Goal: Transaction & Acquisition: Purchase product/service

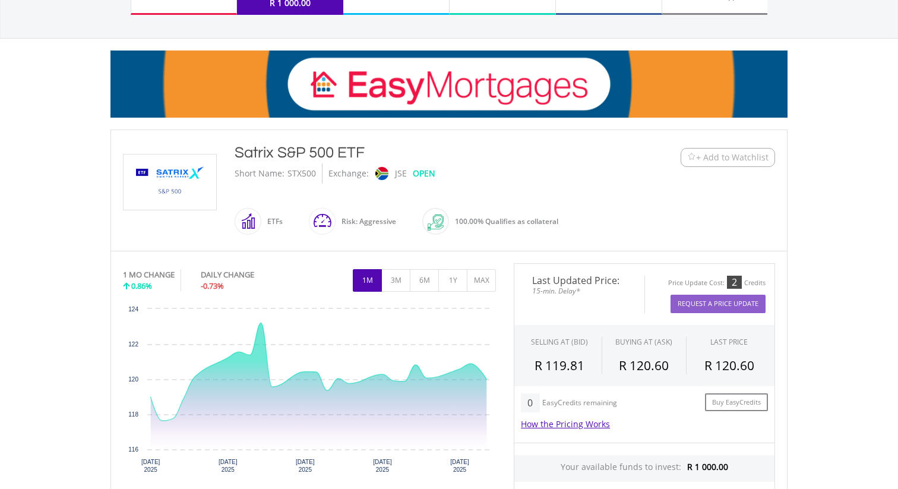
scroll to position [168, 0]
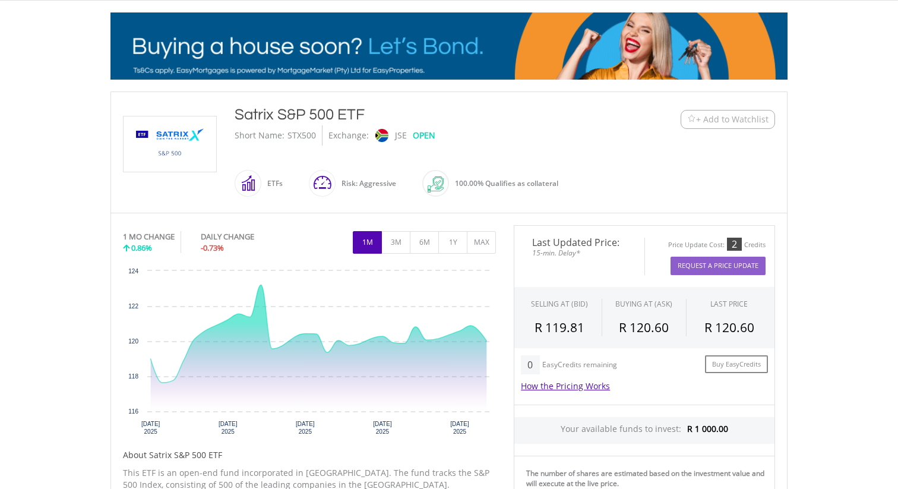
click at [689, 113] on span "+ Add to Watchlist" at bounding box center [727, 119] width 81 height 12
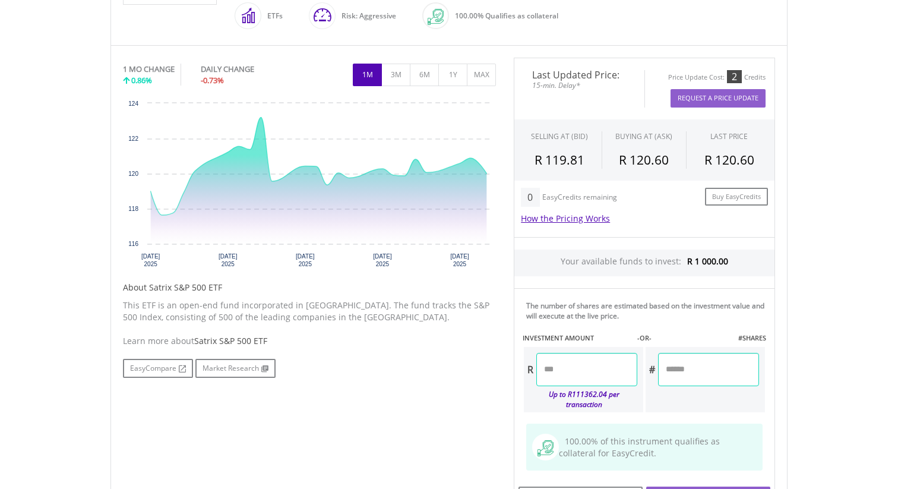
scroll to position [340, 0]
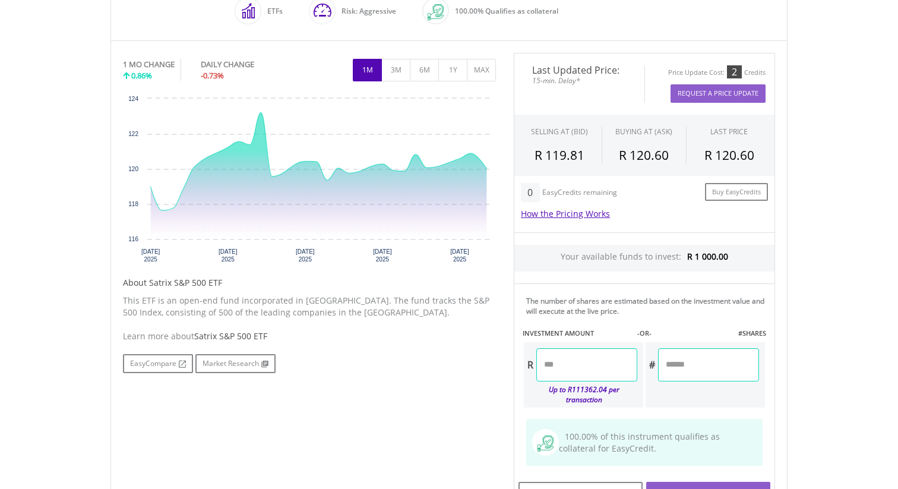
click at [608, 367] on input "number" at bounding box center [586, 364] width 101 height 33
click at [674, 320] on div "Last Updated Price: 15-min. Delay* Price Update Cost: 2 Credits Request A Price…" at bounding box center [644, 283] width 279 height 461
type input "******"
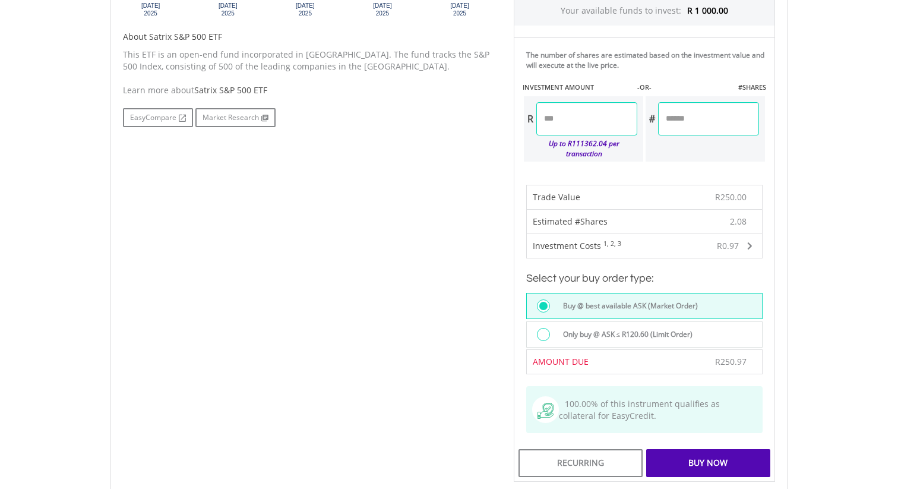
scroll to position [587, 0]
click at [714, 452] on div "Buy Now" at bounding box center [708, 461] width 124 height 27
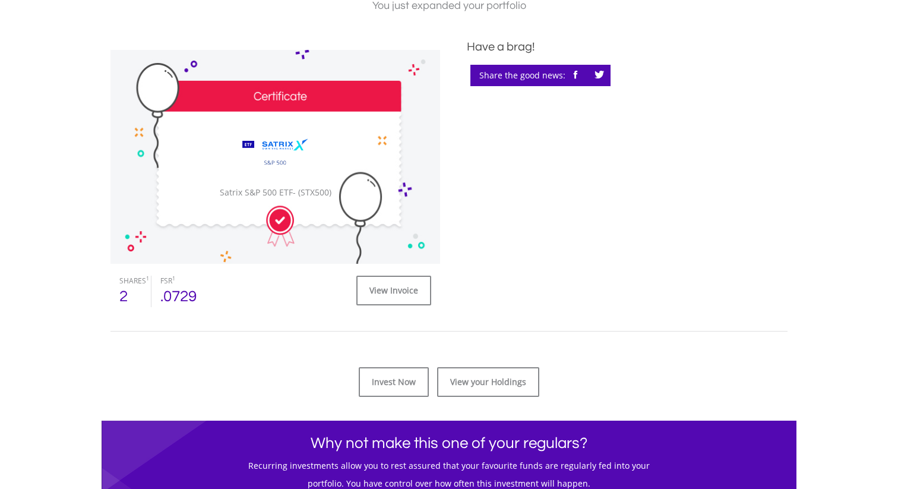
scroll to position [315, 0]
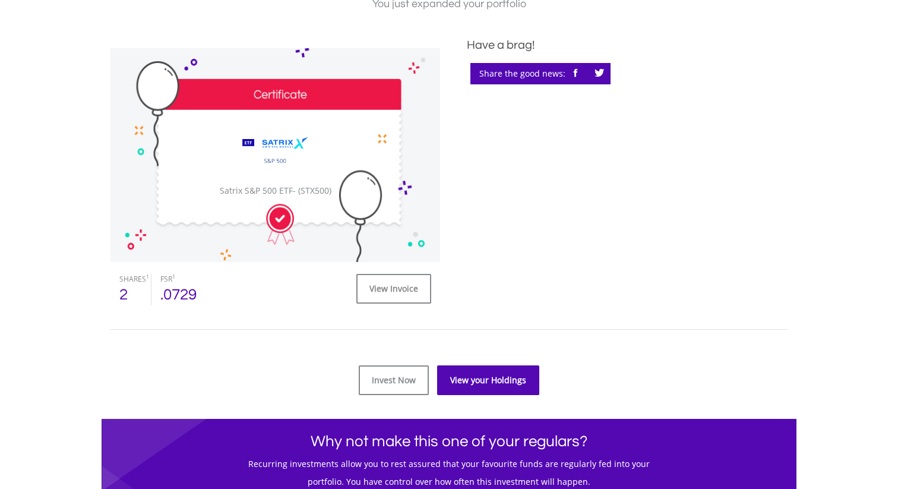
click at [486, 382] on link "View your Holdings" at bounding box center [488, 380] width 102 height 30
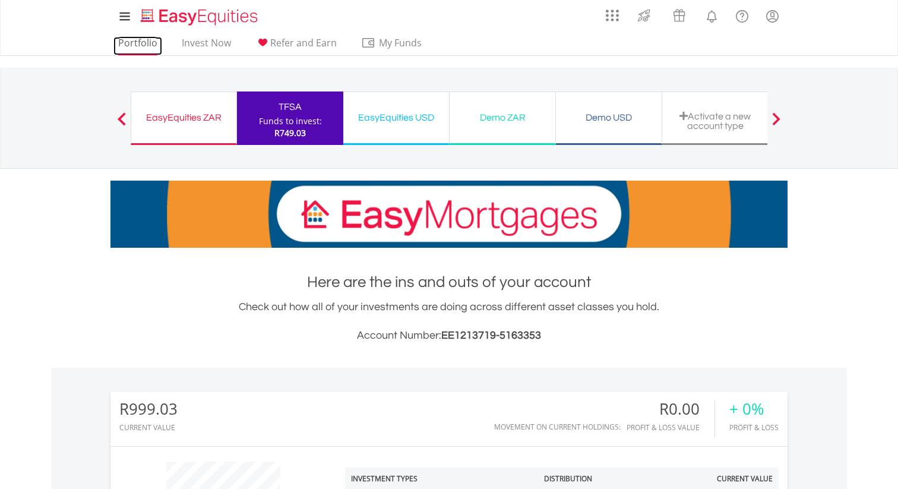
click at [117, 42] on link "Portfolio" at bounding box center [137, 46] width 49 height 18
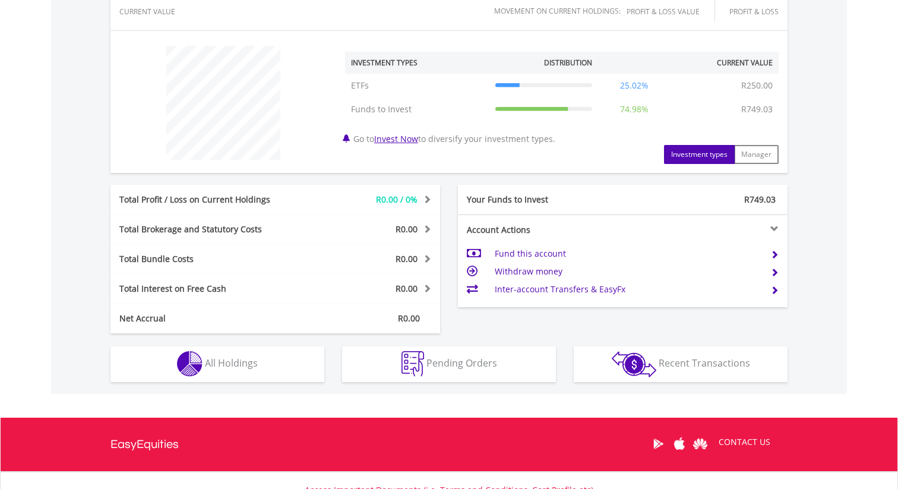
scroll to position [446, 0]
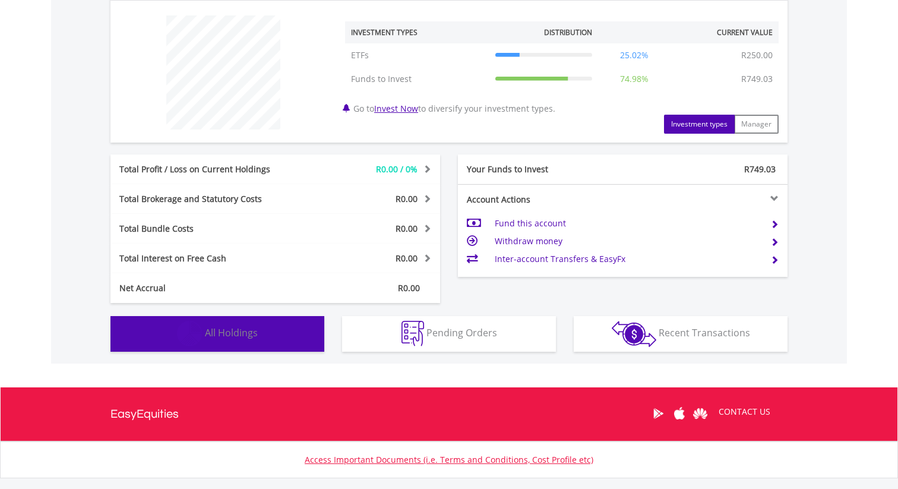
click at [279, 332] on button "Holdings All Holdings" at bounding box center [217, 334] width 214 height 36
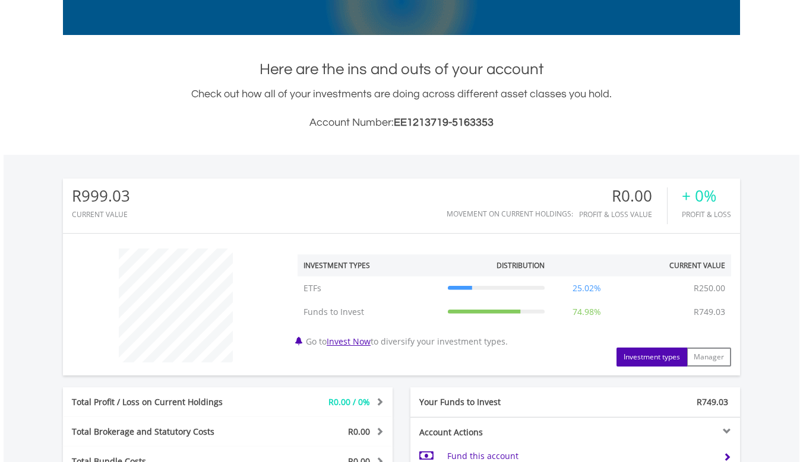
scroll to position [0, 0]
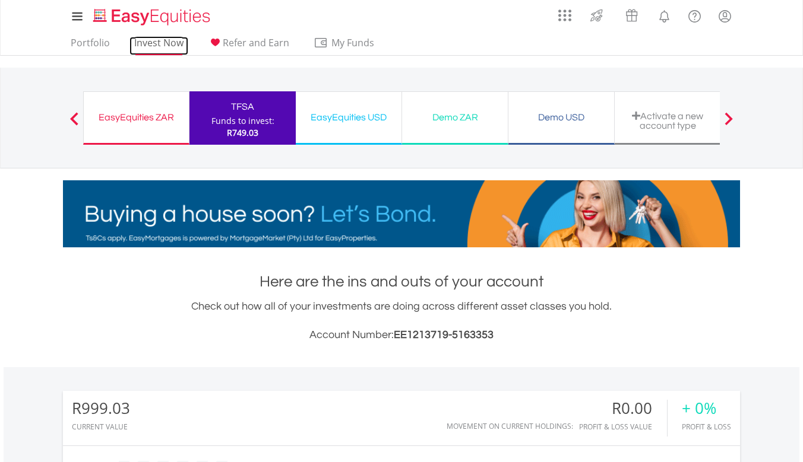
click at [166, 38] on link "Invest Now" at bounding box center [158, 46] width 59 height 18
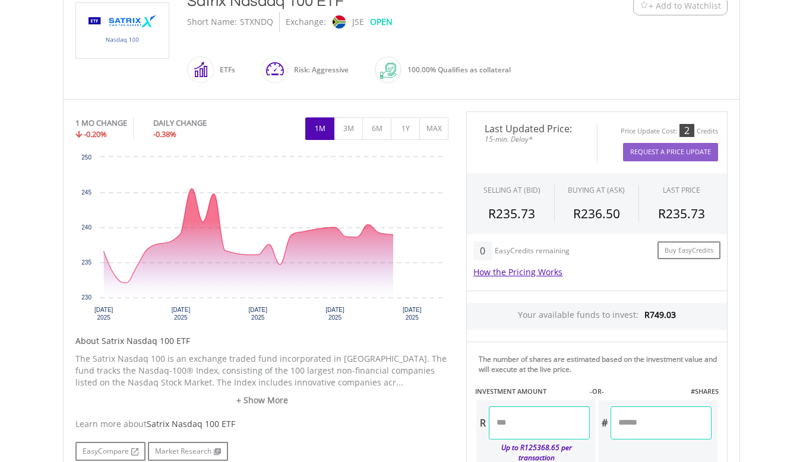
scroll to position [299, 0]
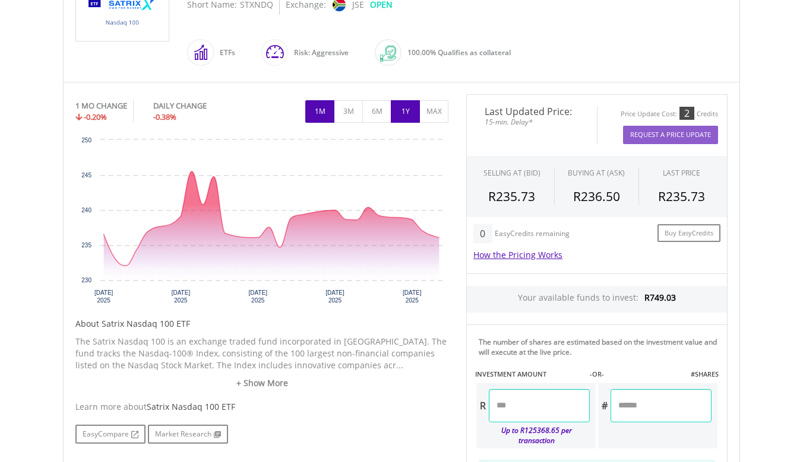
click at [399, 113] on button "1Y" at bounding box center [405, 111] width 29 height 23
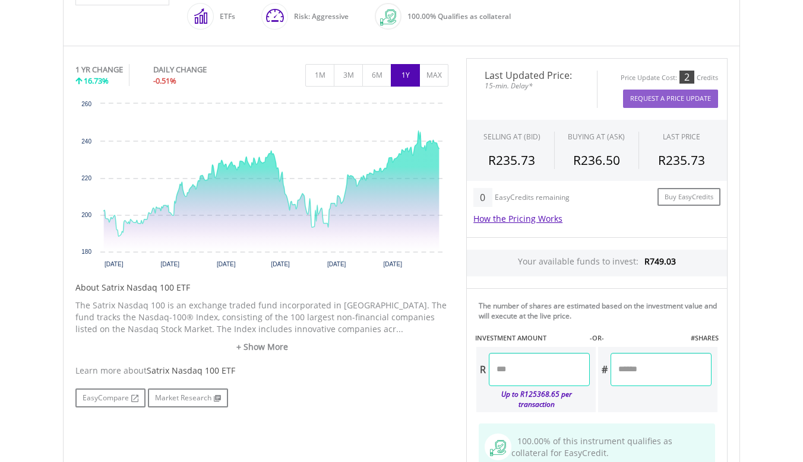
scroll to position [359, 0]
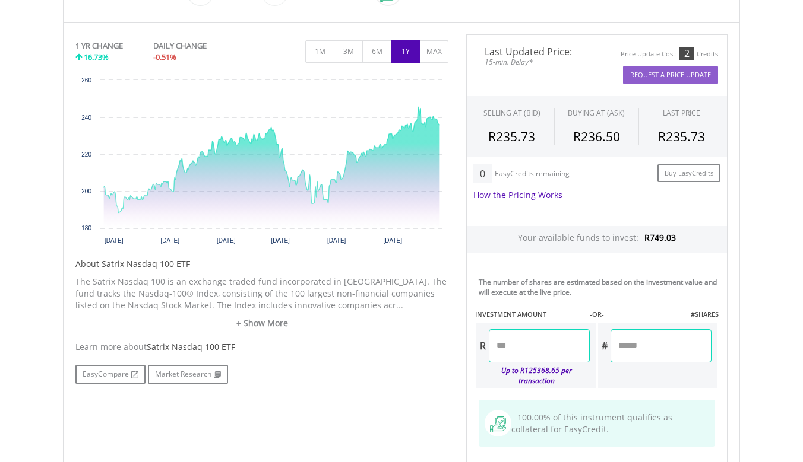
click at [528, 347] on input "number" at bounding box center [539, 345] width 101 height 33
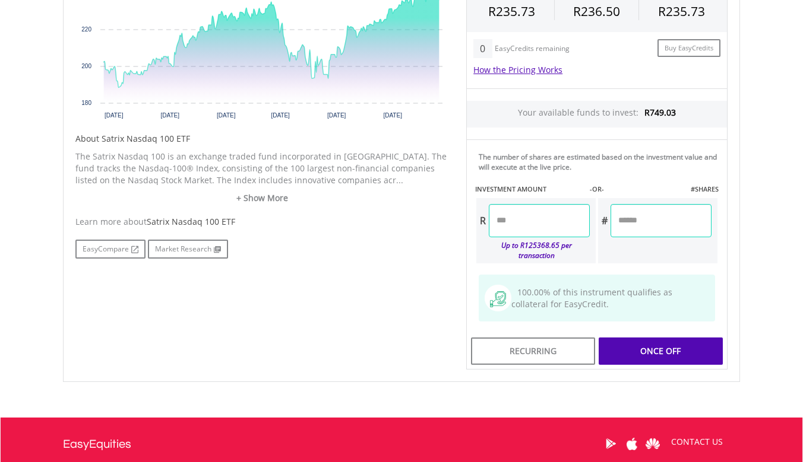
scroll to position [485, 0]
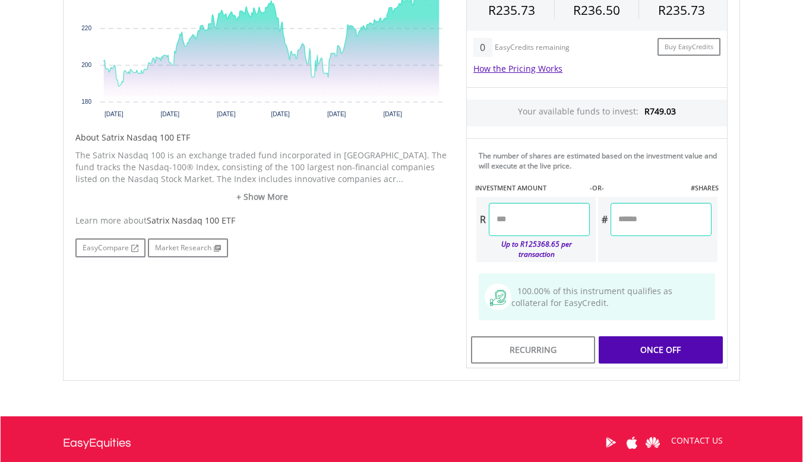
click at [639, 249] on div "Last Updated Price: 15-min. Delay* Price Update Cost: 2 Credits Request A Price…" at bounding box center [596, 138] width 279 height 461
type input "******"
type input "*****"
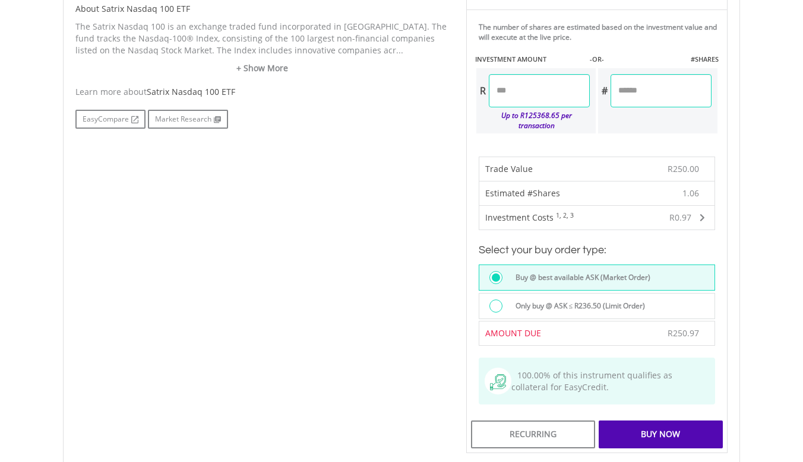
scroll to position [618, 0]
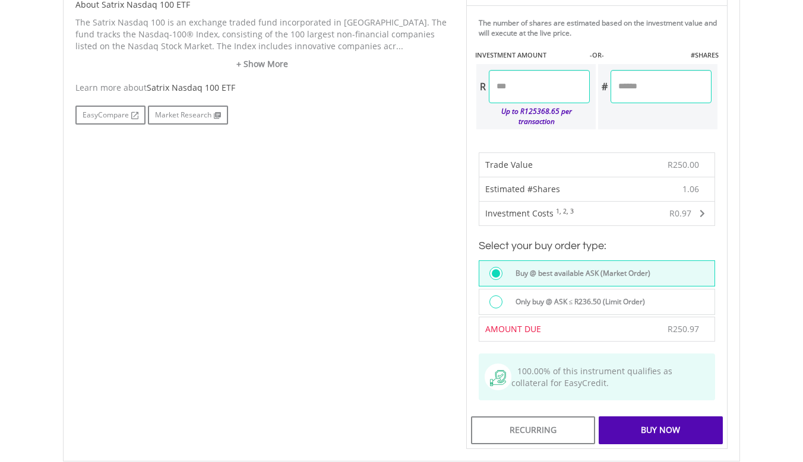
click at [658, 426] on div "Buy Now" at bounding box center [660, 430] width 124 height 27
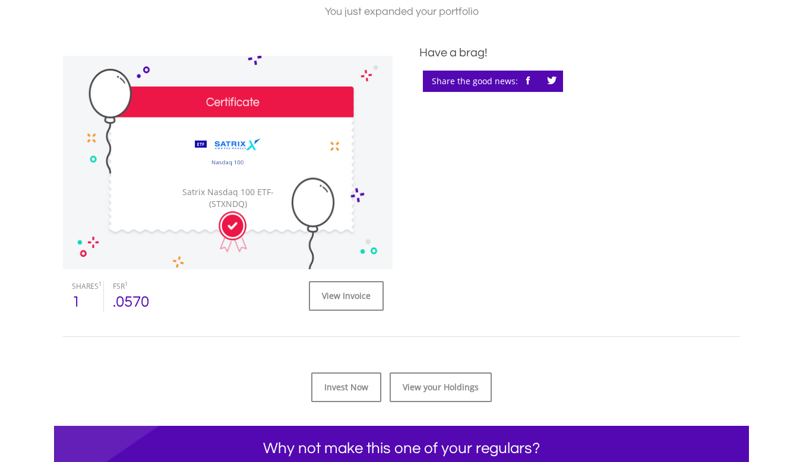
scroll to position [317, 0]
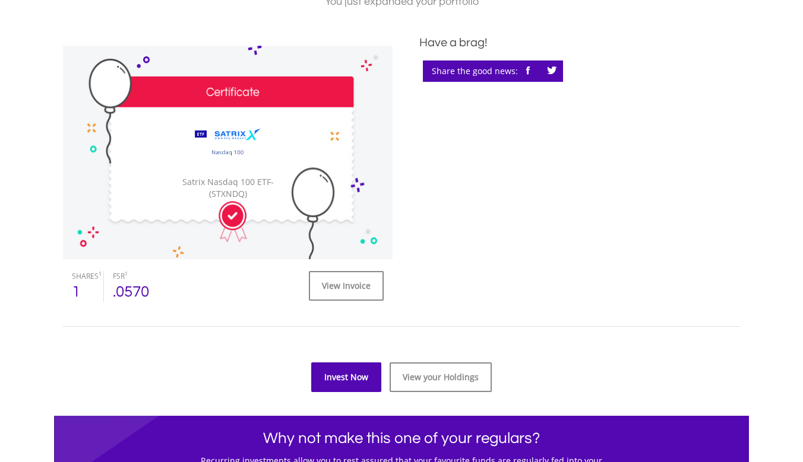
click at [359, 379] on link "Invest Now" at bounding box center [346, 378] width 70 height 30
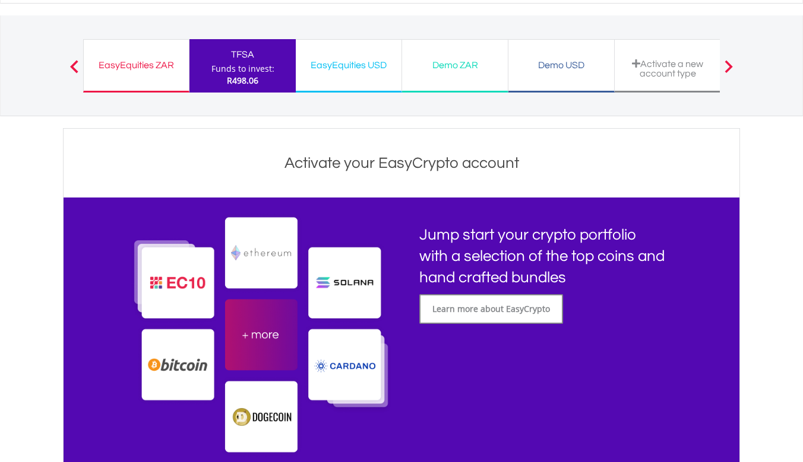
scroll to position [83, 0]
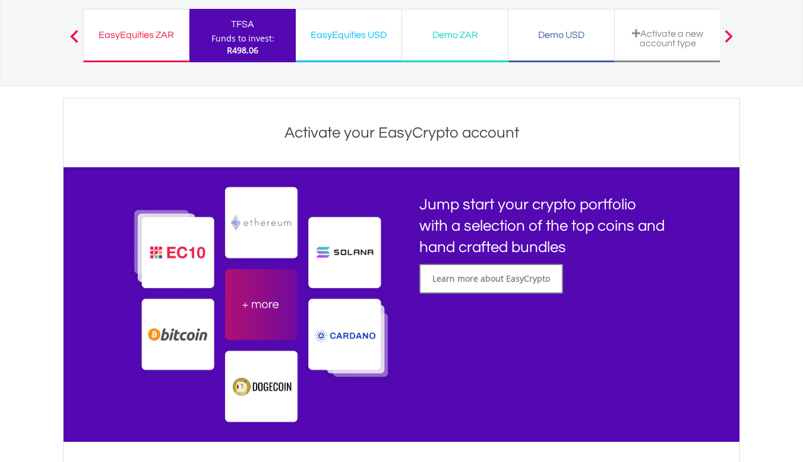
click at [727, 37] on span at bounding box center [728, 36] width 8 height 13
click at [671, 33] on div "Activate a new account type" at bounding box center [667, 38] width 91 height 20
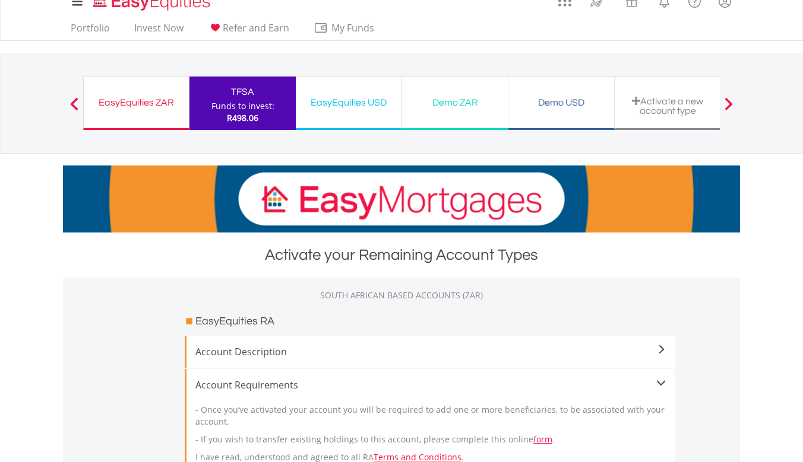
scroll to position [14, 0]
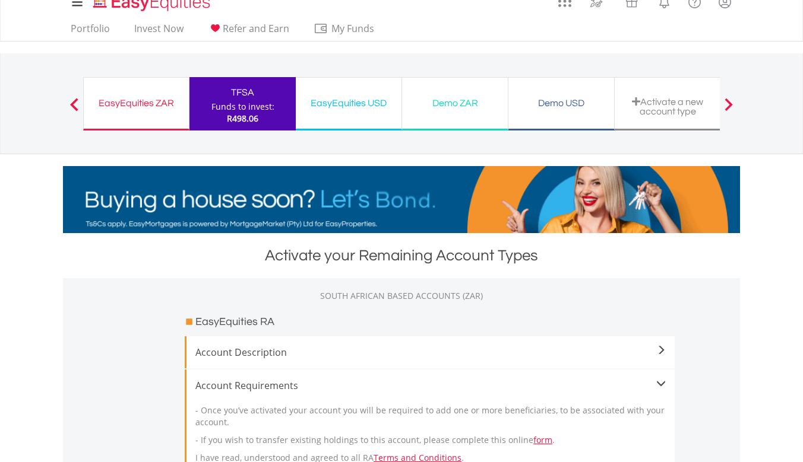
click at [723, 102] on div at bounding box center [729, 104] width 24 height 12
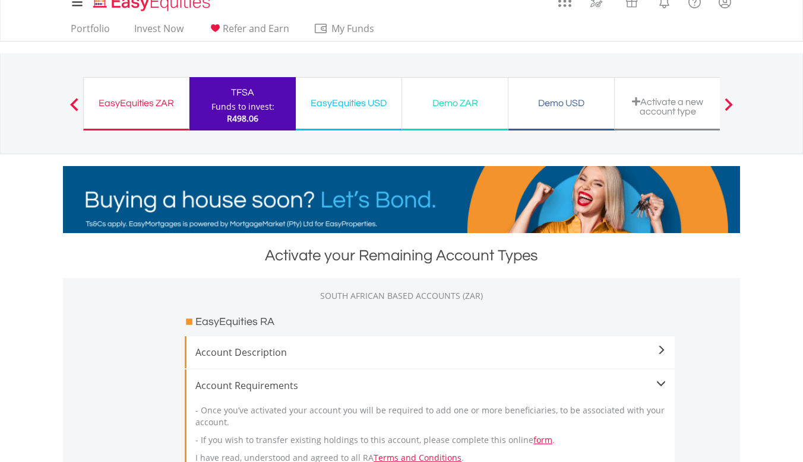
click at [670, 113] on div "Activate a new account type" at bounding box center [667, 107] width 91 height 20
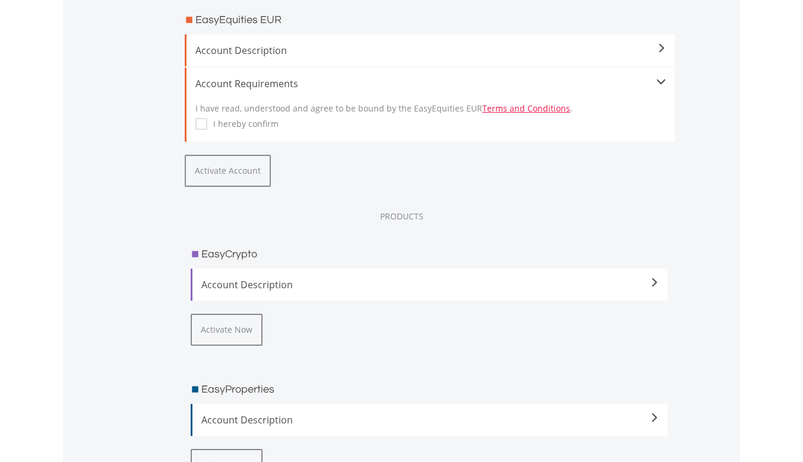
scroll to position [1610, 0]
click at [251, 293] on div "Account Description The smart and secure way to invest in Crypto Assets. Jump-s…" at bounding box center [429, 283] width 477 height 32
click at [648, 280] on span "Account Description" at bounding box center [429, 283] width 457 height 14
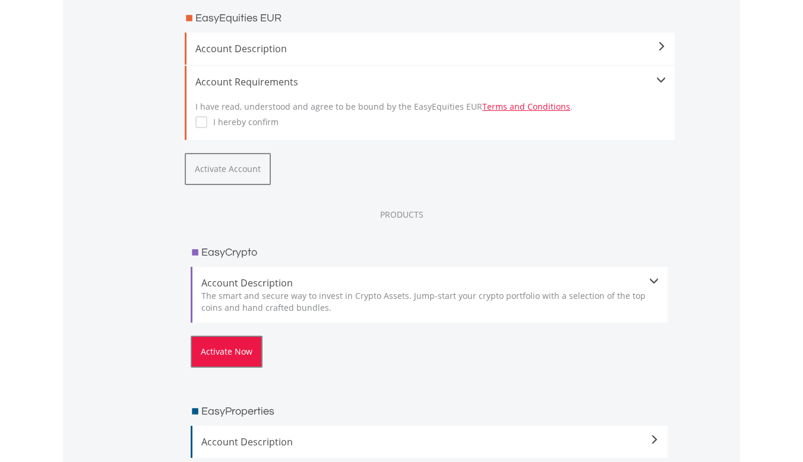
click at [228, 368] on button "Activate Now" at bounding box center [227, 352] width 72 height 32
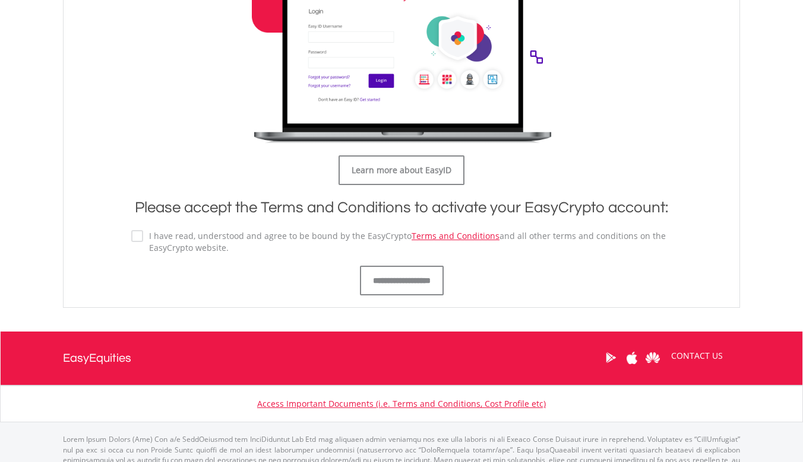
scroll to position [679, 0]
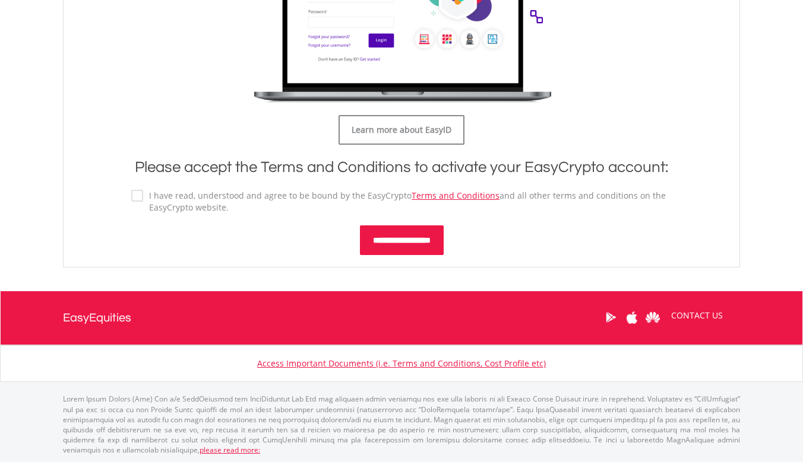
click at [405, 236] on input "**********" at bounding box center [402, 241] width 84 height 30
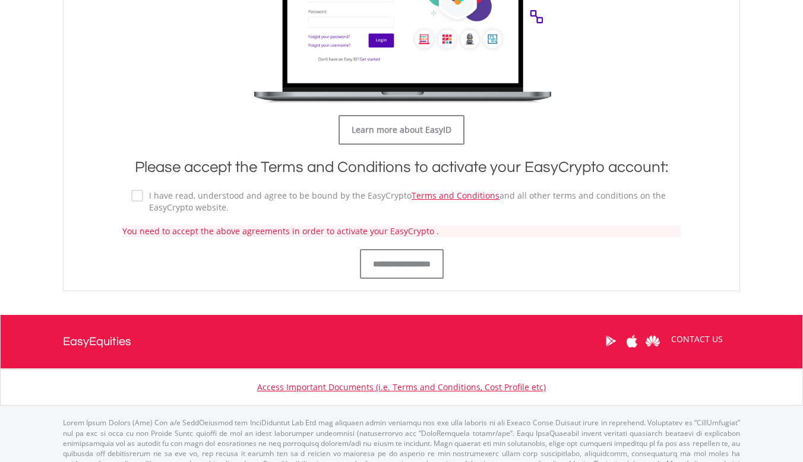
click at [143, 195] on label "I have read, understood and agree to be bound by the EasyCrypto Terms and Condi…" at bounding box center [407, 202] width 528 height 24
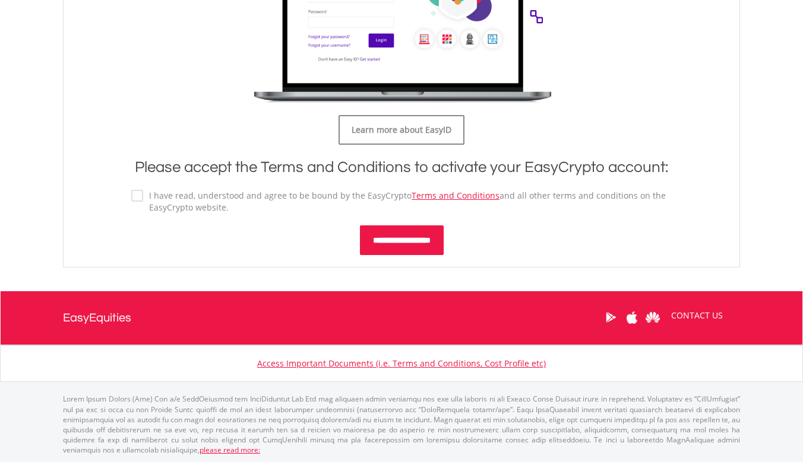
click at [387, 237] on input "**********" at bounding box center [402, 241] width 84 height 30
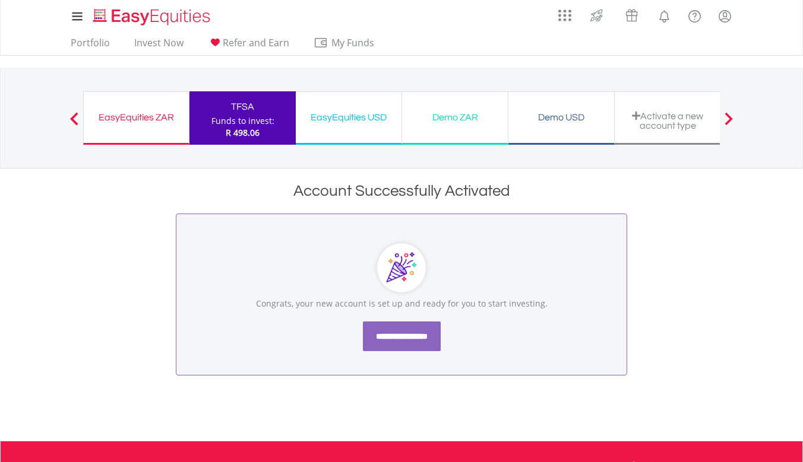
click at [404, 337] on input "**********" at bounding box center [402, 337] width 78 height 30
click at [100, 41] on link "Portfolio" at bounding box center [90, 46] width 49 height 18
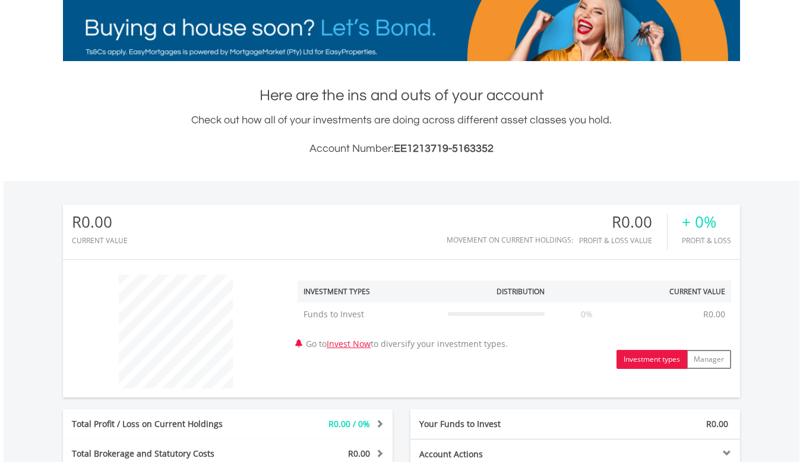
scroll to position [265, 0]
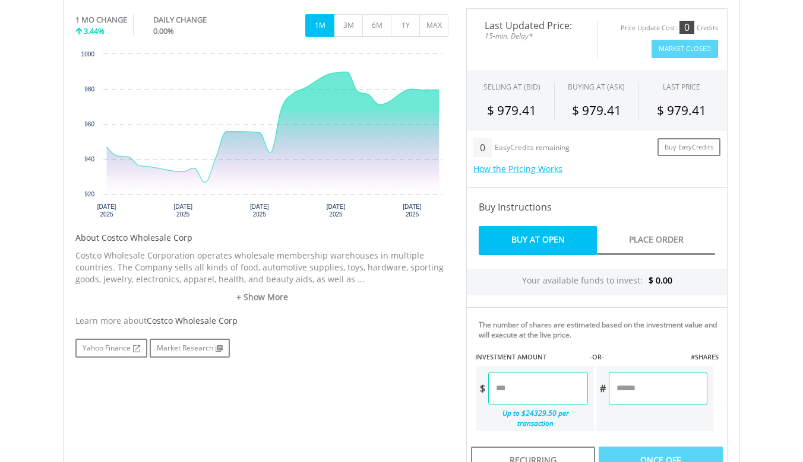
scroll to position [455, 0]
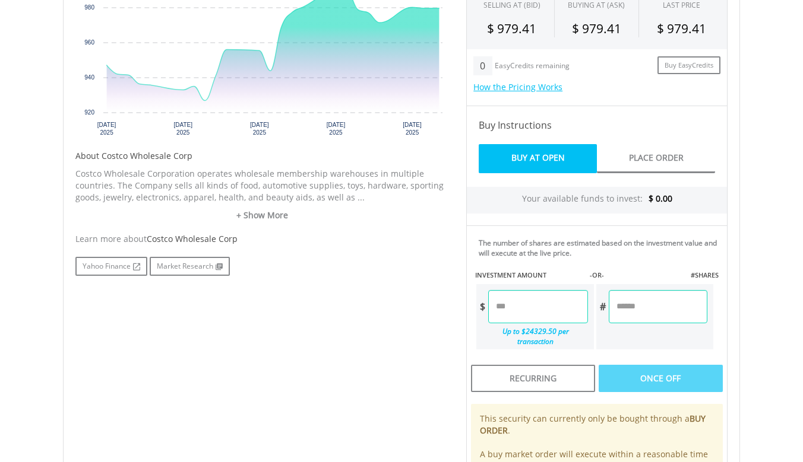
click at [549, 308] on input "number" at bounding box center [537, 306] width 99 height 33
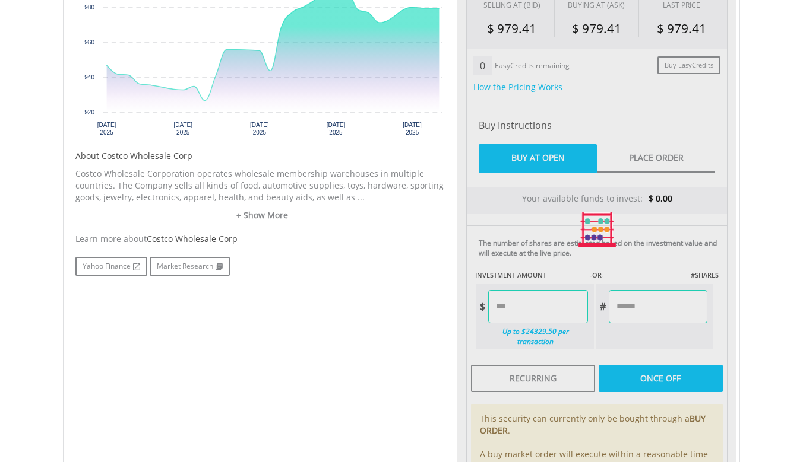
click at [406, 267] on div "Yahoo Finance Market Research" at bounding box center [261, 266] width 373 height 19
type input "*****"
type input "******"
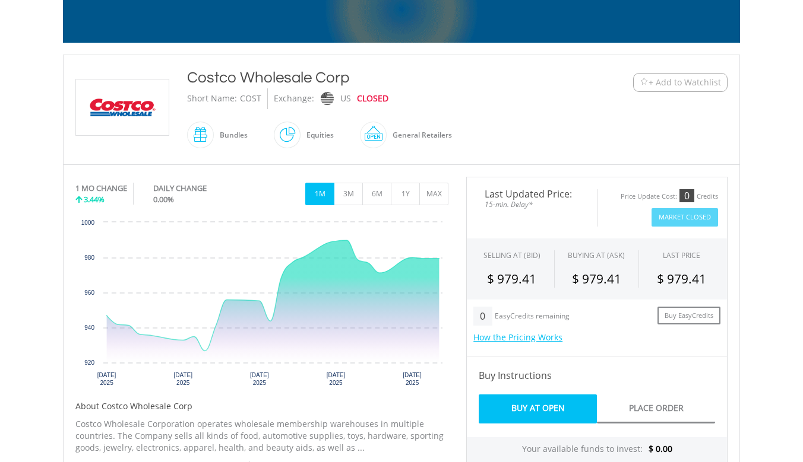
scroll to position [0, 0]
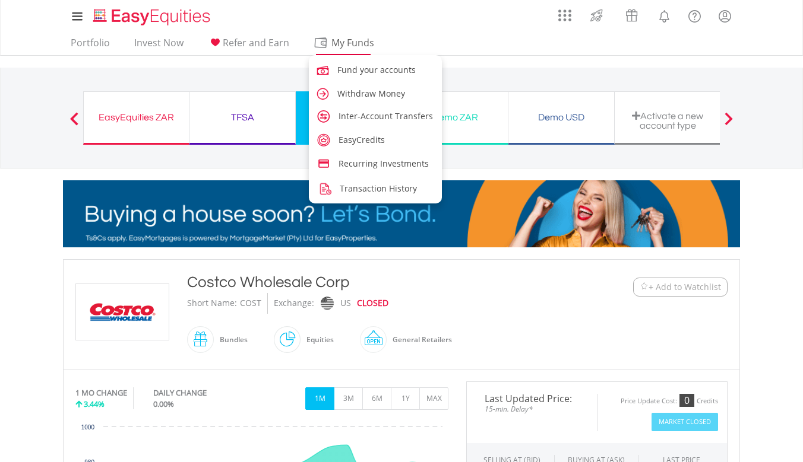
click at [338, 47] on span "My Funds" at bounding box center [352, 42] width 78 height 15
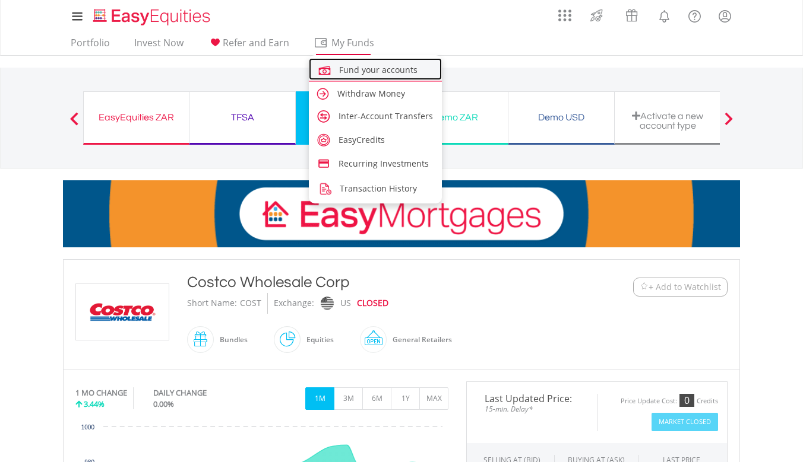
click at [348, 69] on span "Fund your accounts" at bounding box center [378, 69] width 78 height 11
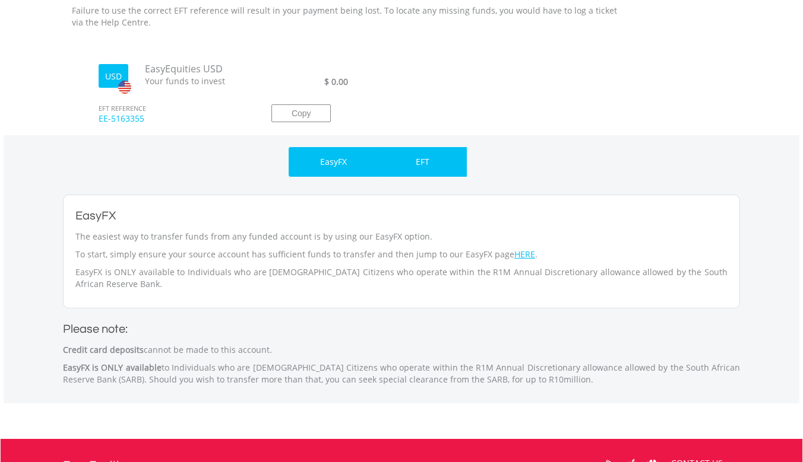
scroll to position [353, 0]
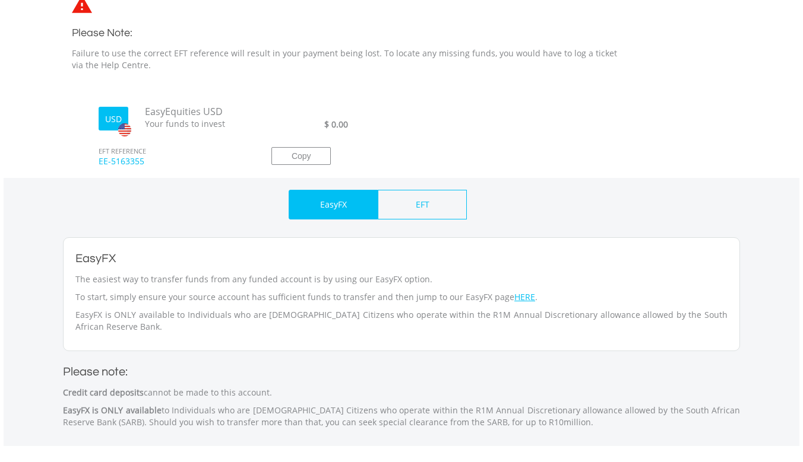
click at [355, 209] on div "EasyFX" at bounding box center [333, 205] width 89 height 30
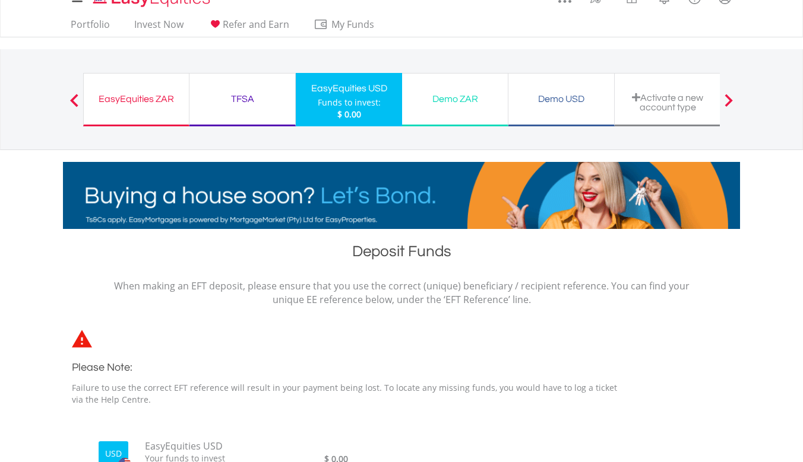
scroll to position [31, 0]
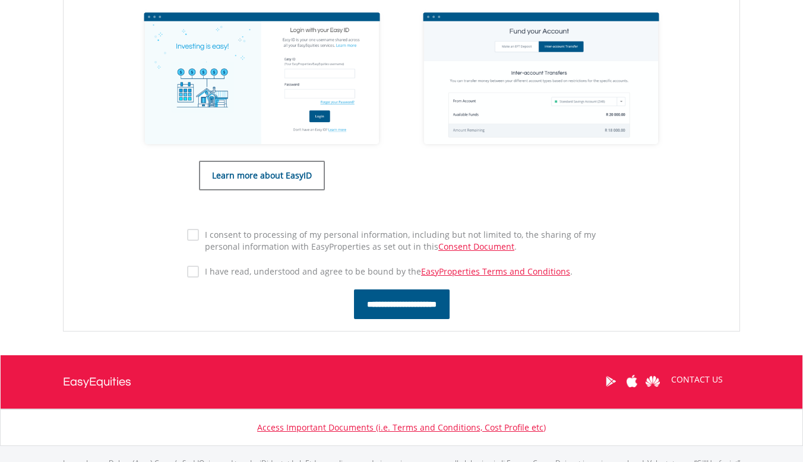
scroll to position [561, 0]
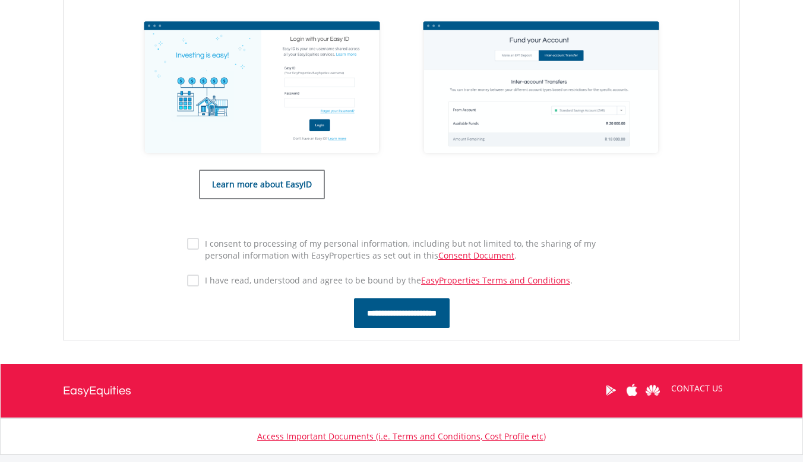
click at [199, 243] on label "I consent to processing of my personal information, including but not limited t…" at bounding box center [407, 250] width 417 height 24
click at [399, 316] on input "**********" at bounding box center [402, 314] width 96 height 30
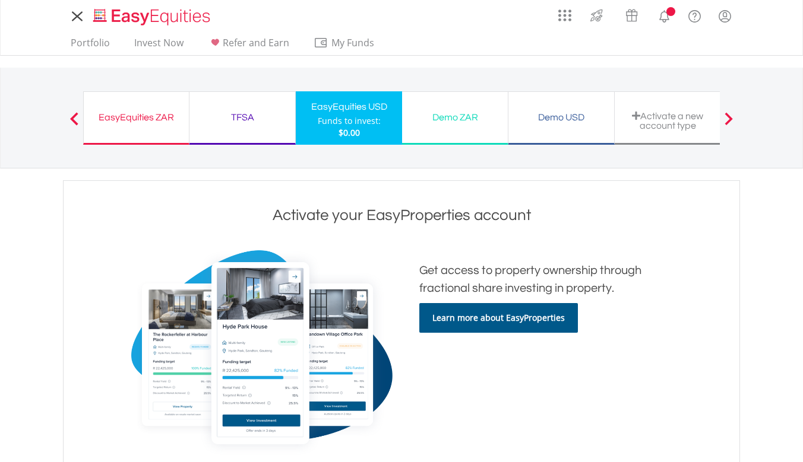
scroll to position [670, 0]
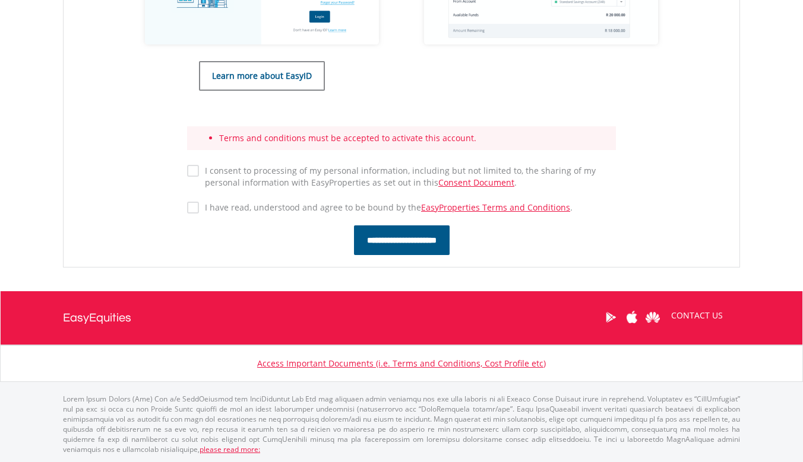
click at [199, 176] on label "I consent to processing of my personal information, including but not limited t…" at bounding box center [407, 177] width 417 height 24
click at [394, 240] on input "**********" at bounding box center [402, 241] width 96 height 30
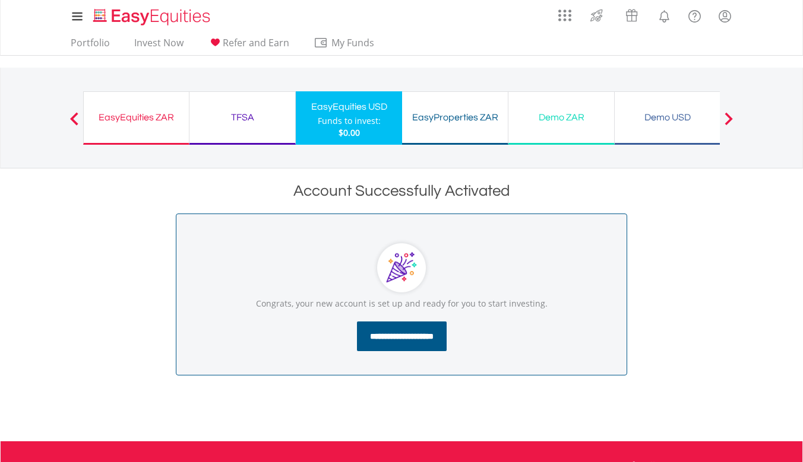
click at [421, 341] on input "**********" at bounding box center [402, 337] width 90 height 30
click at [338, 119] on div "Funds to invest:" at bounding box center [349, 121] width 63 height 12
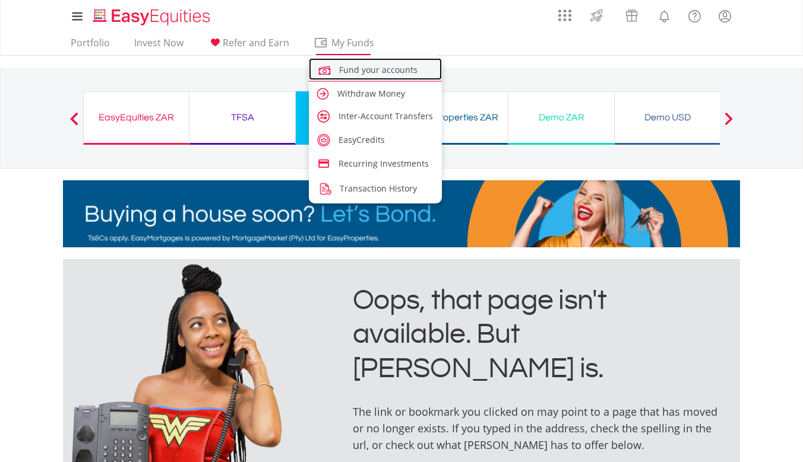
click at [353, 72] on span "Fund your accounts" at bounding box center [378, 69] width 78 height 11
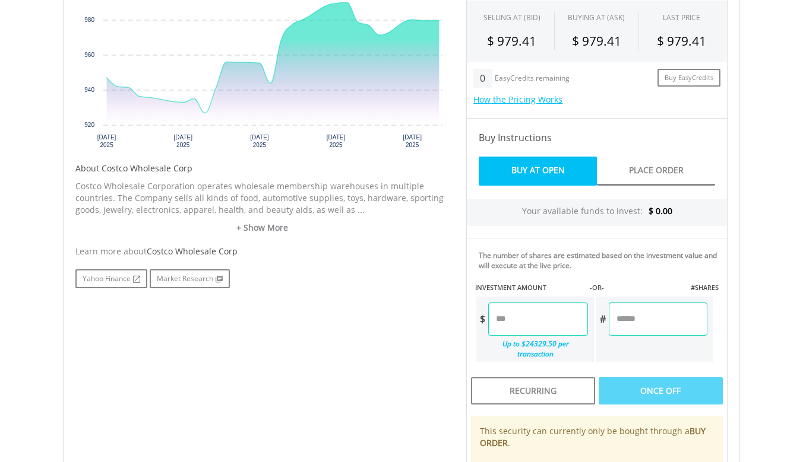
scroll to position [448, 0]
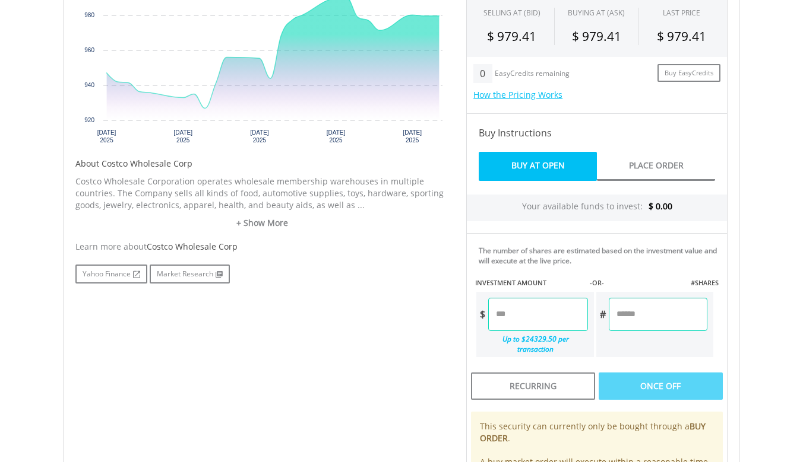
click at [514, 314] on input "number" at bounding box center [537, 314] width 99 height 33
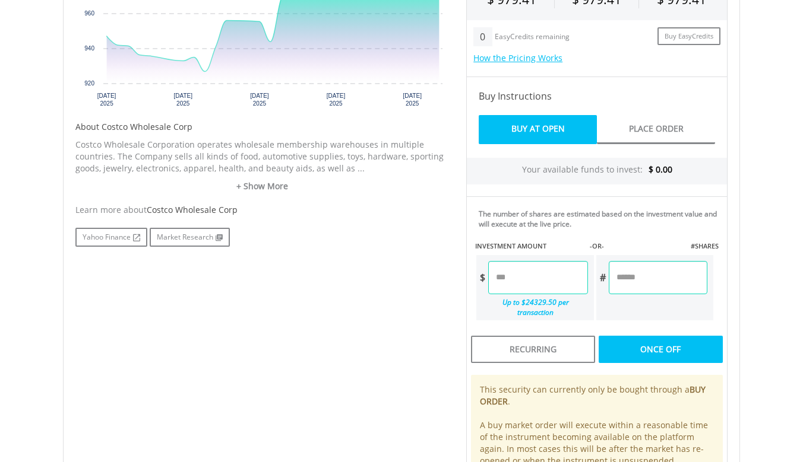
scroll to position [488, 0]
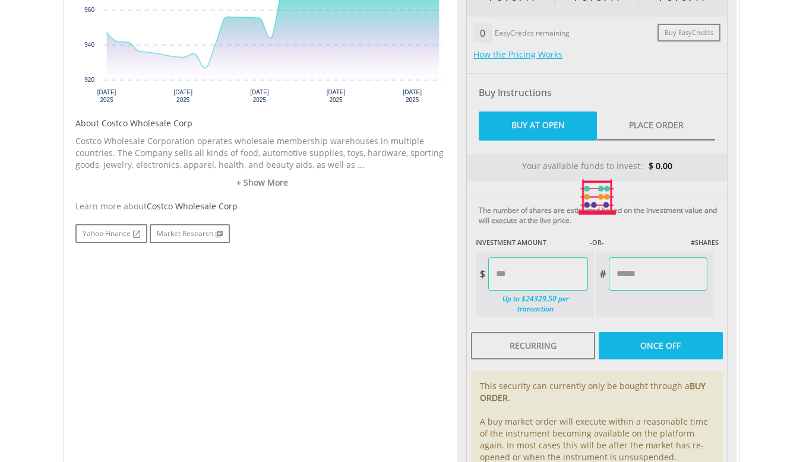
click at [703, 296] on div "Last Updated Price: 15-min. Delay* Price Update Cost: 0 Credits Market Closed S…" at bounding box center [596, 197] width 279 height 607
type input "*****"
type input "******"
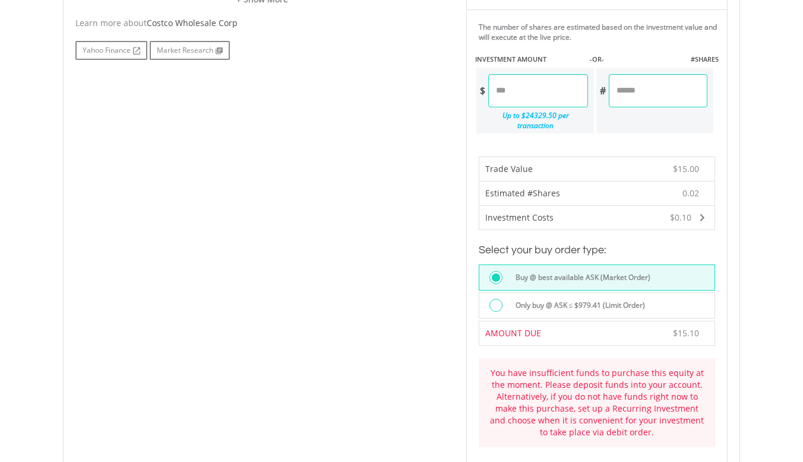
scroll to position [677, 0]
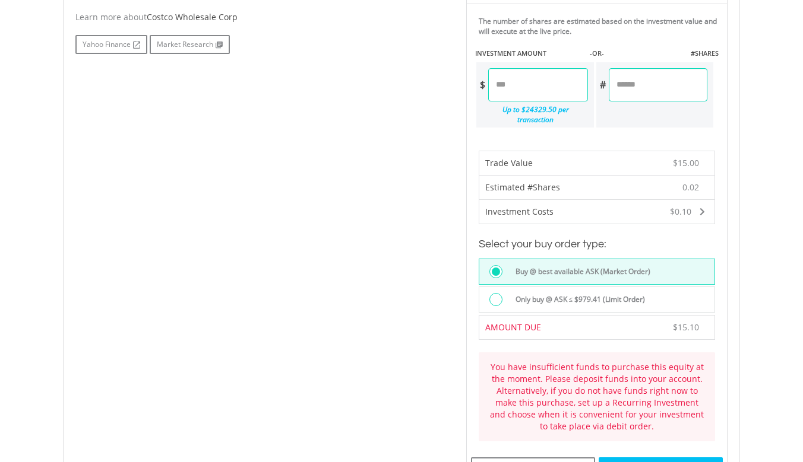
drag, startPoint x: 533, startPoint y: 84, endPoint x: 493, endPoint y: 85, distance: 39.8
click at [493, 85] on input "*****" at bounding box center [537, 84] width 99 height 33
click at [765, 108] on body "My Investments Invest Now New Listings Sell My Recurring Investments Pending Or…" at bounding box center [401, 104] width 803 height 1563
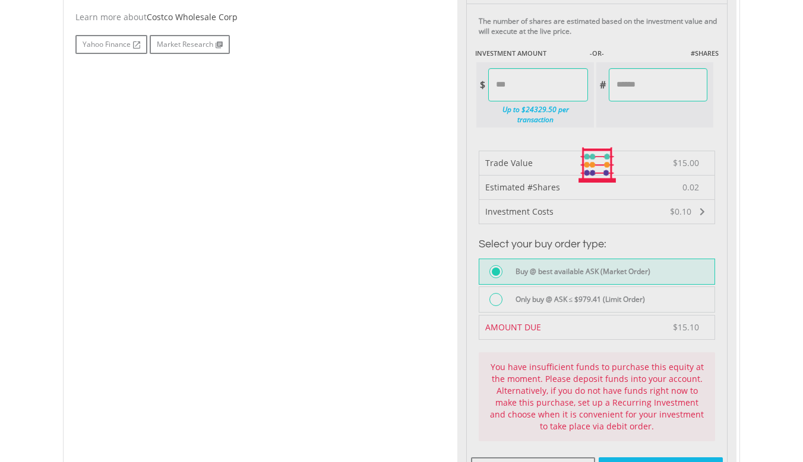
type input "*****"
type input "******"
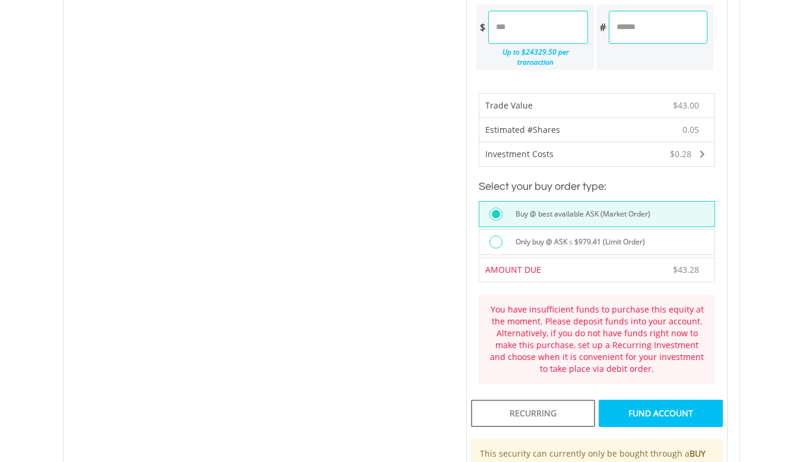
scroll to position [736, 0]
click at [673, 400] on div "FUND ACCOUNT" at bounding box center [660, 413] width 124 height 27
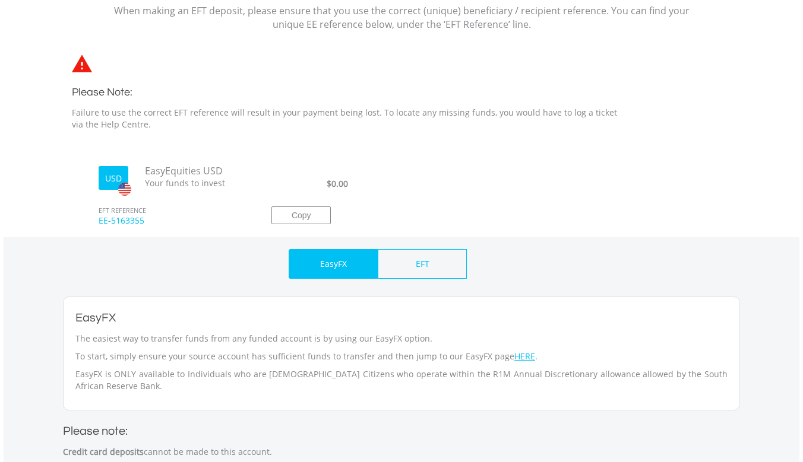
scroll to position [329, 0]
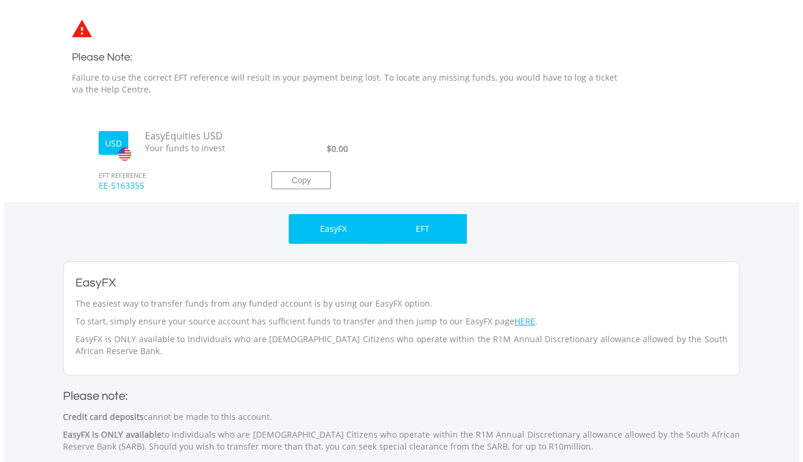
click at [420, 234] on p "EFT" at bounding box center [423, 229] width 14 height 12
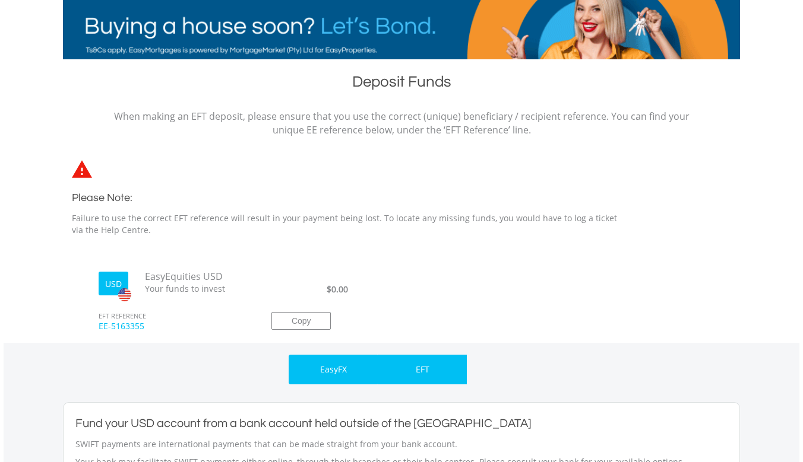
click at [351, 365] on div "EasyFX" at bounding box center [333, 370] width 89 height 30
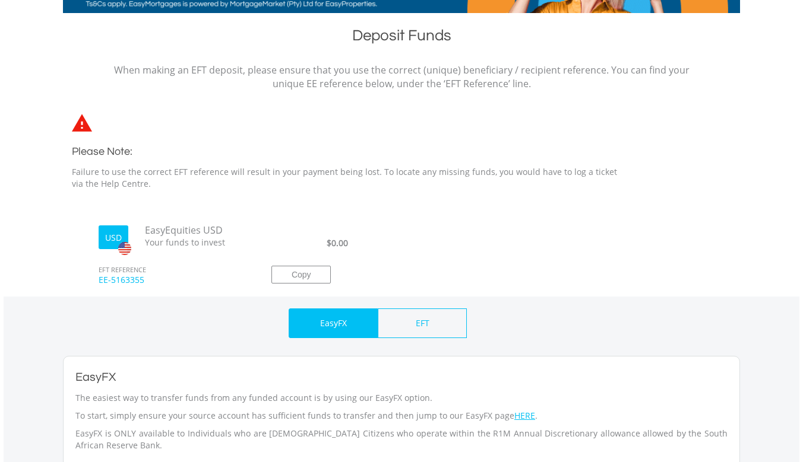
scroll to position [168, 0]
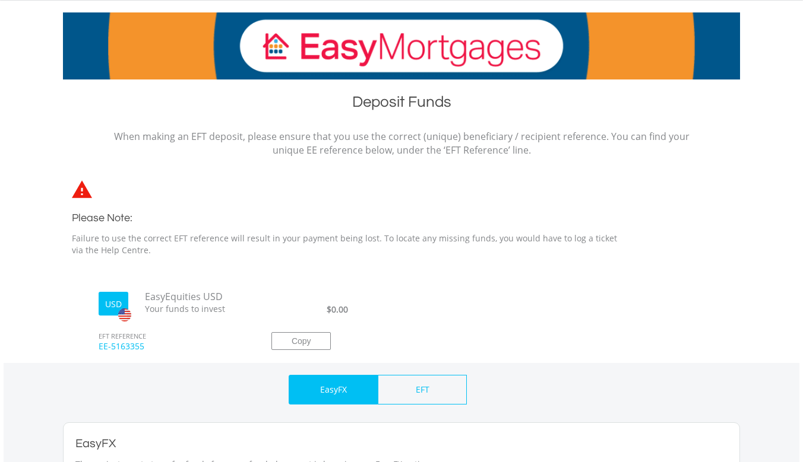
click at [334, 308] on span "$0.00" at bounding box center [337, 309] width 21 height 11
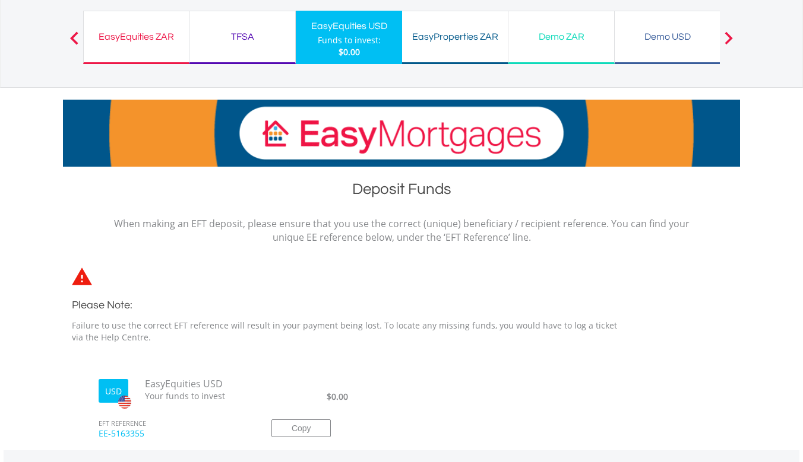
scroll to position [0, 0]
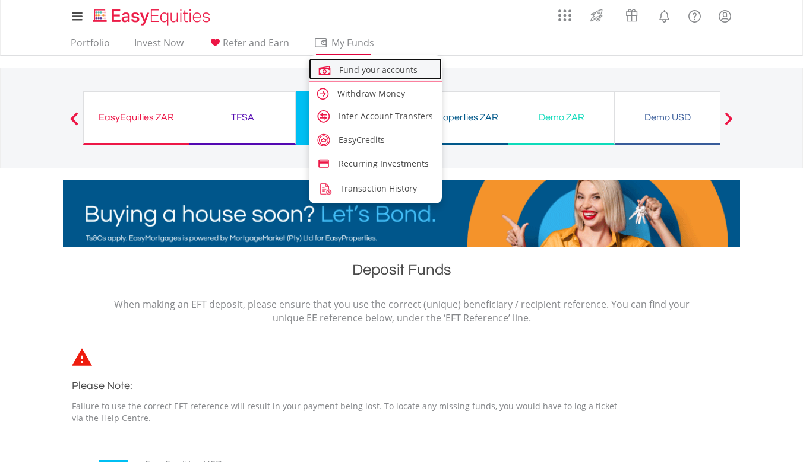
click at [354, 74] on span "Fund your accounts" at bounding box center [378, 69] width 78 height 11
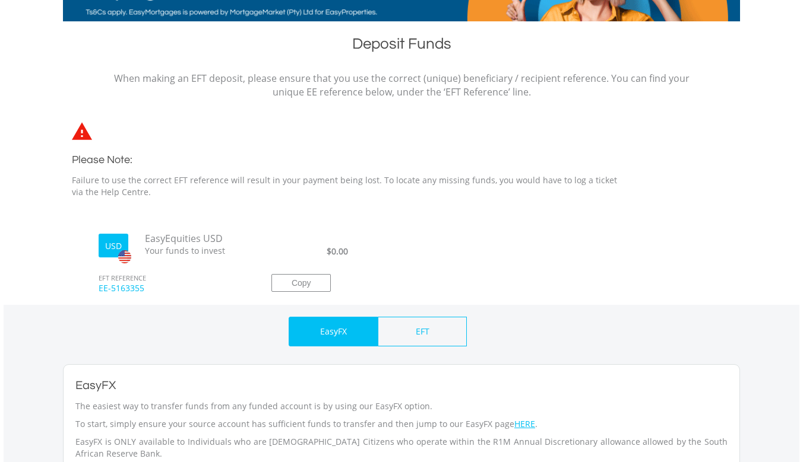
scroll to position [233, 0]
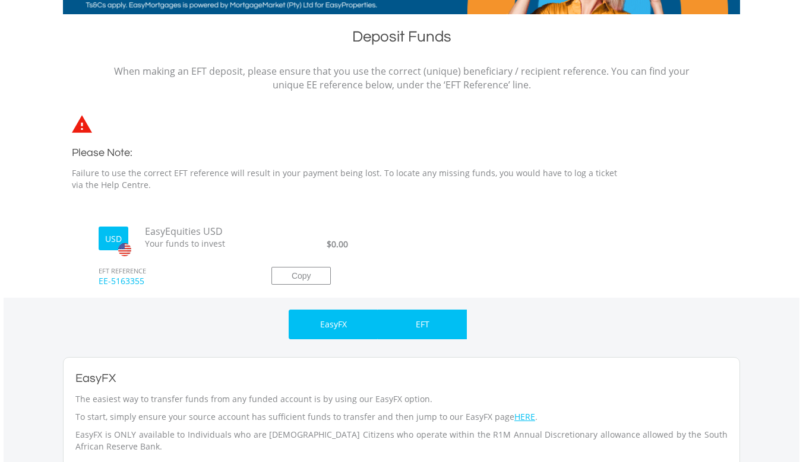
click at [448, 333] on div "EFT" at bounding box center [422, 325] width 89 height 30
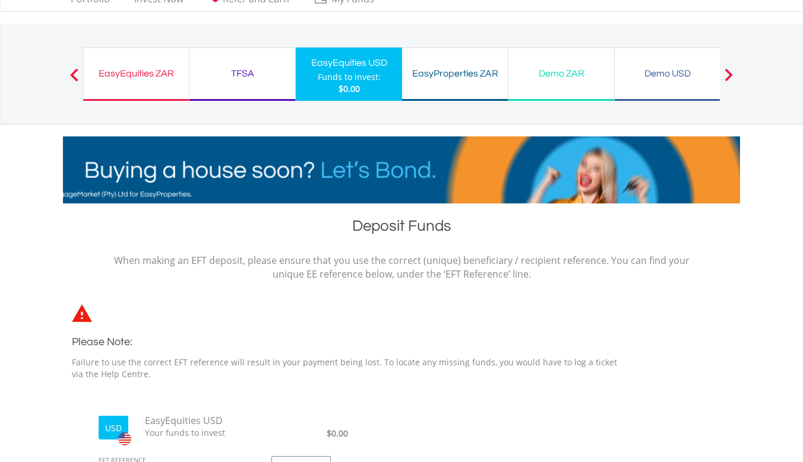
scroll to position [0, 0]
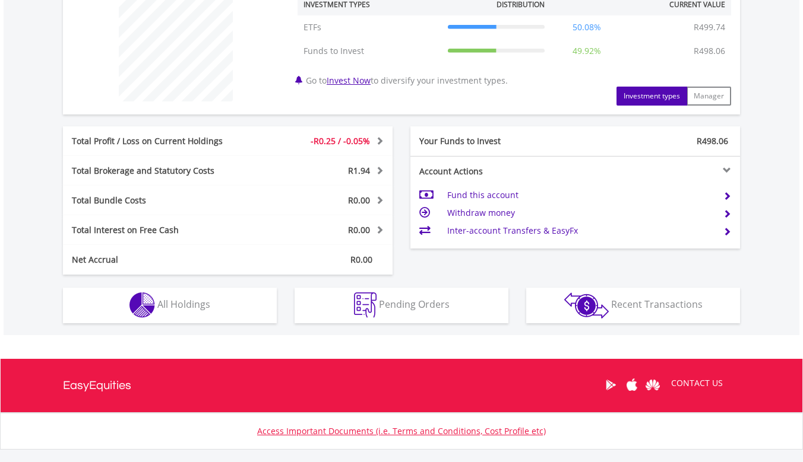
scroll to position [480, 0]
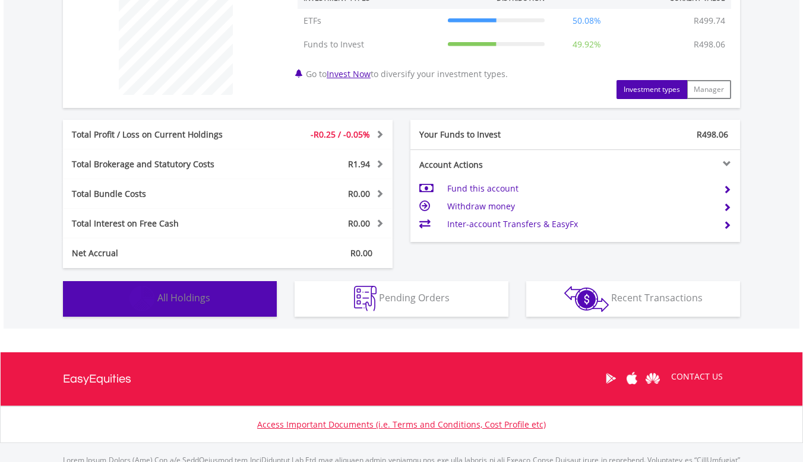
click at [251, 286] on button "Holdings All Holdings" at bounding box center [170, 299] width 214 height 36
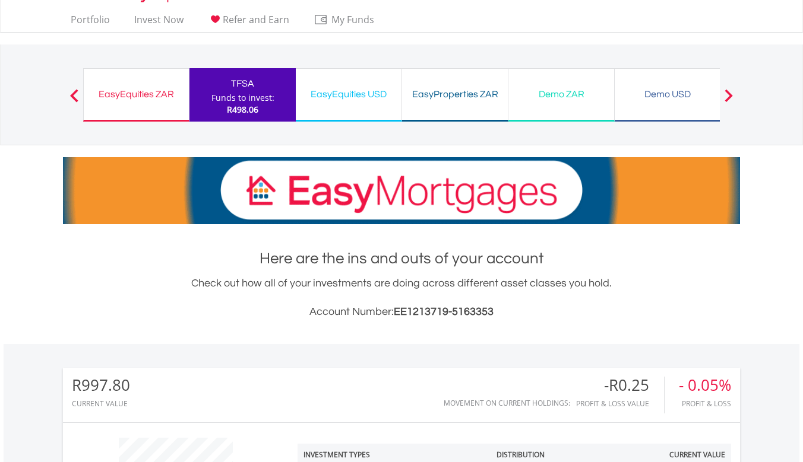
scroll to position [0, 0]
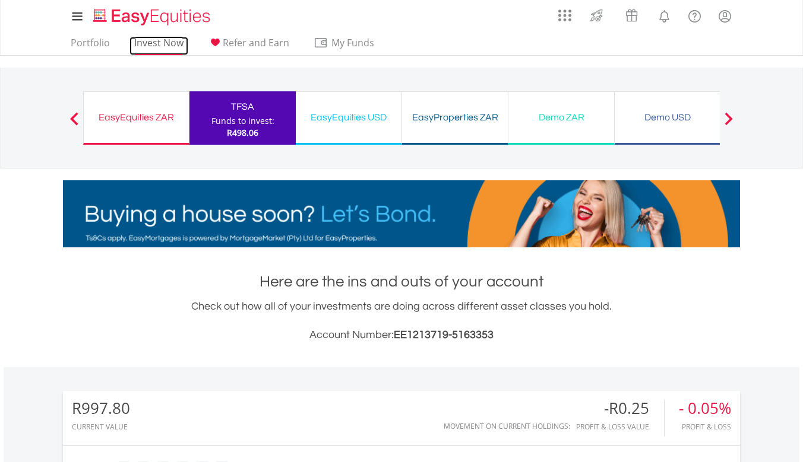
click at [174, 46] on link "Invest Now" at bounding box center [158, 46] width 59 height 18
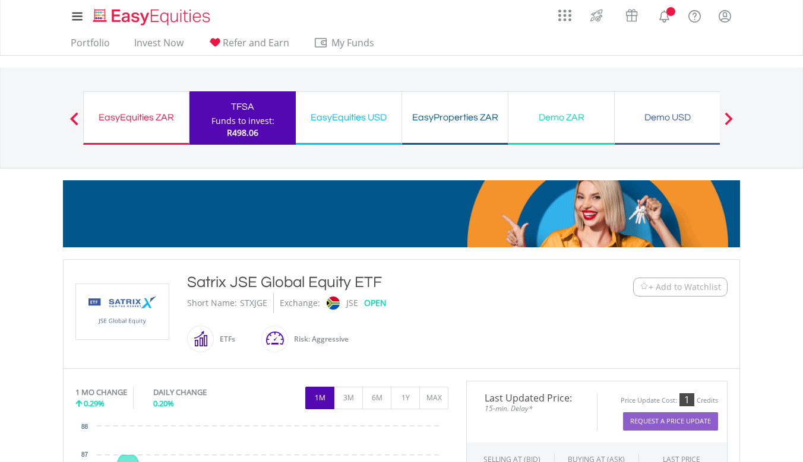
scroll to position [270, 0]
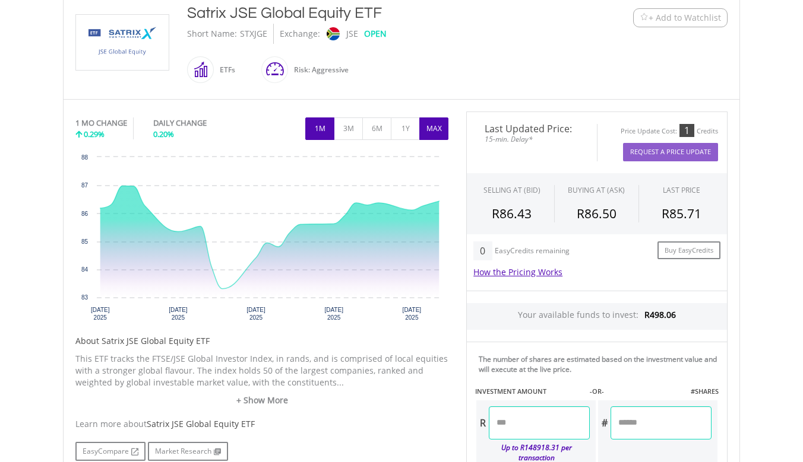
click at [439, 132] on button "MAX" at bounding box center [433, 129] width 29 height 23
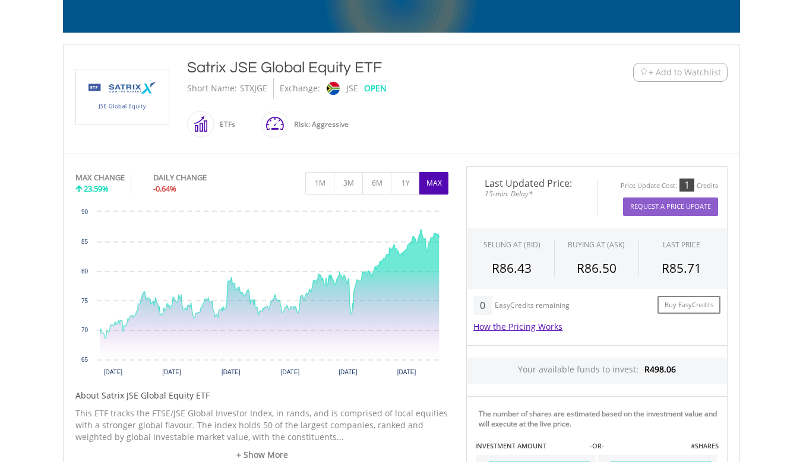
scroll to position [214, 0]
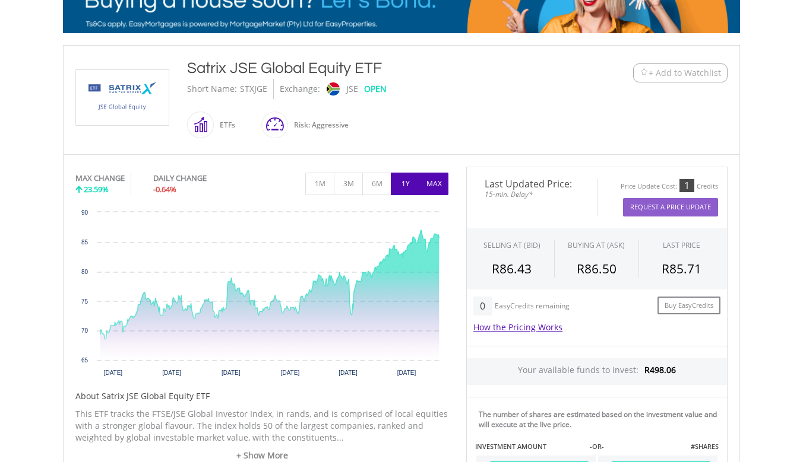
click at [404, 186] on button "1Y" at bounding box center [405, 184] width 29 height 23
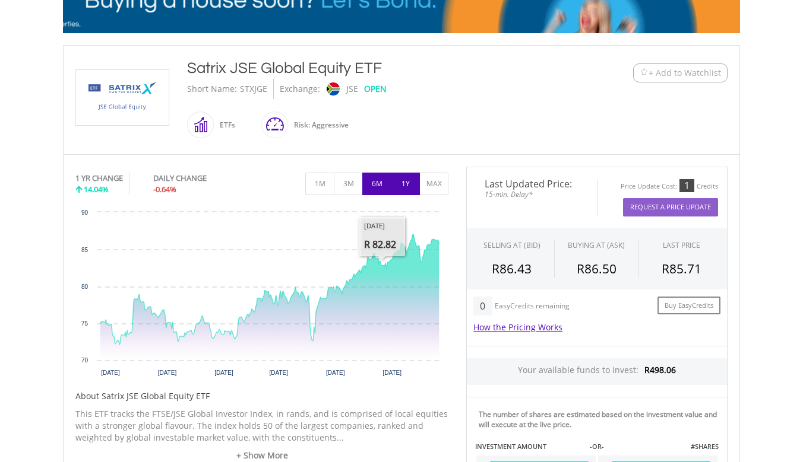
click at [375, 189] on button "6M" at bounding box center [376, 184] width 29 height 23
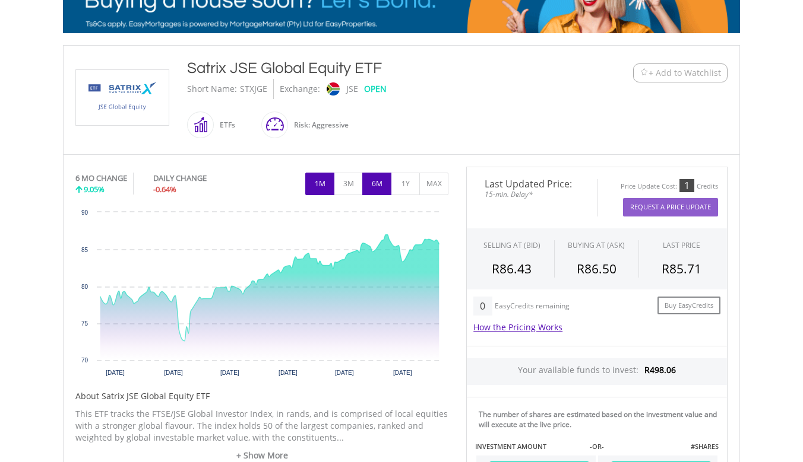
click at [316, 183] on button "1M" at bounding box center [319, 184] width 29 height 23
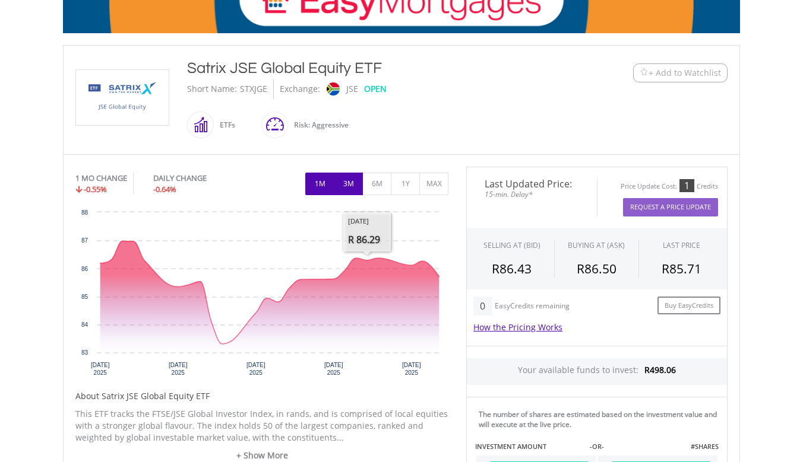
click at [353, 189] on button "3M" at bounding box center [348, 184] width 29 height 23
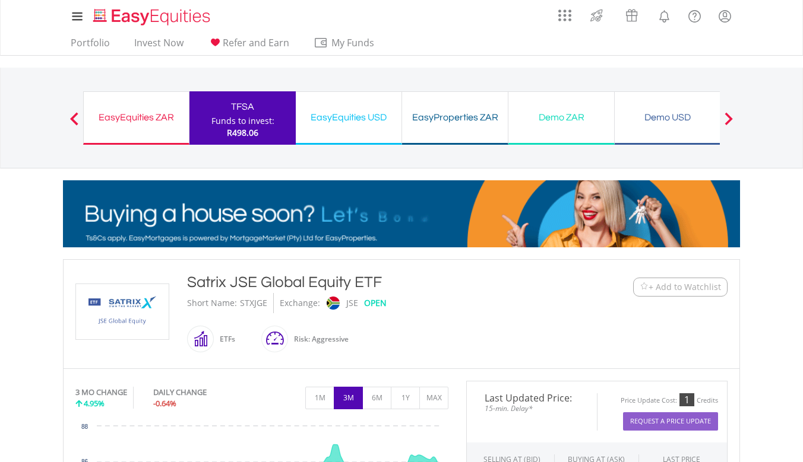
scroll to position [106, 0]
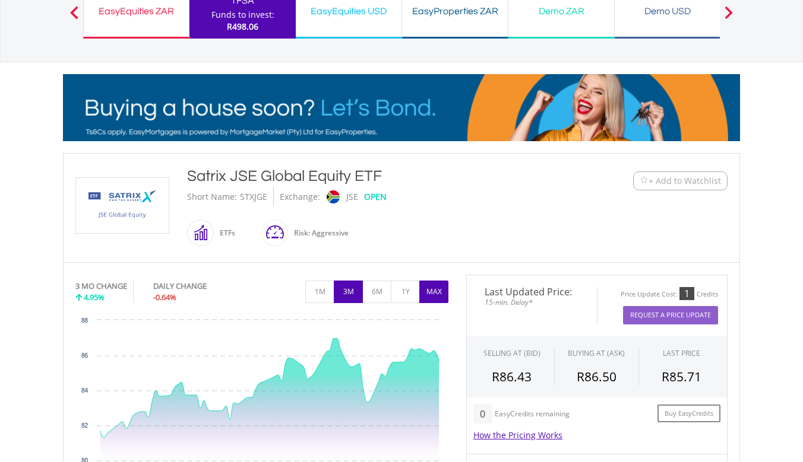
click at [435, 296] on button "MAX" at bounding box center [433, 292] width 29 height 23
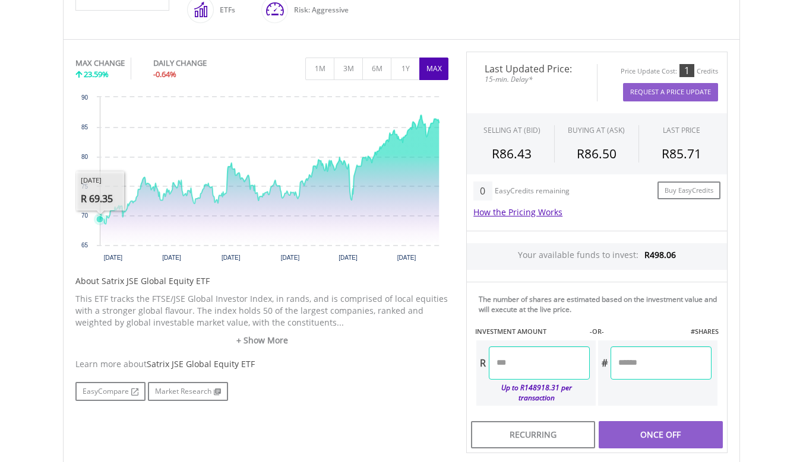
scroll to position [326, 0]
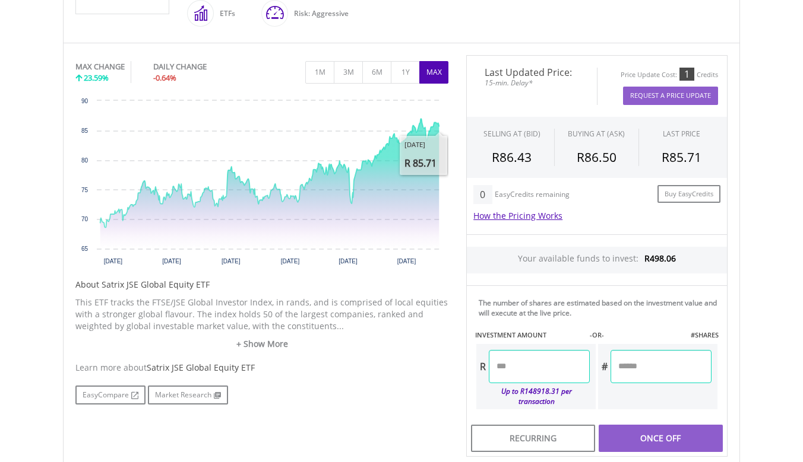
click at [452, 124] on div "No chart available. MAX CHANGE 23.59% DAILY CHANGE -0.64% 1M 3M 6M 1Y MAX Chart…" at bounding box center [261, 230] width 391 height 350
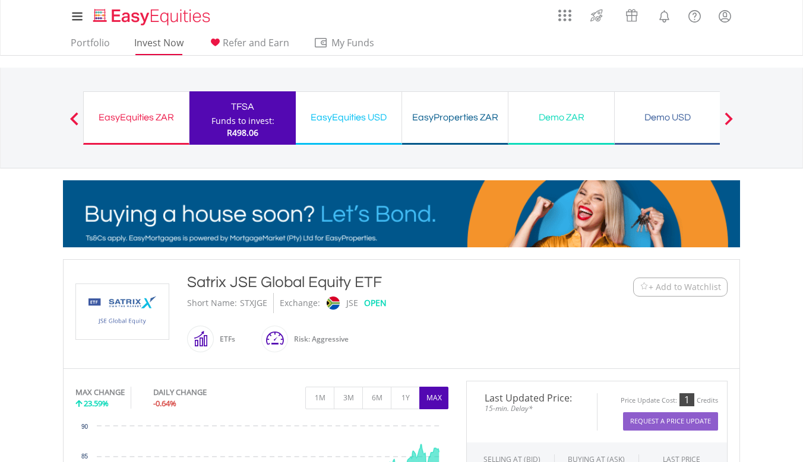
scroll to position [24, 0]
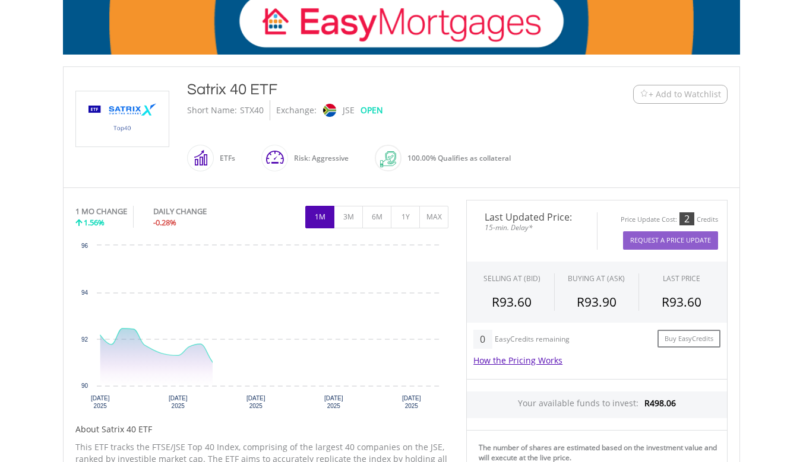
scroll to position [235, 0]
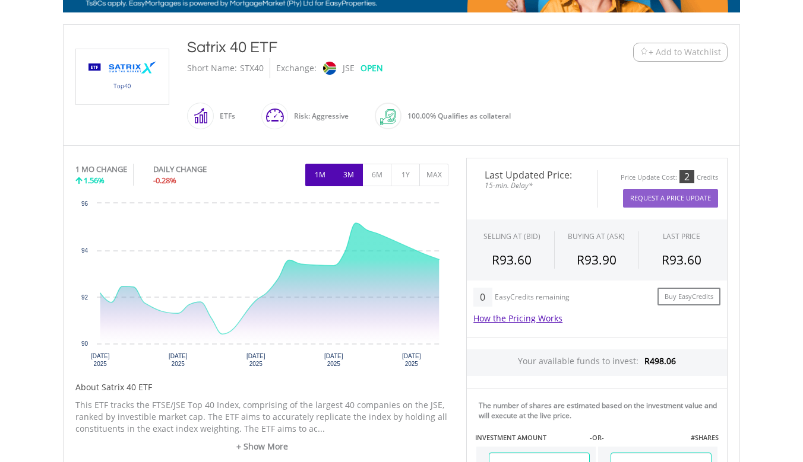
click at [351, 175] on button "3M" at bounding box center [348, 175] width 29 height 23
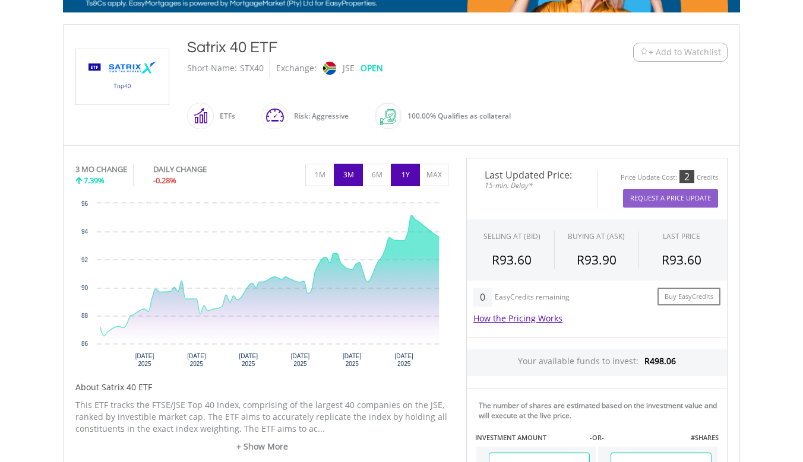
click at [405, 177] on button "1Y" at bounding box center [405, 175] width 29 height 23
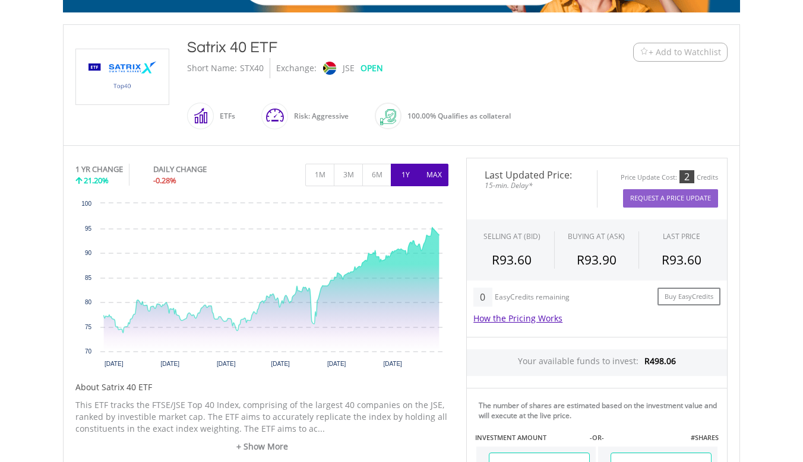
click at [437, 180] on button "MAX" at bounding box center [433, 175] width 29 height 23
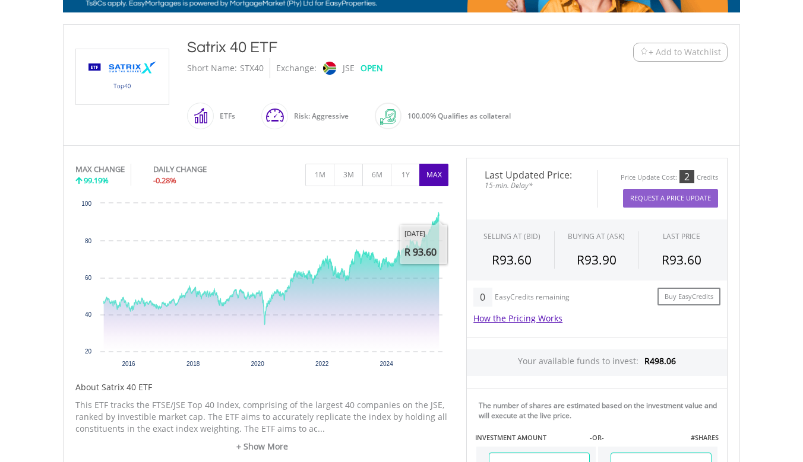
click at [454, 233] on div "No chart available. MAX CHANGE 99.19% DAILY CHANGE -0.28% 1M 3M 6M 1Y MAX Chart…" at bounding box center [261, 333] width 391 height 350
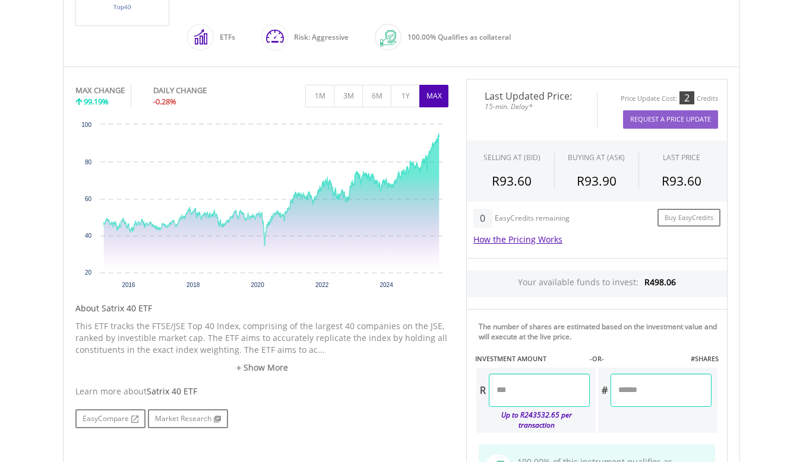
scroll to position [0, 0]
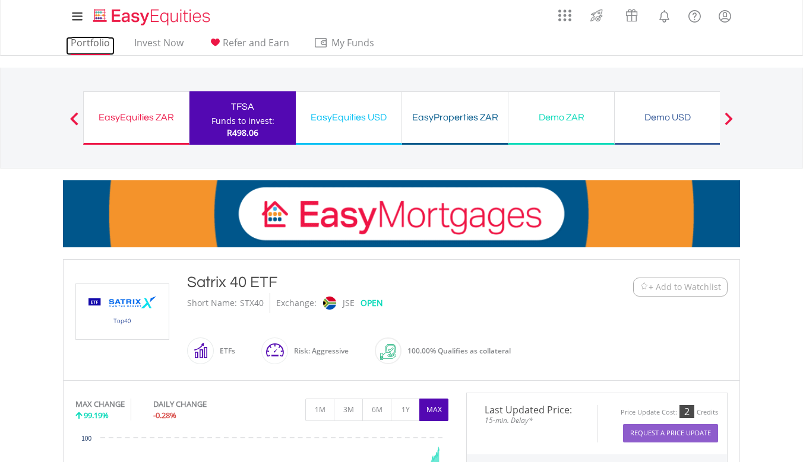
click at [87, 44] on link "Portfolio" at bounding box center [90, 46] width 49 height 18
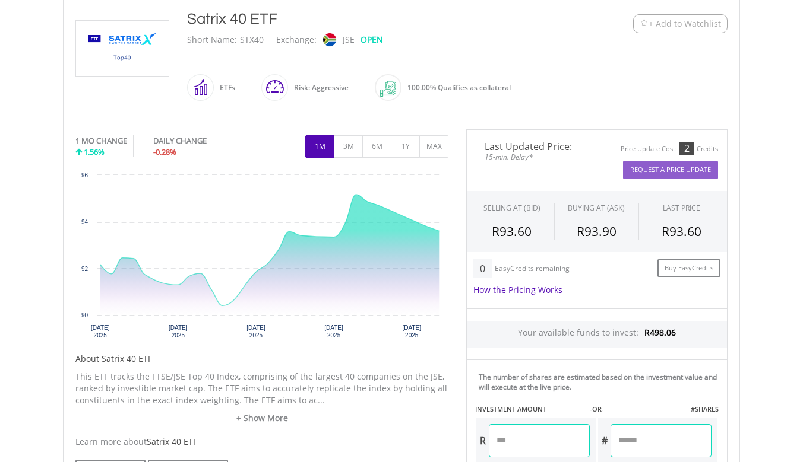
scroll to position [264, 0]
click at [439, 143] on button "MAX" at bounding box center [433, 146] width 29 height 23
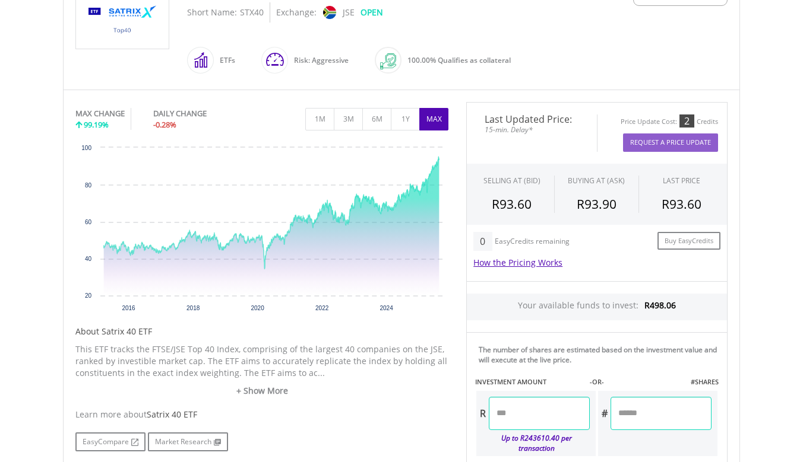
scroll to position [296, 0]
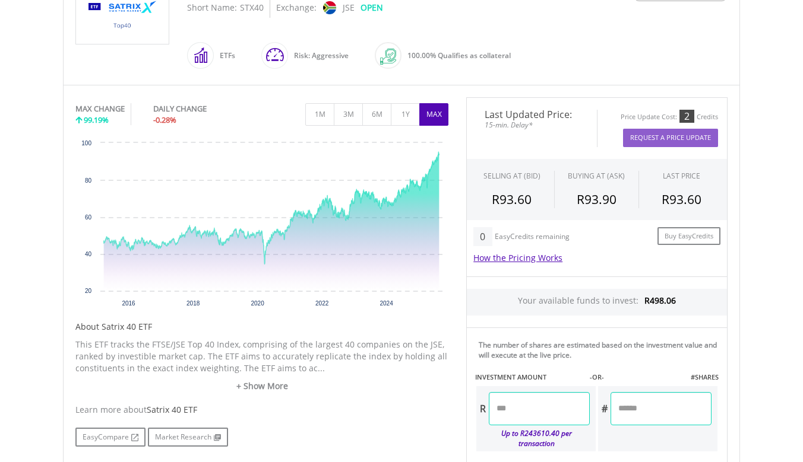
click at [530, 406] on input "number" at bounding box center [539, 408] width 101 height 33
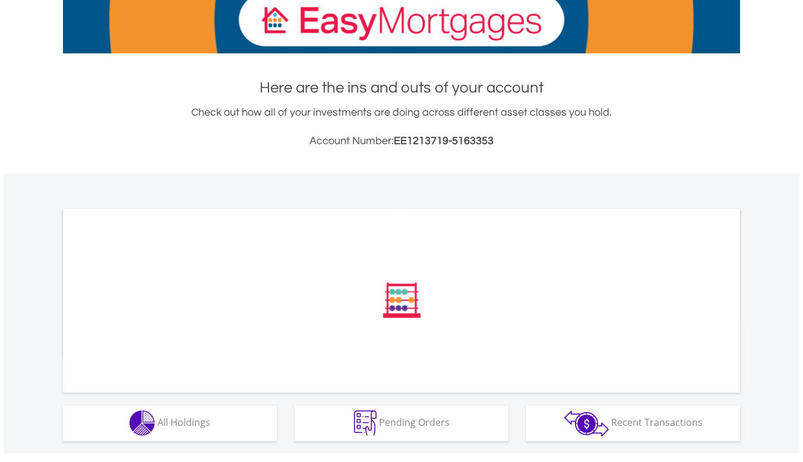
scroll to position [274, 0]
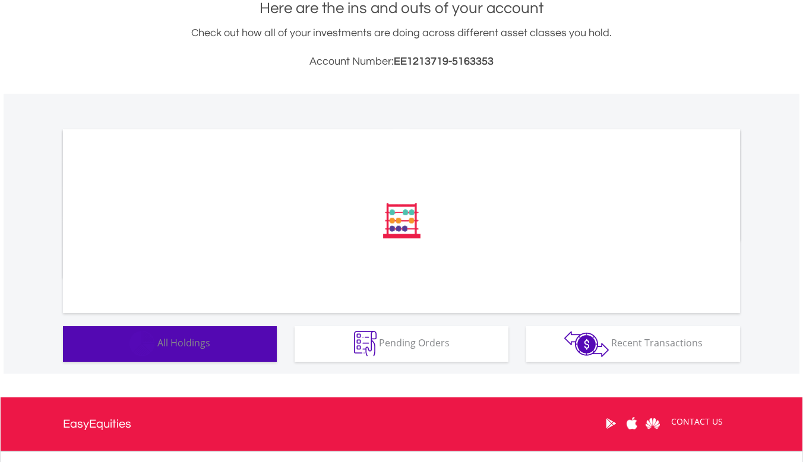
click at [225, 348] on div "﻿ Distribution Current Value Show All" at bounding box center [401, 234] width 795 height 280
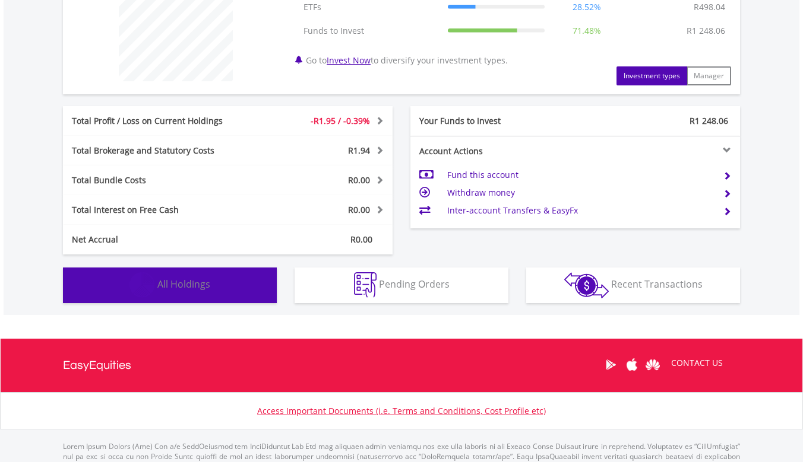
scroll to position [541, 0]
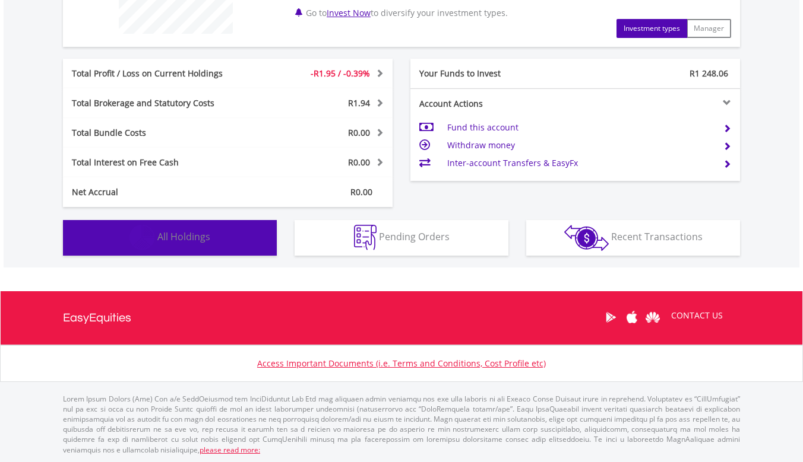
click at [206, 240] on span "All Holdings" at bounding box center [183, 236] width 53 height 13
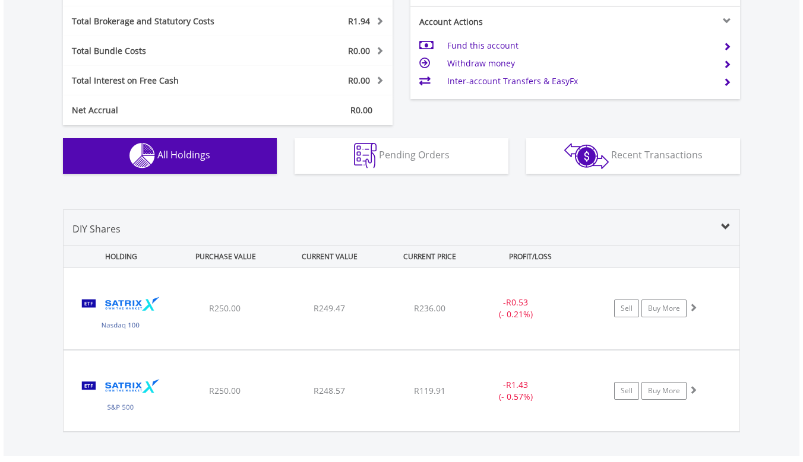
scroll to position [721, 0]
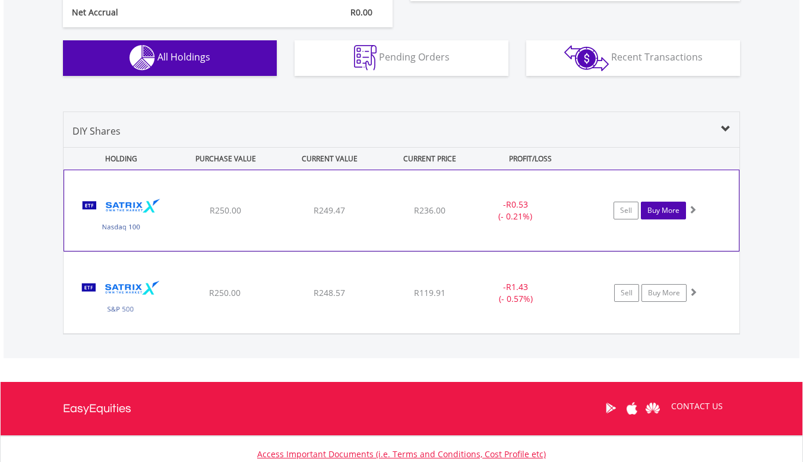
click at [655, 214] on link "Buy More" at bounding box center [663, 211] width 45 height 18
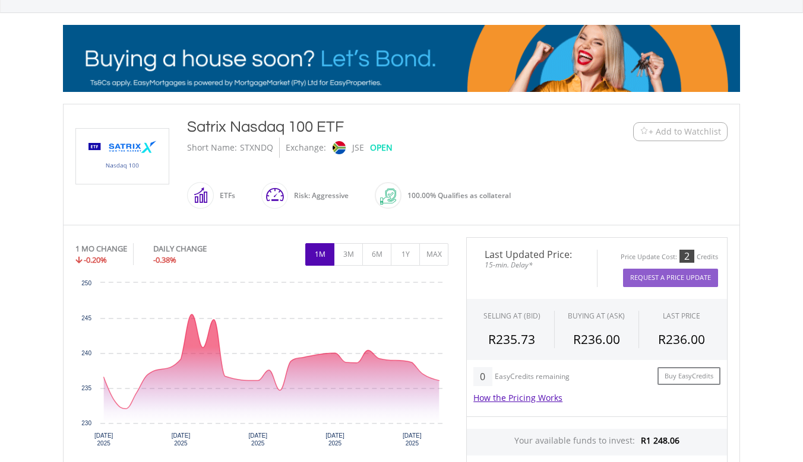
scroll to position [164, 0]
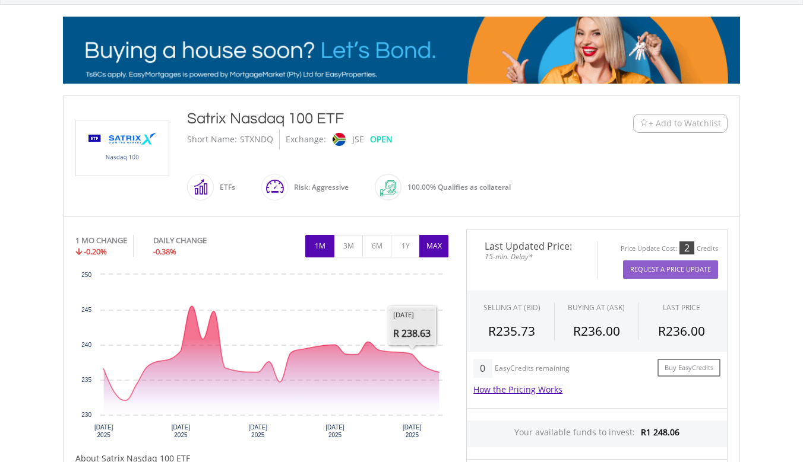
click at [426, 249] on button "MAX" at bounding box center [433, 246] width 29 height 23
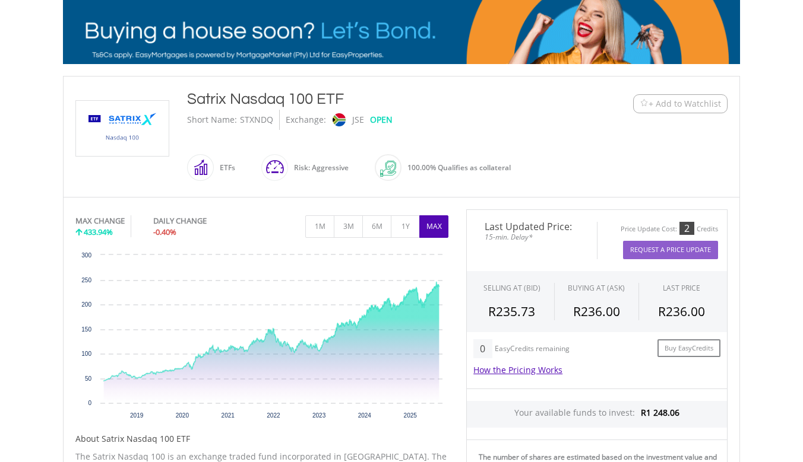
scroll to position [180, 0]
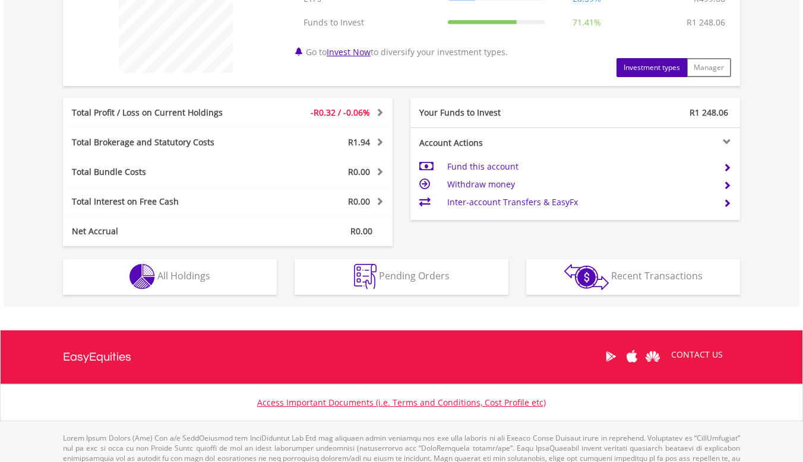
scroll to position [541, 0]
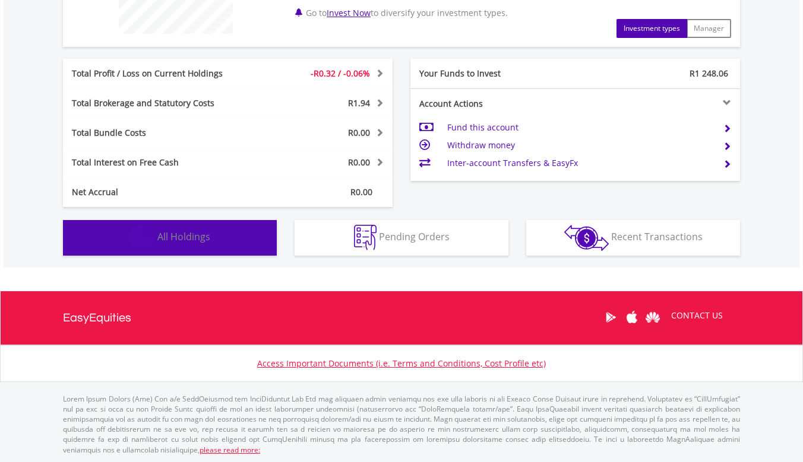
click at [245, 238] on button "Holdings All Holdings" at bounding box center [170, 238] width 214 height 36
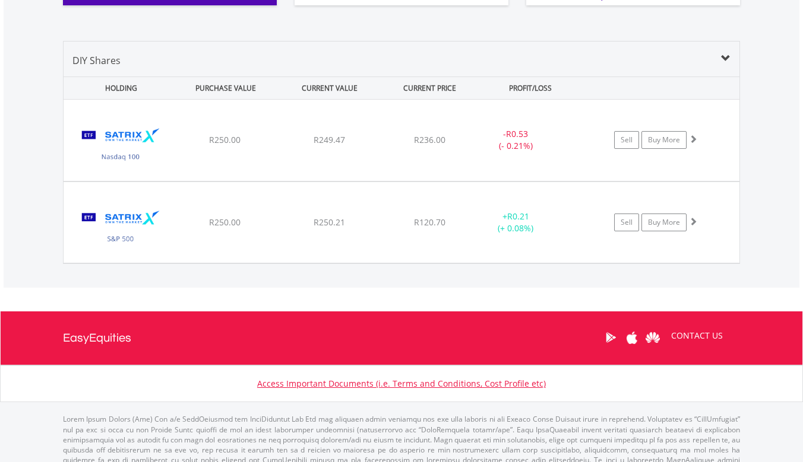
scroll to position [812, 0]
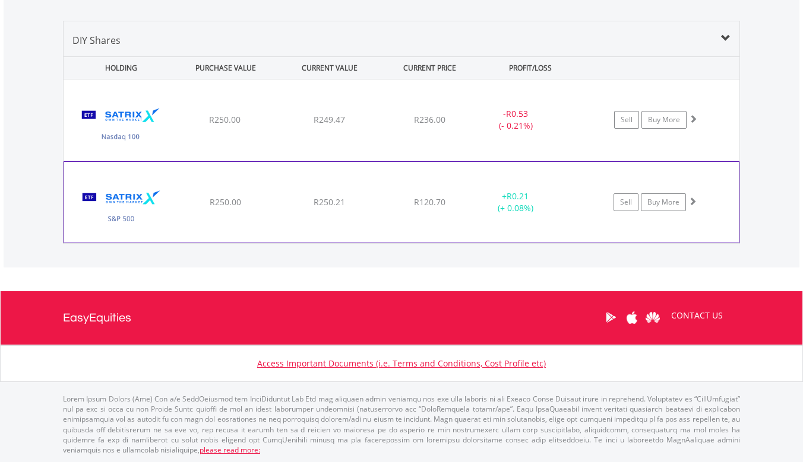
click at [312, 161] on div "﻿ Satrix S&P 500 ETF R250.00 R250.21 R120.70 + R0.21 (+ 0.08%) Sell Buy More" at bounding box center [402, 120] width 676 height 81
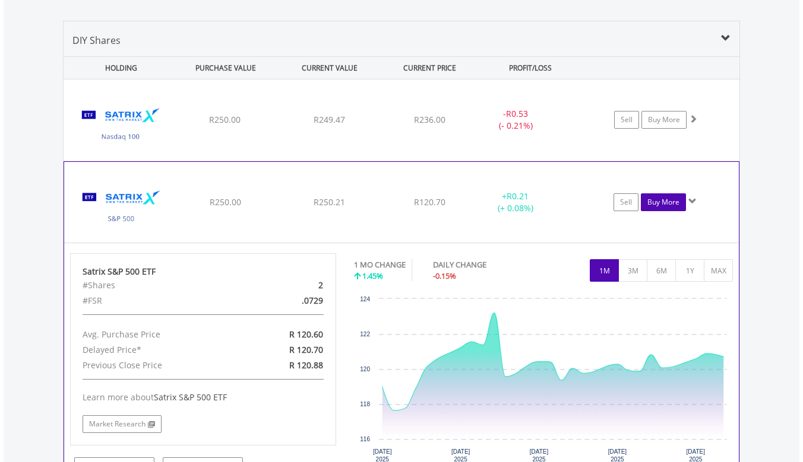
click at [670, 202] on link "Buy More" at bounding box center [663, 203] width 45 height 18
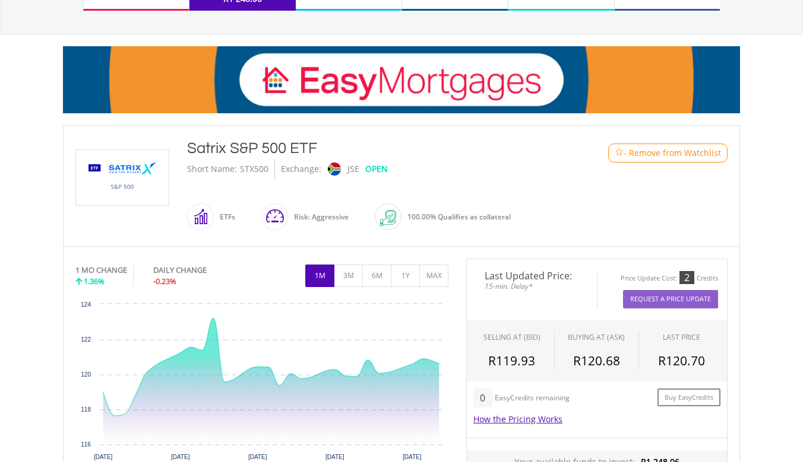
scroll to position [160, 0]
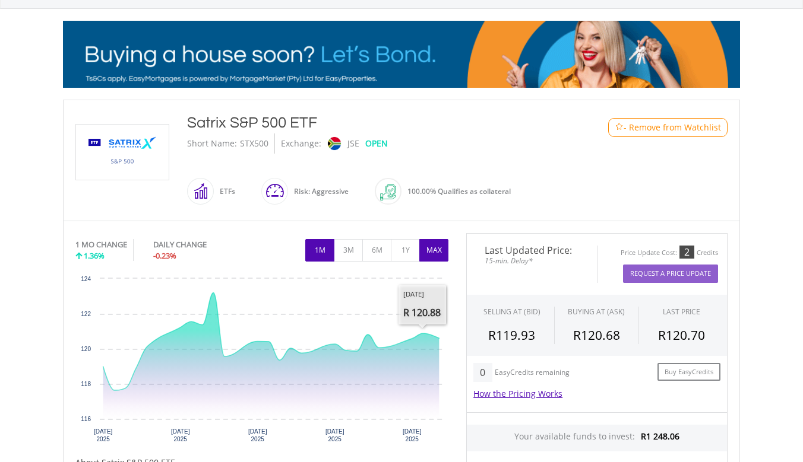
click at [436, 253] on button "MAX" at bounding box center [433, 250] width 29 height 23
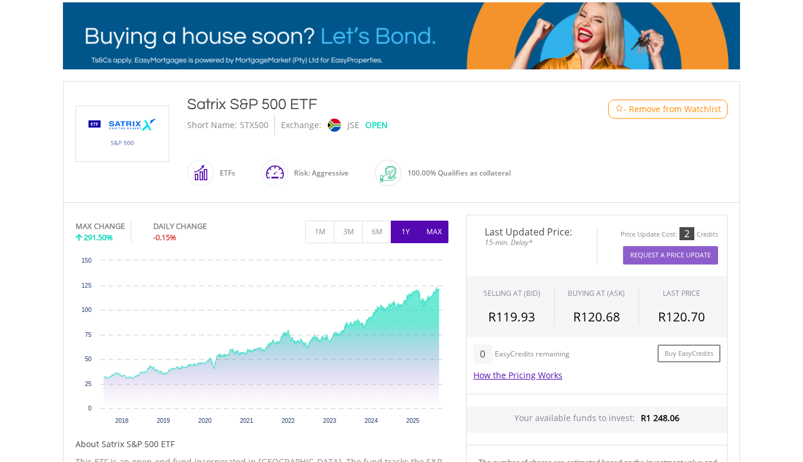
scroll to position [183, 0]
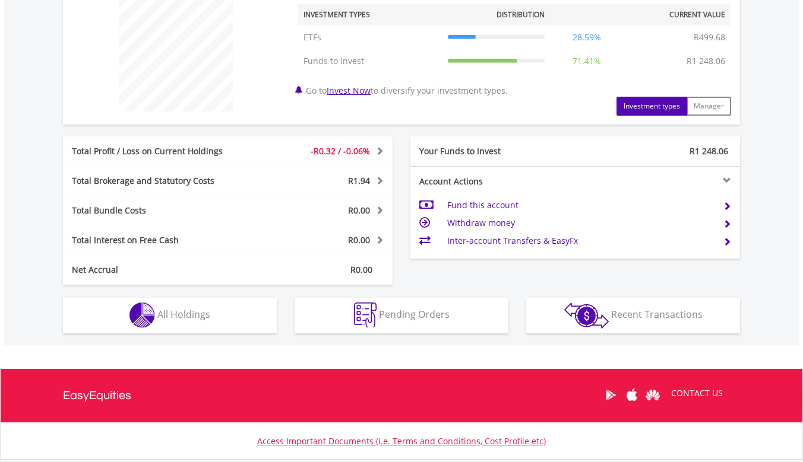
scroll to position [114, 226]
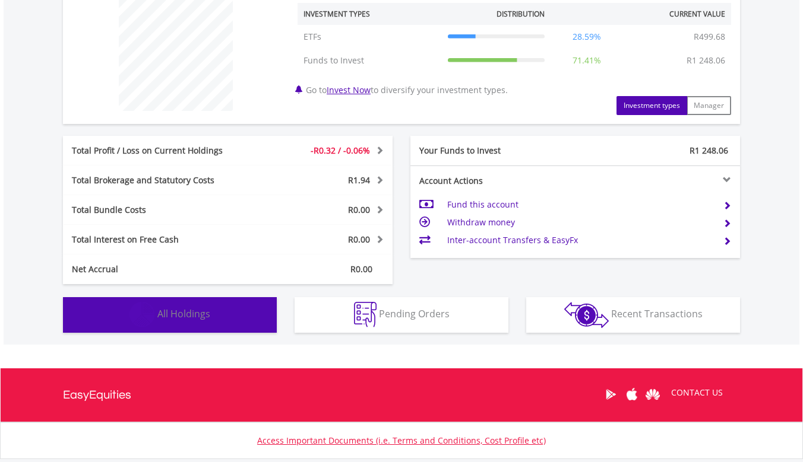
click at [211, 325] on button "Holdings All Holdings" at bounding box center [170, 315] width 214 height 36
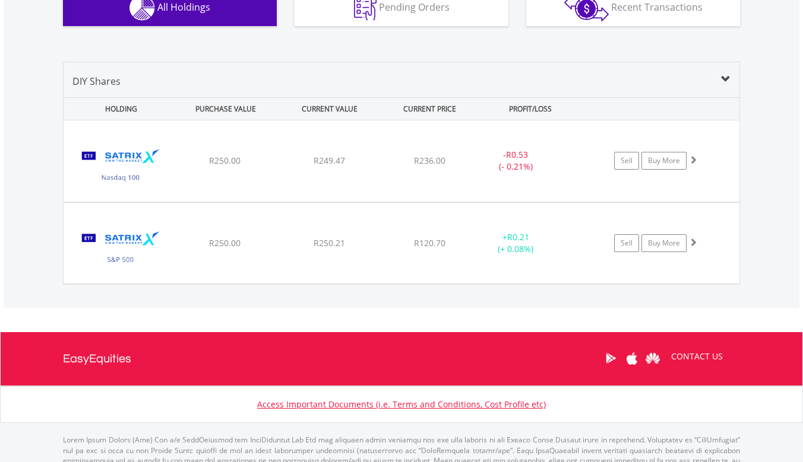
scroll to position [792, 0]
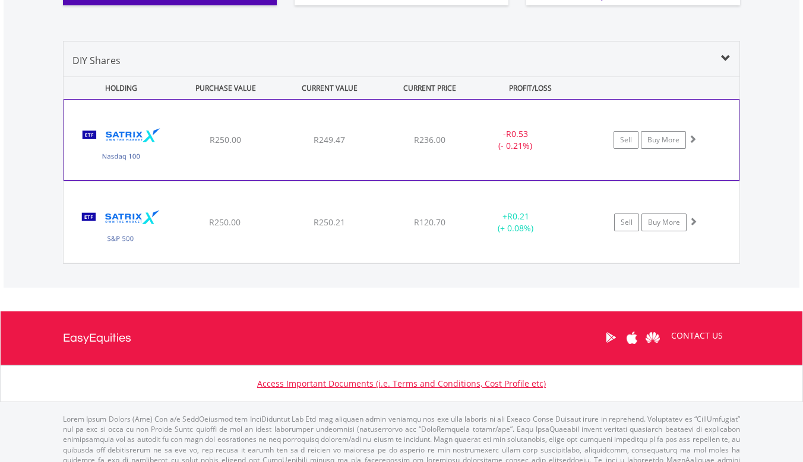
click at [433, 150] on div "﻿ Satrix Nasdaq 100 ETF R250.00 R249.47 R236.00 - R0.53 (- 0.21%) Sell Buy More" at bounding box center [401, 140] width 674 height 81
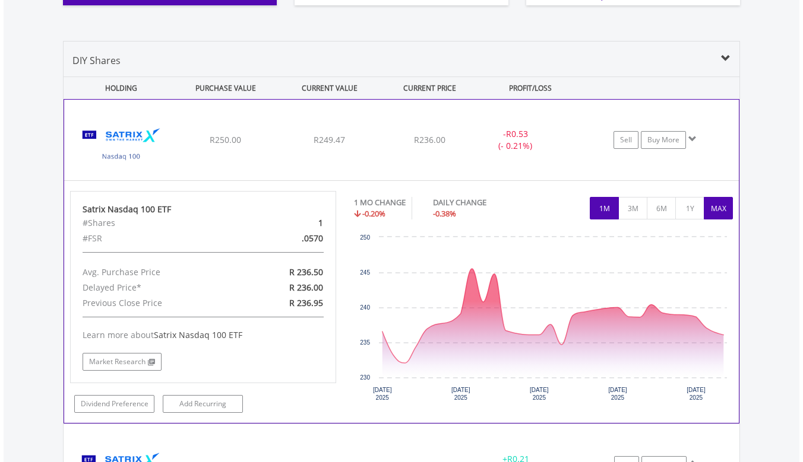
click at [720, 206] on button "MAX" at bounding box center [717, 208] width 29 height 23
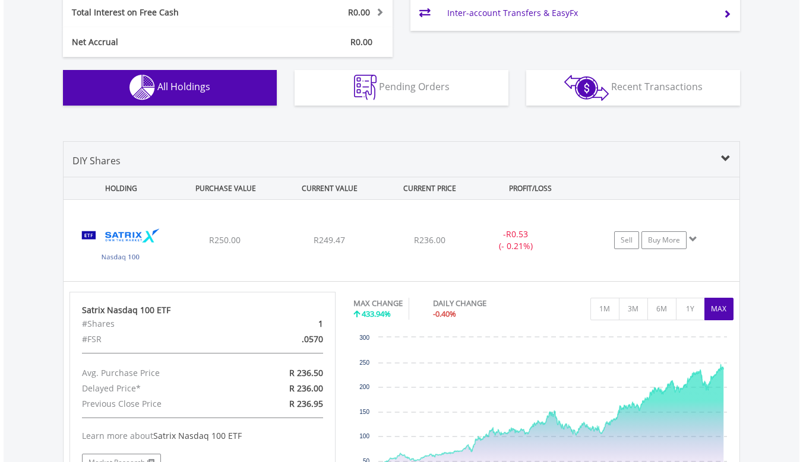
click at [728, 158] on span at bounding box center [725, 158] width 9 height 9
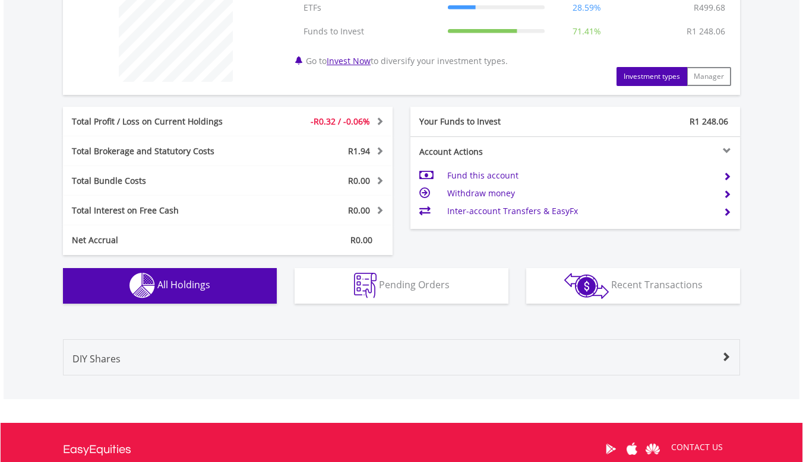
scroll to position [494, 0]
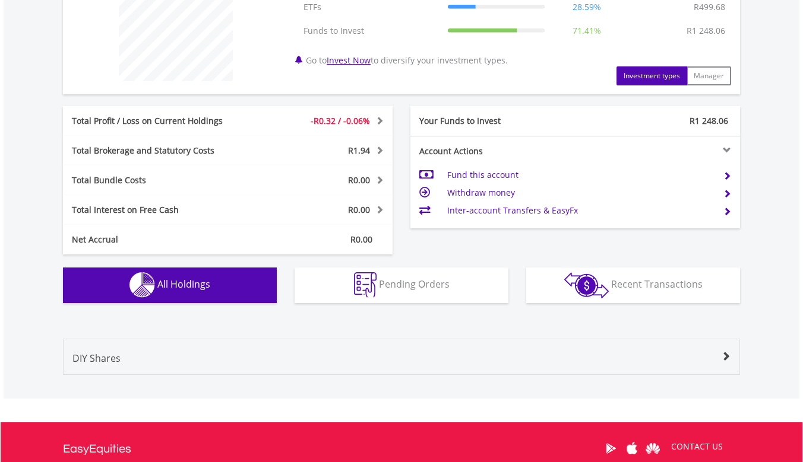
click at [186, 287] on span "All Holdings" at bounding box center [183, 284] width 53 height 13
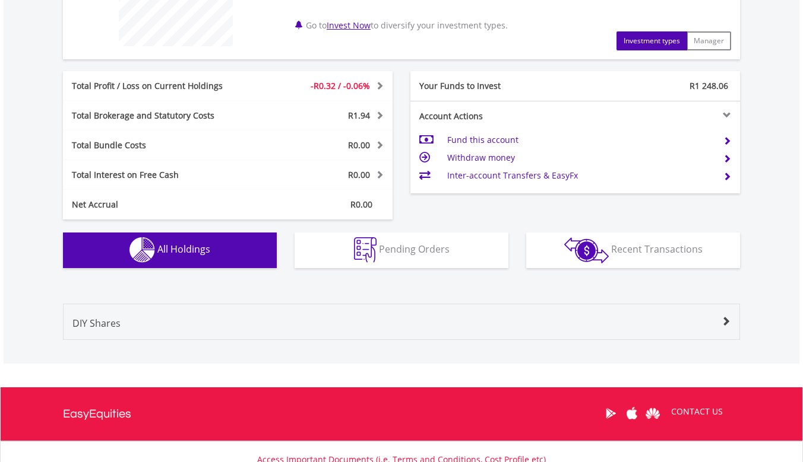
scroll to position [538, 0]
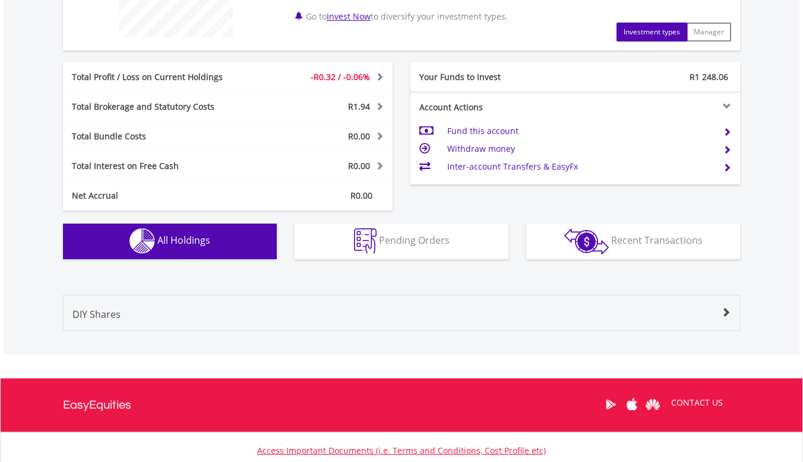
click at [215, 228] on button "Holdings All Holdings" at bounding box center [170, 242] width 214 height 36
click at [228, 246] on button "Holdings All Holdings" at bounding box center [170, 242] width 214 height 36
click at [198, 248] on button "Holdings All Holdings" at bounding box center [170, 242] width 214 height 36
click at [727, 311] on span at bounding box center [725, 312] width 9 height 9
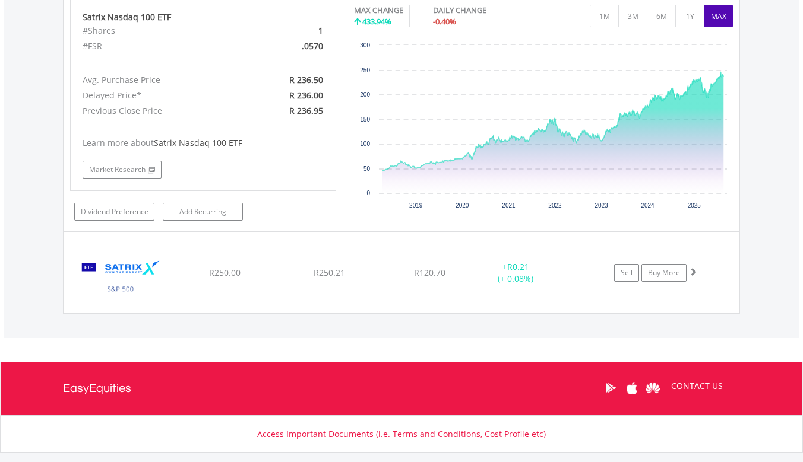
scroll to position [1034, 0]
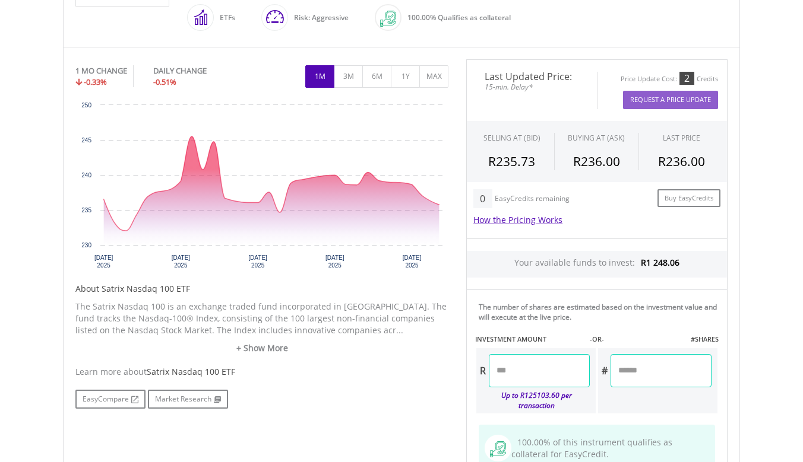
scroll to position [335, 0]
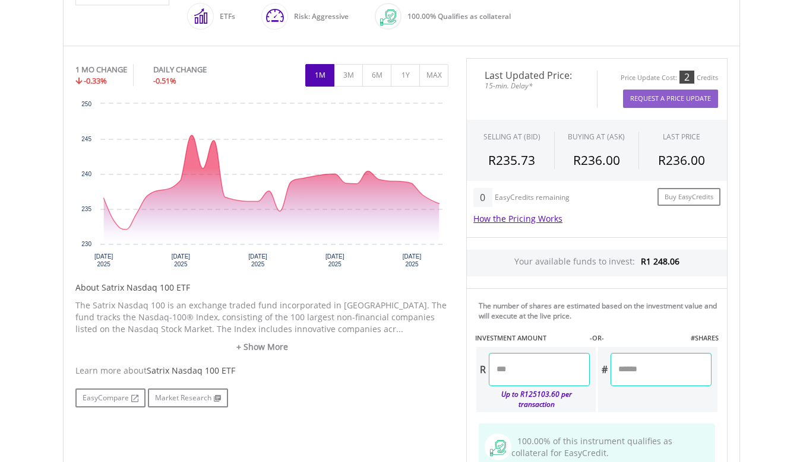
click at [547, 367] on input "number" at bounding box center [539, 369] width 101 height 33
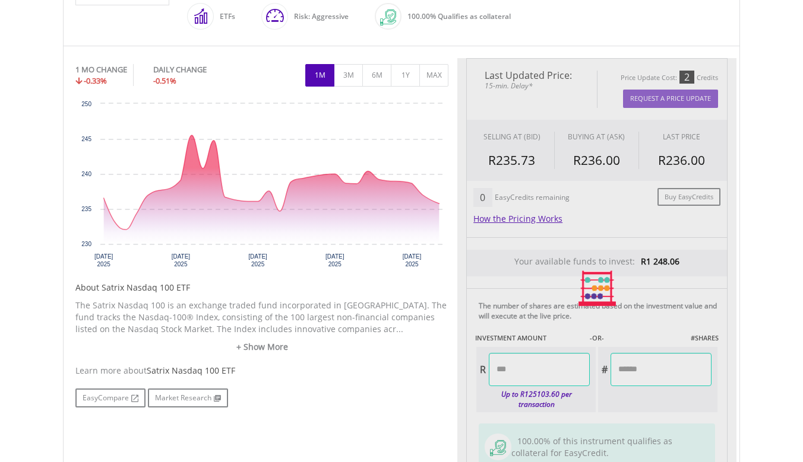
click at [668, 328] on div "Last Updated Price: 15-min. Delay* Price Update Cost: 2 Credits Request A Price…" at bounding box center [596, 288] width 279 height 461
type input "******"
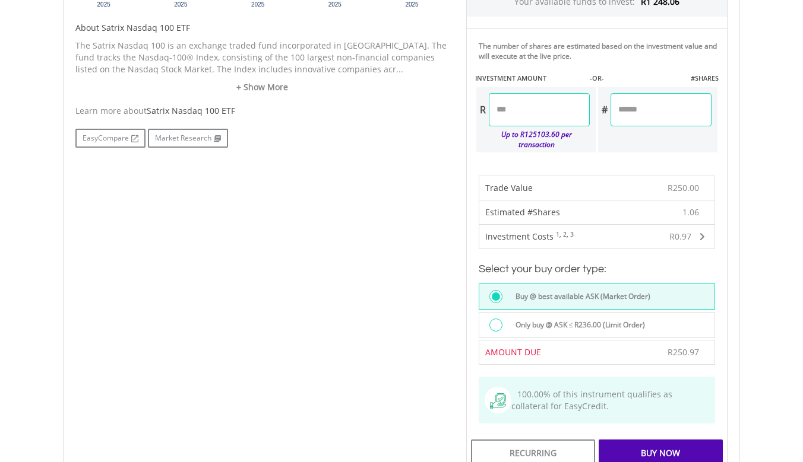
scroll to position [711, 0]
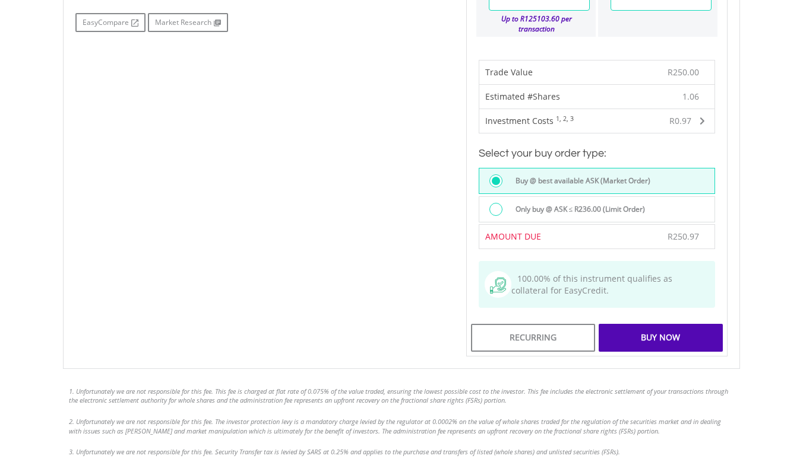
click at [668, 332] on div "Buy Now" at bounding box center [660, 337] width 124 height 27
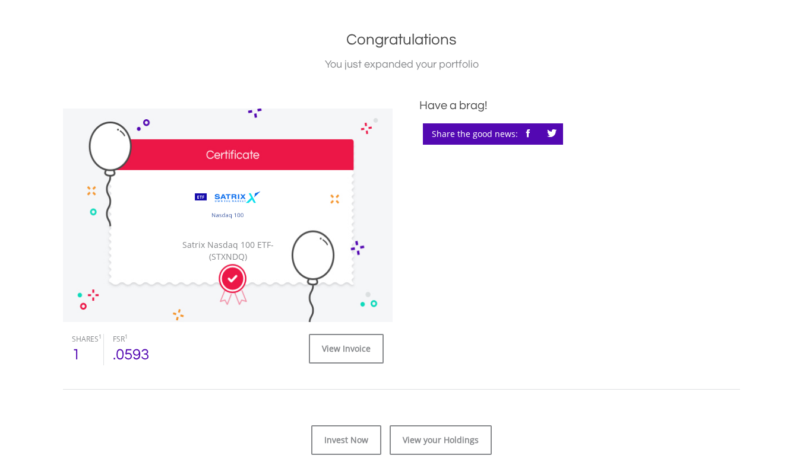
scroll to position [300, 0]
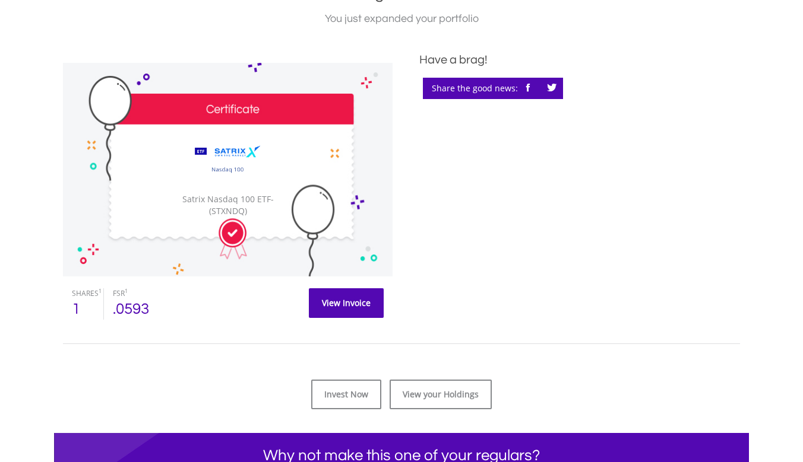
click at [338, 307] on link "View Invoice" at bounding box center [346, 304] width 75 height 30
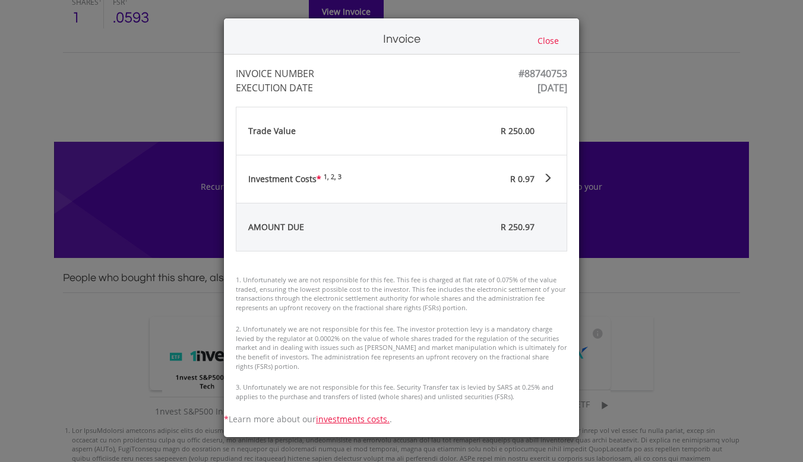
scroll to position [606, 0]
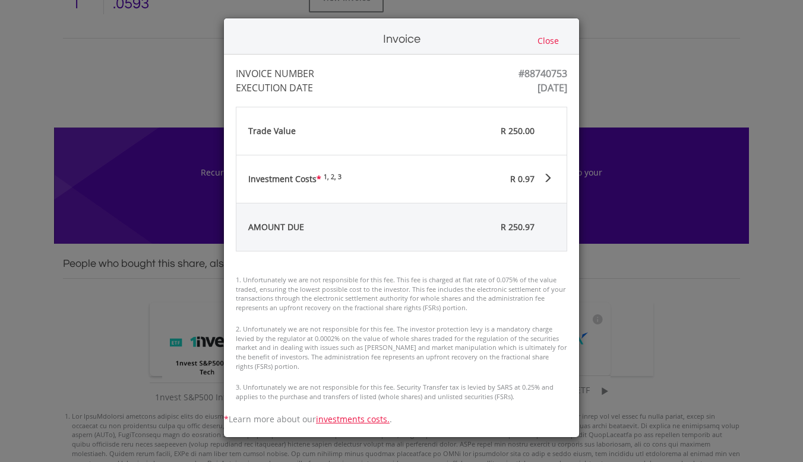
click at [551, 46] on button "Close" at bounding box center [548, 40] width 28 height 13
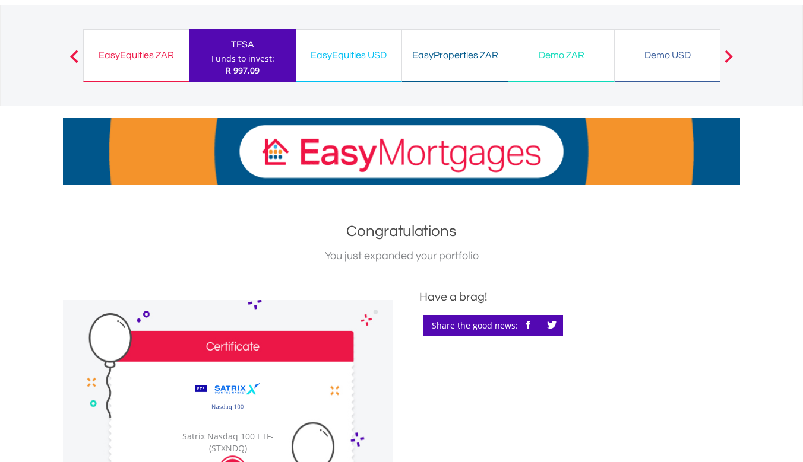
scroll to position [0, 0]
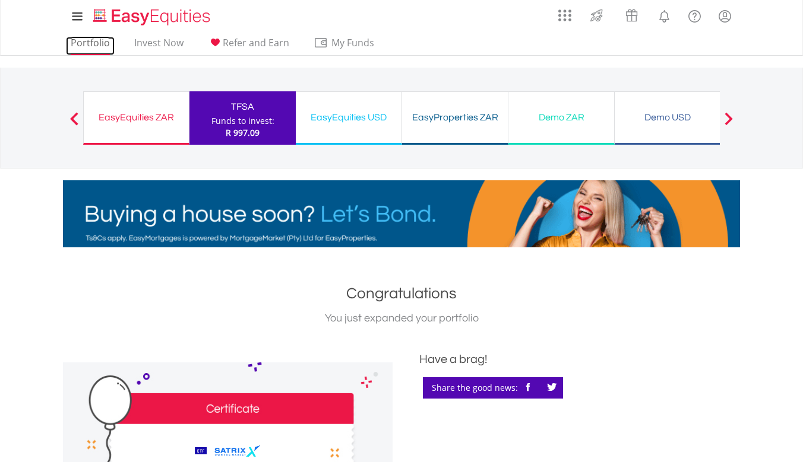
click at [77, 45] on link "Portfolio" at bounding box center [90, 46] width 49 height 18
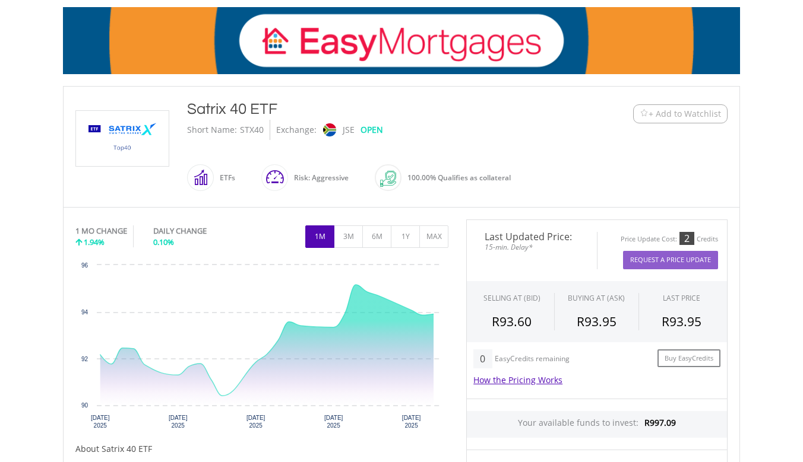
scroll to position [178, 0]
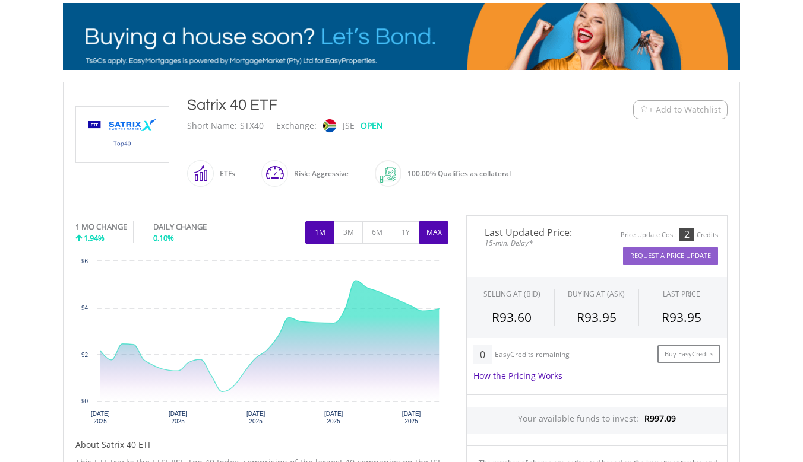
click at [432, 232] on button "MAX" at bounding box center [433, 232] width 29 height 23
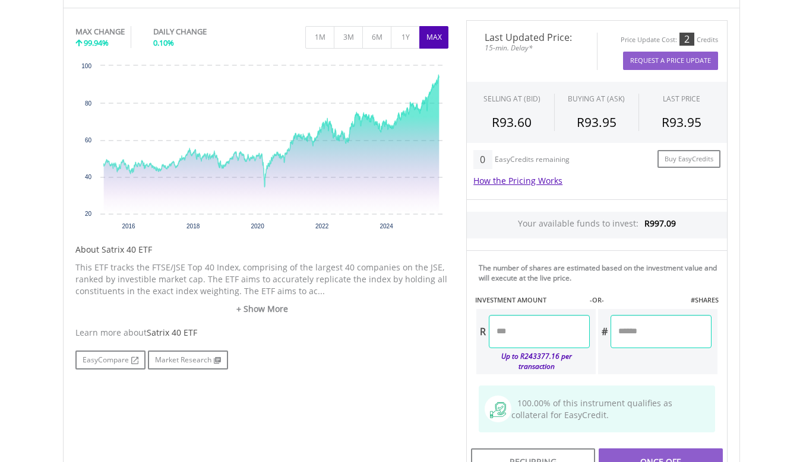
scroll to position [374, 0]
click at [527, 335] on input "number" at bounding box center [539, 330] width 101 height 33
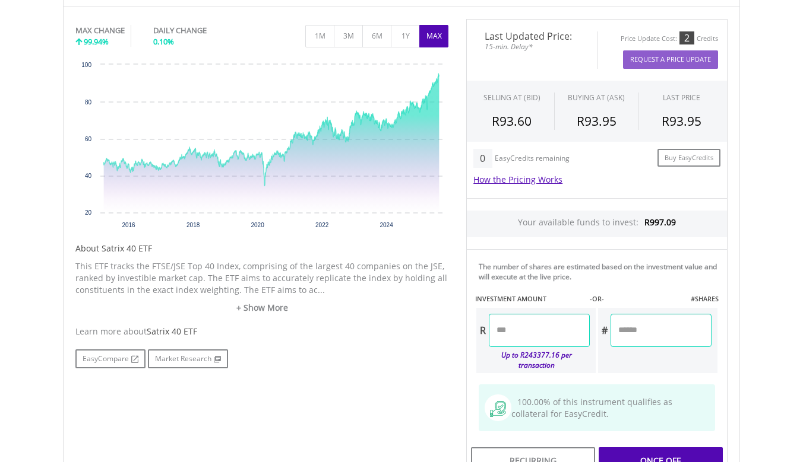
click at [731, 354] on div "Last Updated Price: 15-min. Delay* Price Update Cost: 2 Credits Request A Price…" at bounding box center [596, 249] width 279 height 461
type input "******"
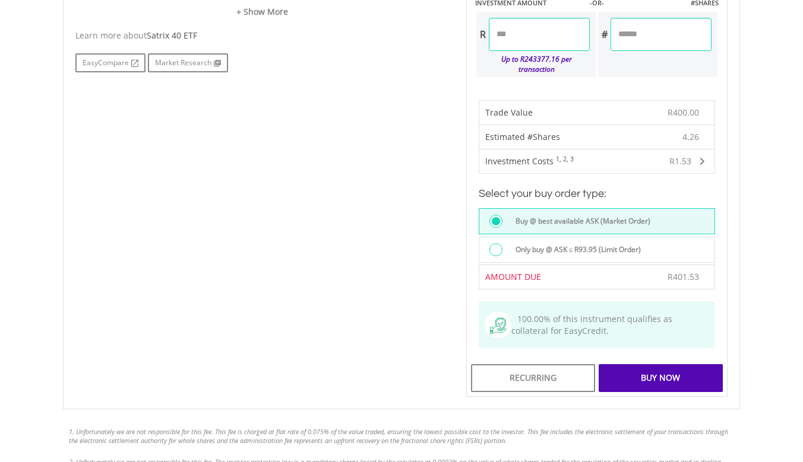
scroll to position [717, 0]
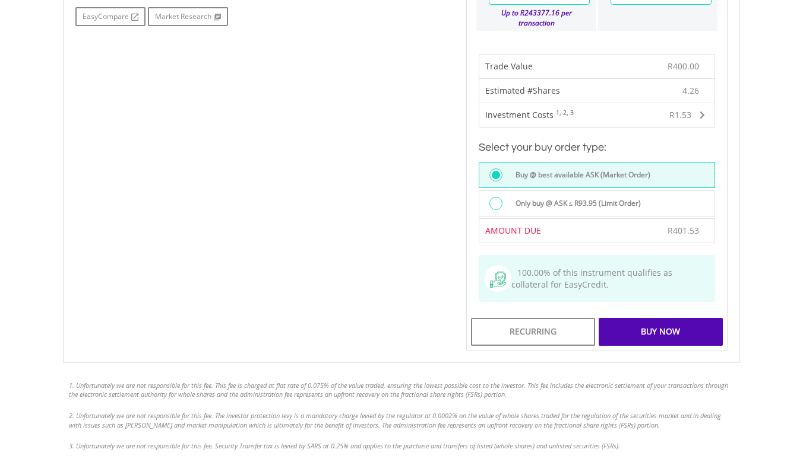
click at [679, 332] on div "Buy Now" at bounding box center [660, 331] width 124 height 27
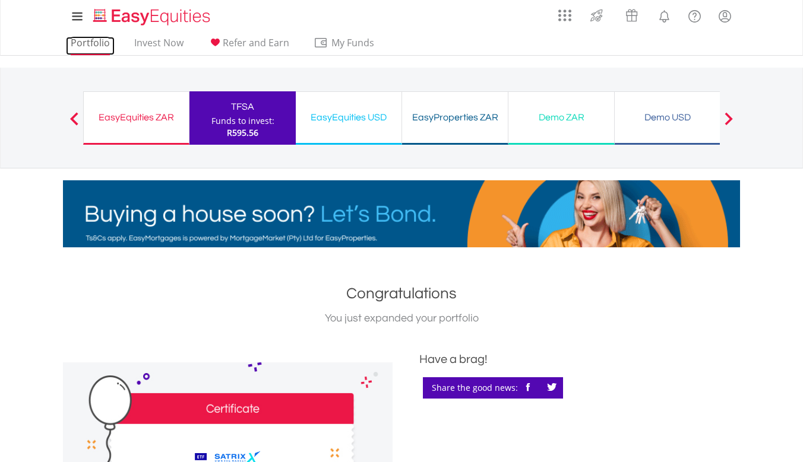
click at [102, 41] on link "Portfolio" at bounding box center [90, 46] width 49 height 18
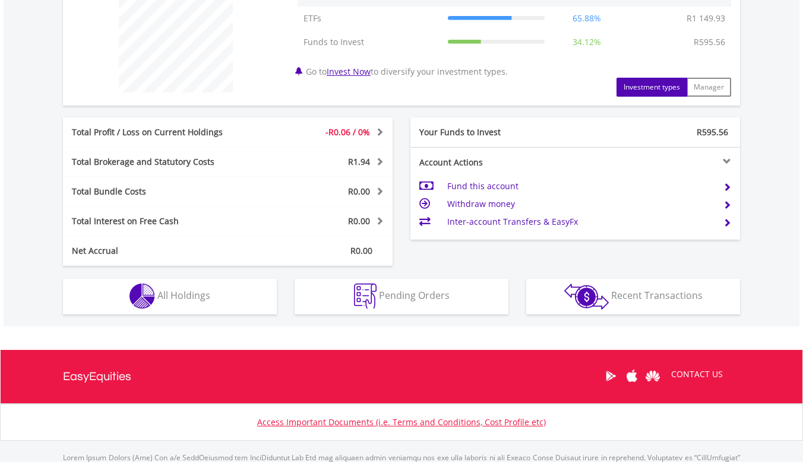
scroll to position [495, 0]
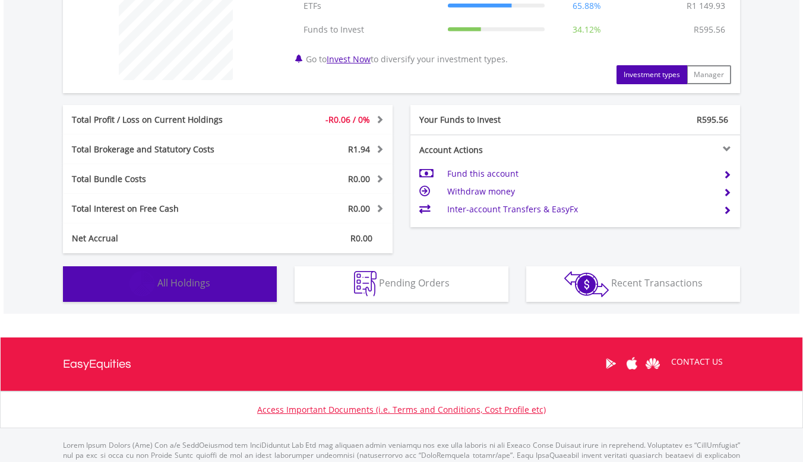
click at [204, 281] on span "All Holdings" at bounding box center [183, 283] width 53 height 13
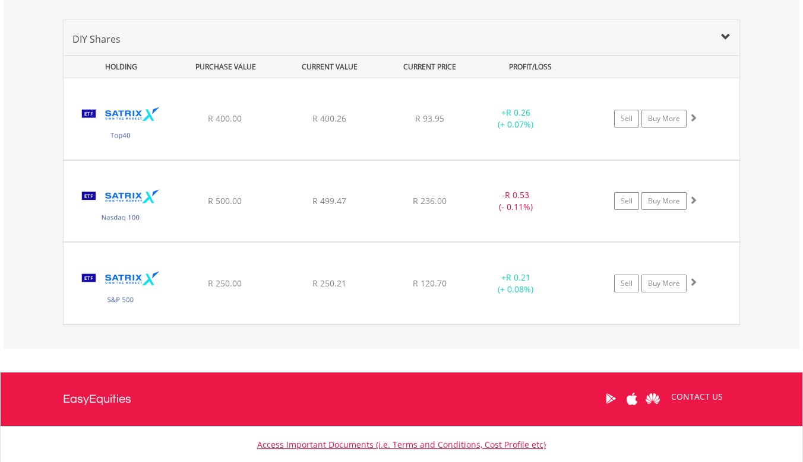
scroll to position [798, 0]
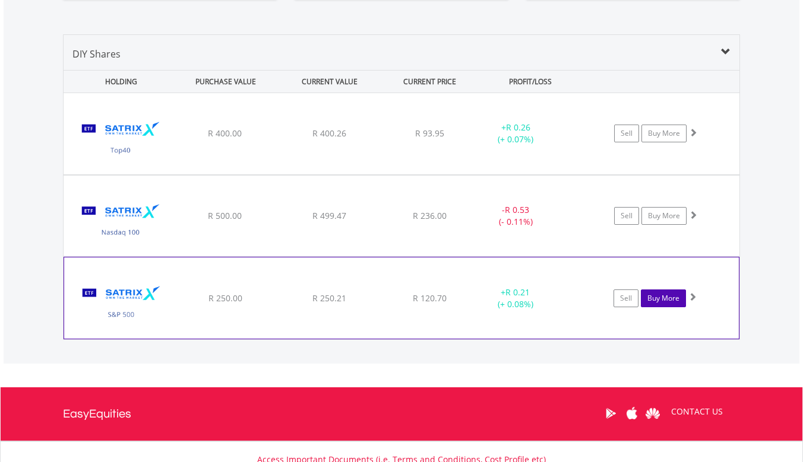
click at [673, 300] on link "Buy More" at bounding box center [663, 299] width 45 height 18
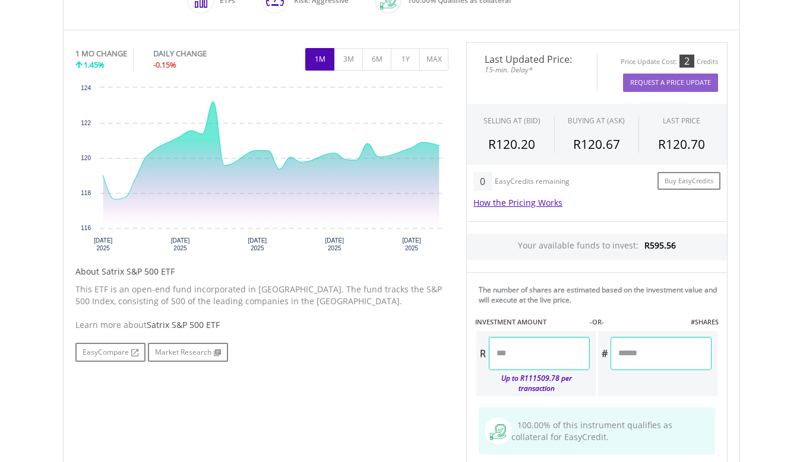
scroll to position [366, 0]
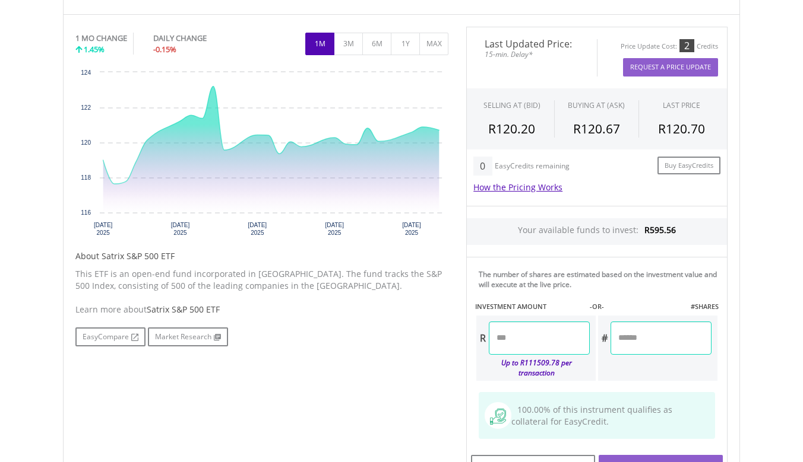
click at [538, 340] on input "number" at bounding box center [539, 338] width 101 height 33
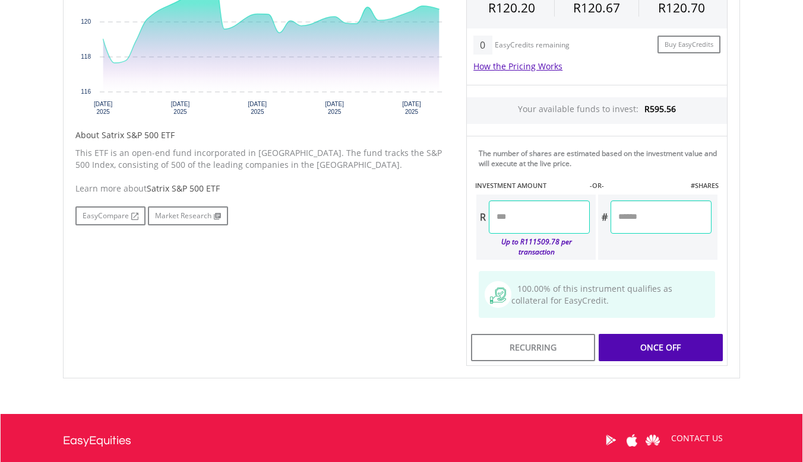
scroll to position [509, 0]
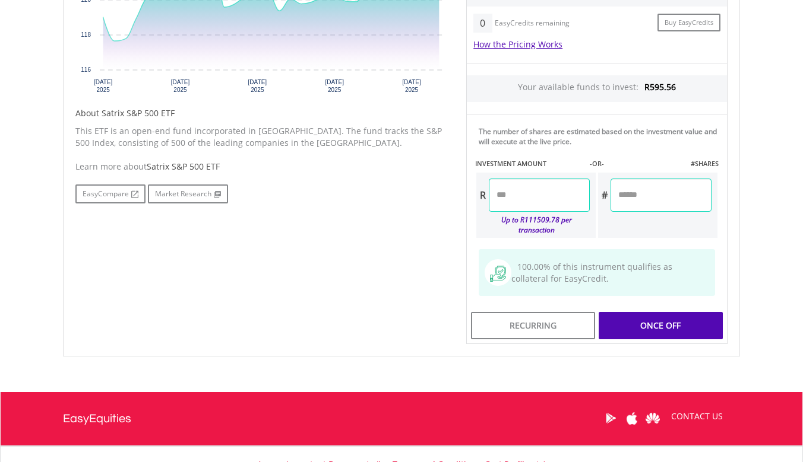
click at [720, 272] on div "Last Updated Price: 15-min. Delay* Price Update Cost: 2 Credits Request A Price…" at bounding box center [596, 114] width 279 height 461
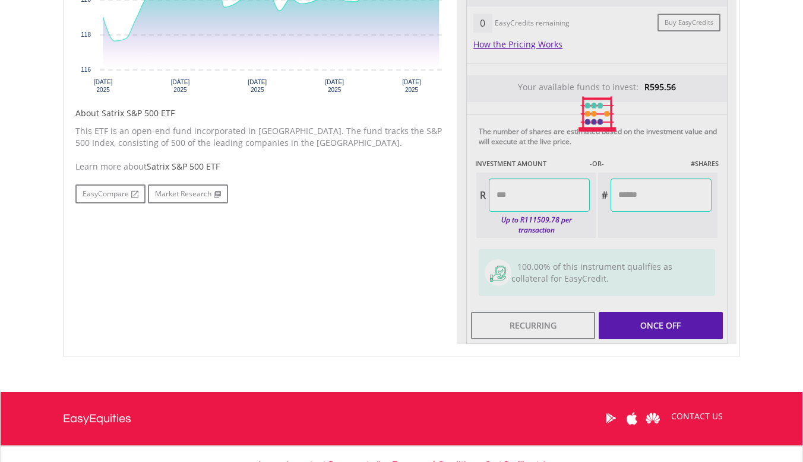
type input "******"
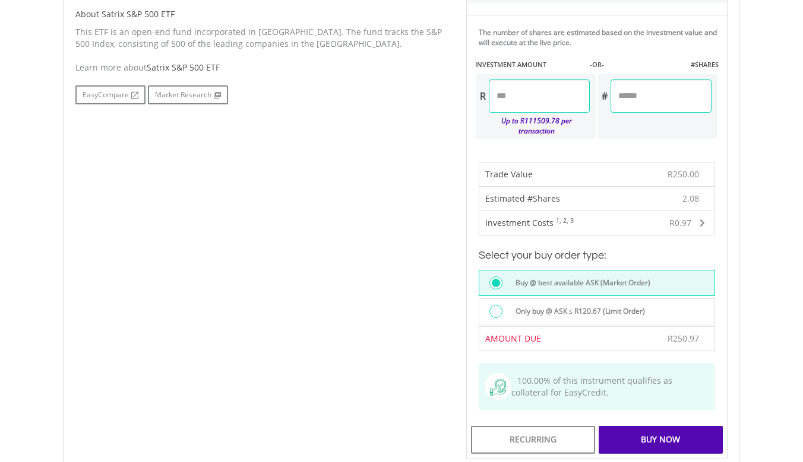
scroll to position [610, 0]
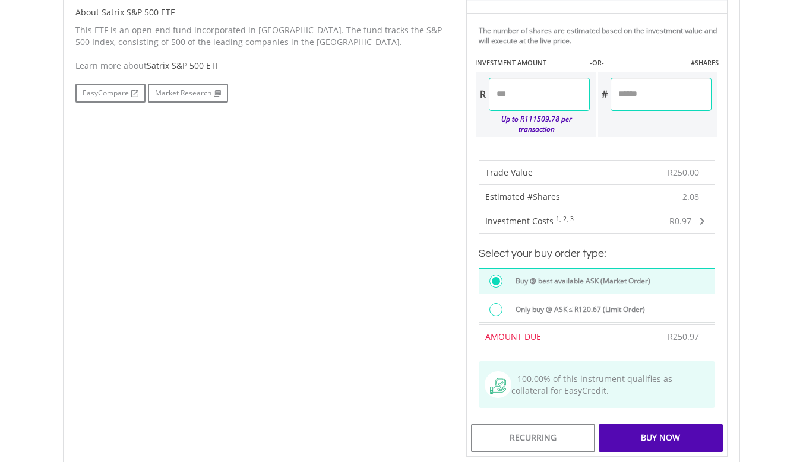
click at [667, 429] on div "Buy Now" at bounding box center [660, 437] width 124 height 27
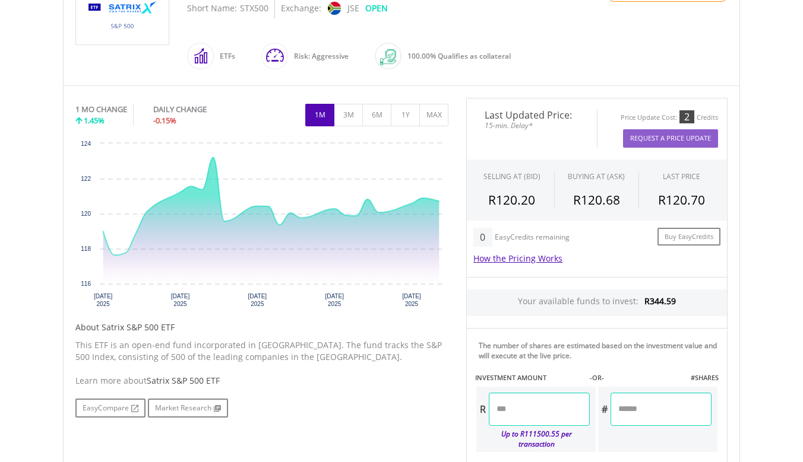
scroll to position [271, 0]
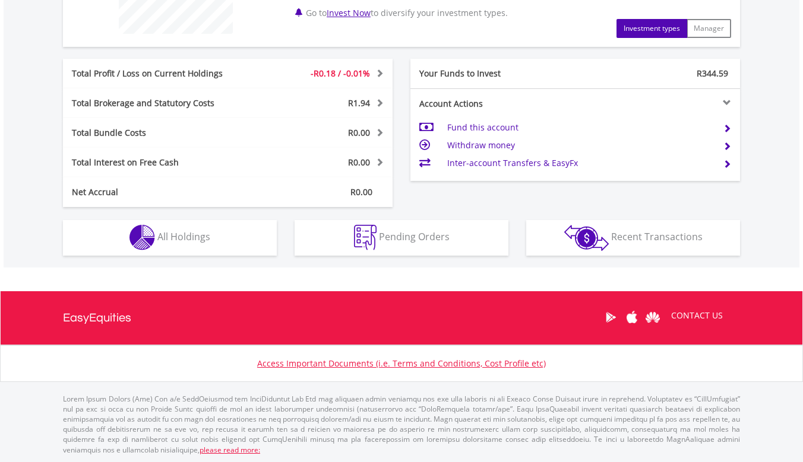
scroll to position [114, 226]
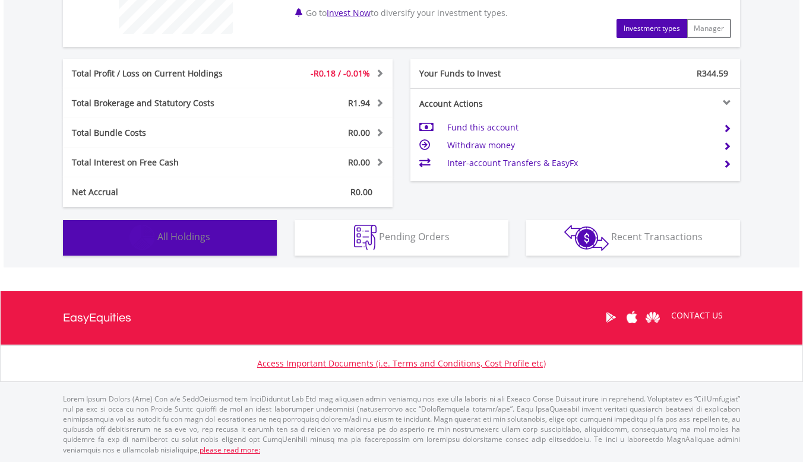
click at [230, 240] on button "Holdings All Holdings" at bounding box center [170, 238] width 214 height 36
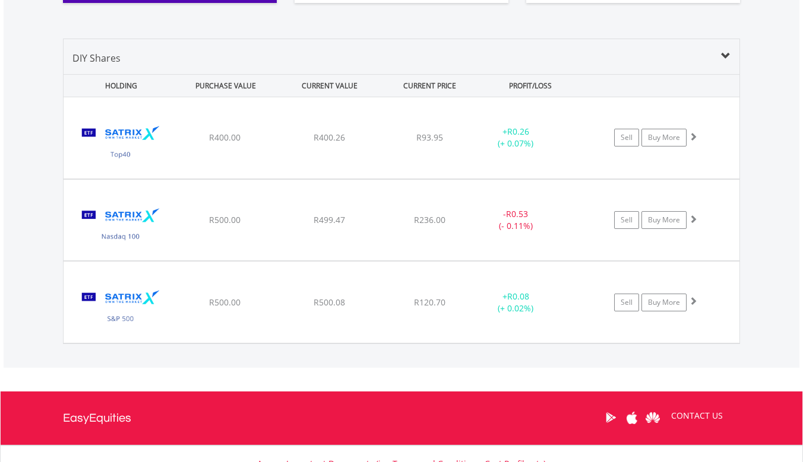
scroll to position [793, 0]
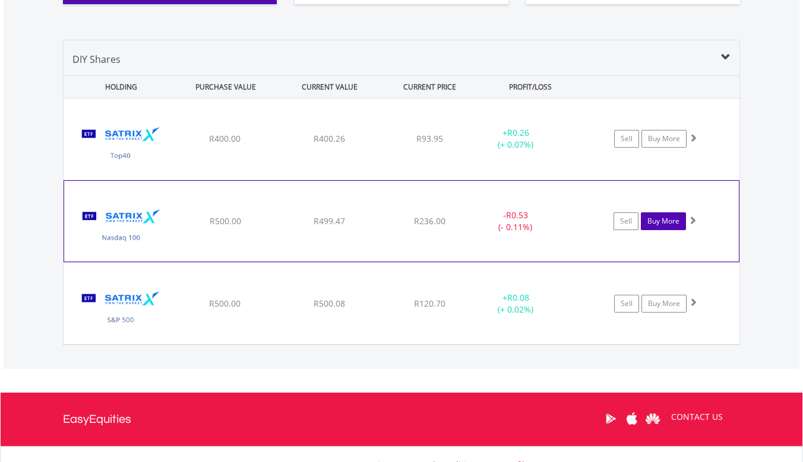
click at [668, 224] on link "Buy More" at bounding box center [663, 222] width 45 height 18
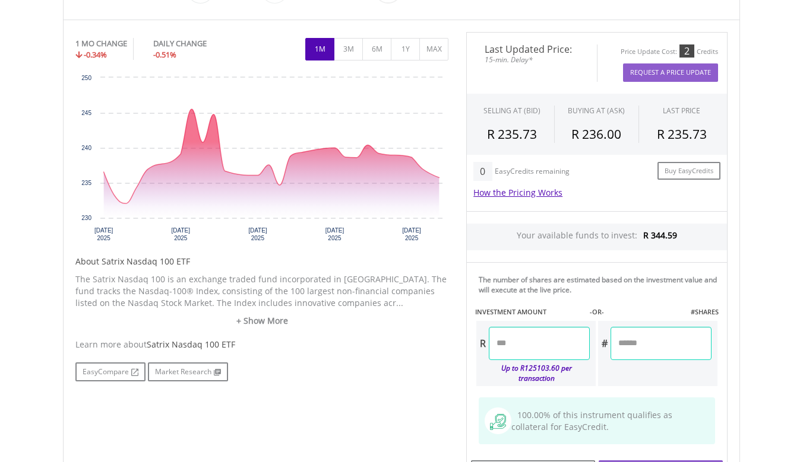
scroll to position [365, 0]
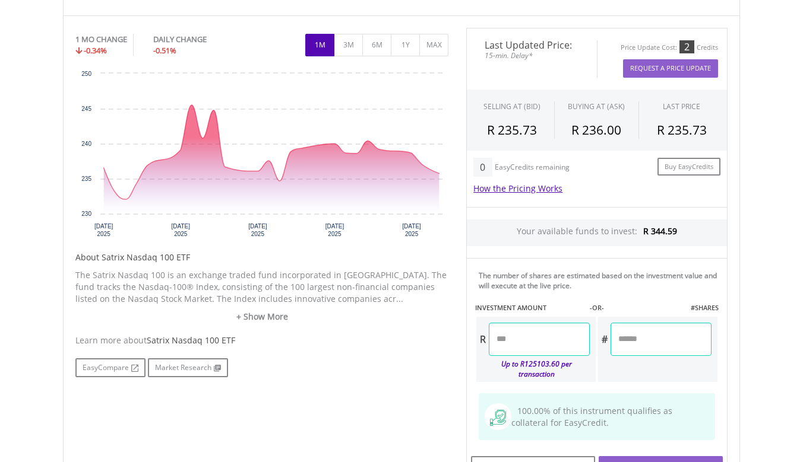
click at [566, 333] on input "number" at bounding box center [539, 339] width 101 height 33
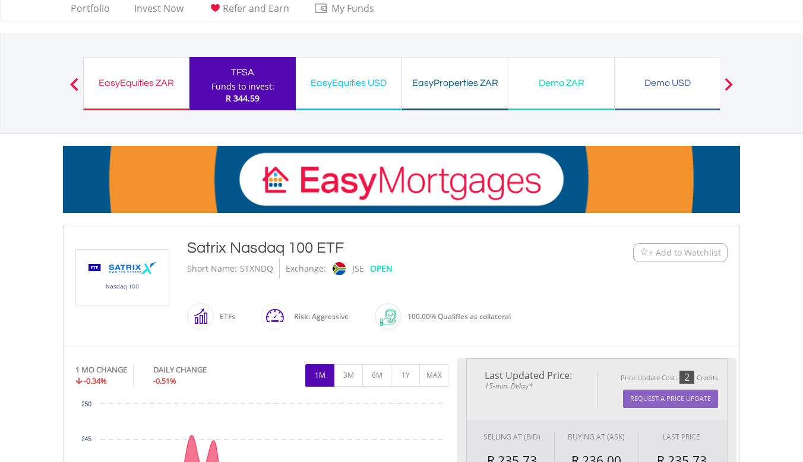
type input "******"
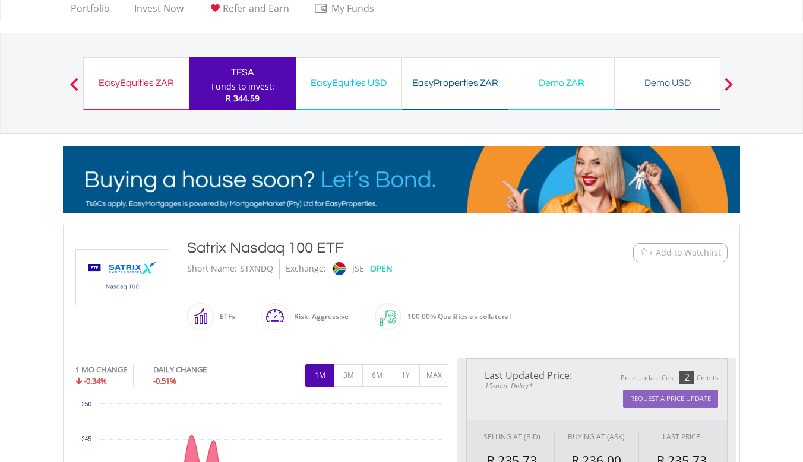
type input "******"
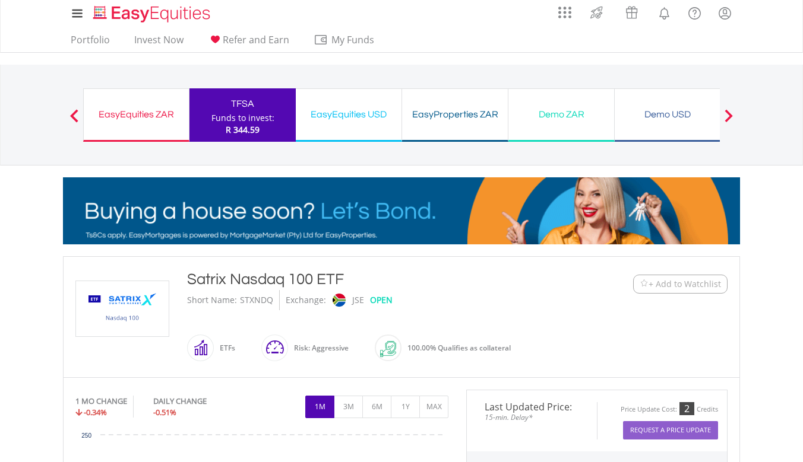
scroll to position [0, 0]
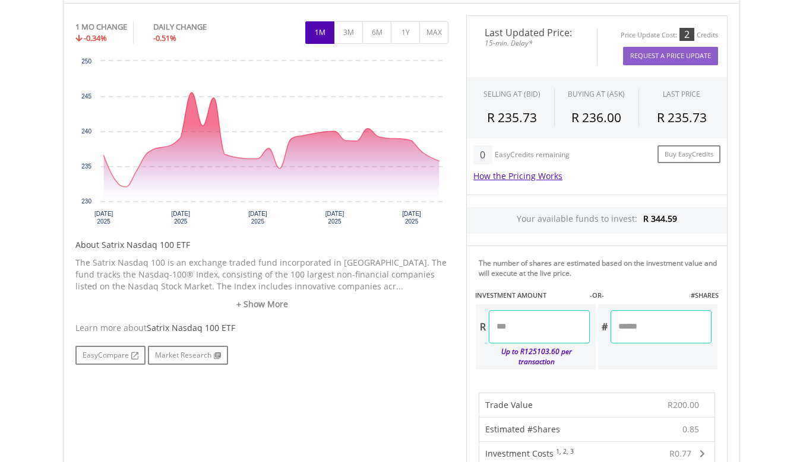
click at [720, 319] on div "The number of shares are estimated based on the investment value and will execu…" at bounding box center [596, 313] width 261 height 134
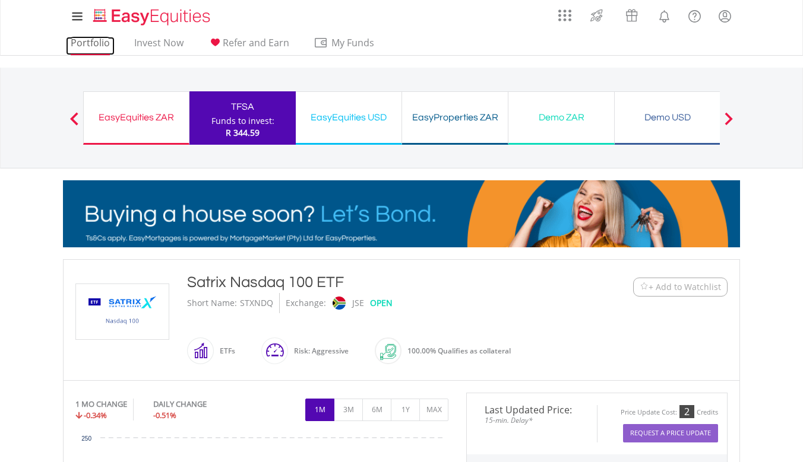
click at [99, 43] on link "Portfolio" at bounding box center [90, 46] width 49 height 18
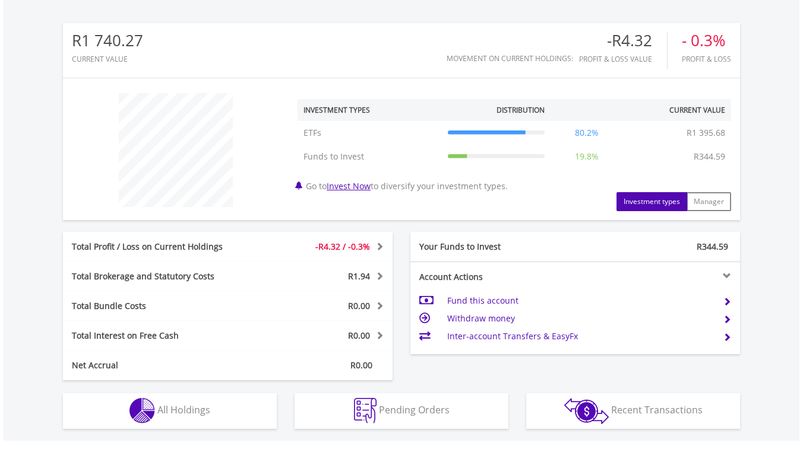
scroll to position [538, 0]
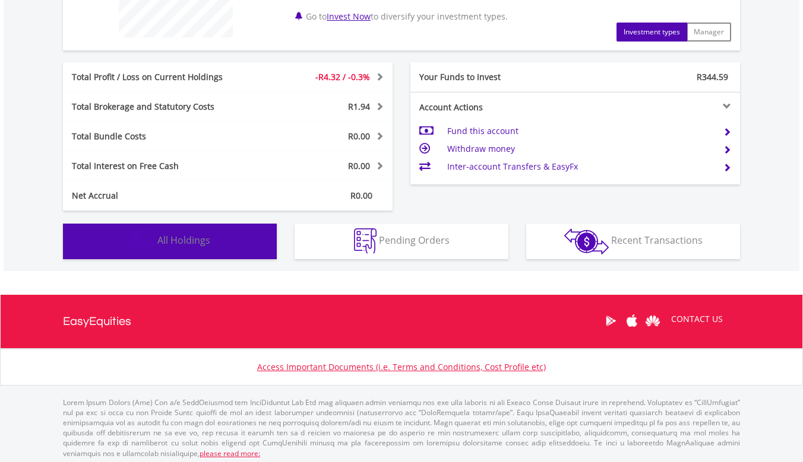
click at [211, 246] on button "Holdings All Holdings" at bounding box center [170, 242] width 214 height 36
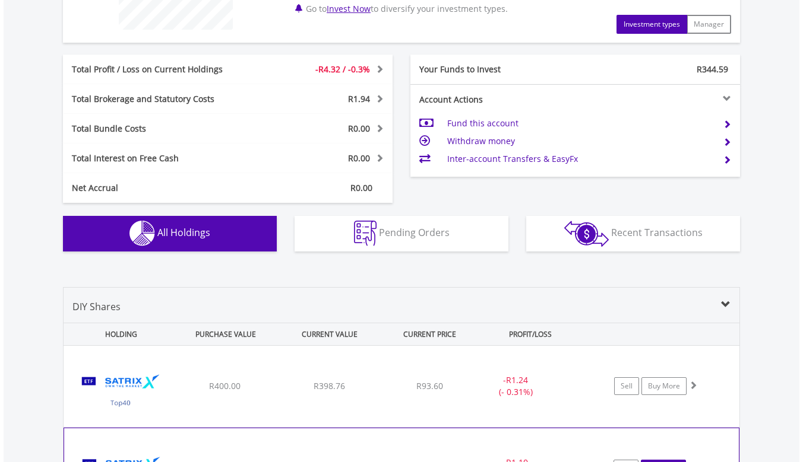
scroll to position [739, 0]
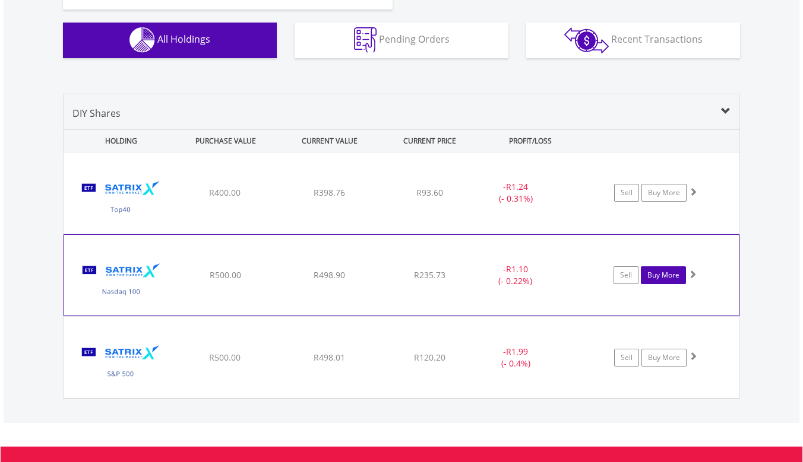
click at [657, 274] on link "Buy More" at bounding box center [663, 276] width 45 height 18
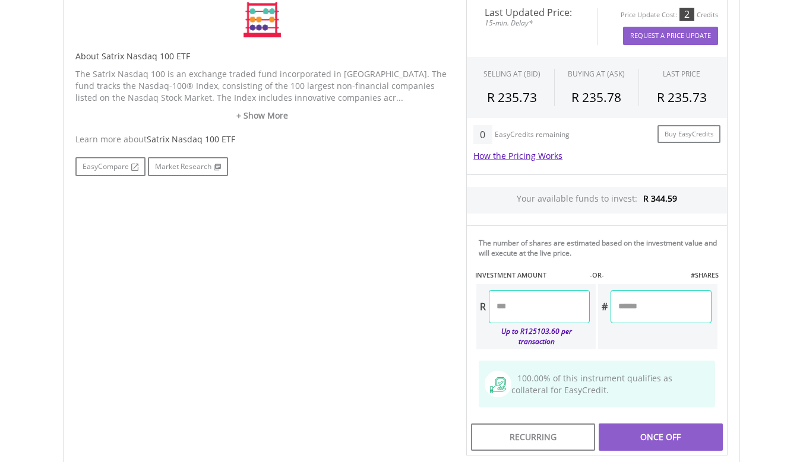
scroll to position [402, 0]
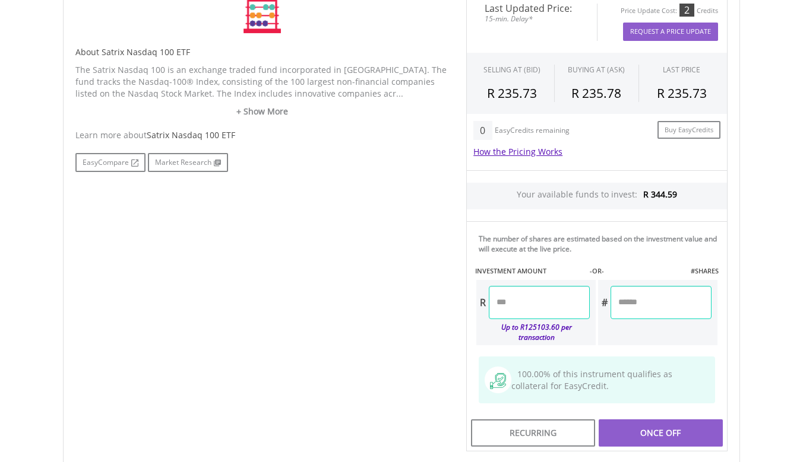
click at [534, 302] on input "number" at bounding box center [539, 302] width 101 height 33
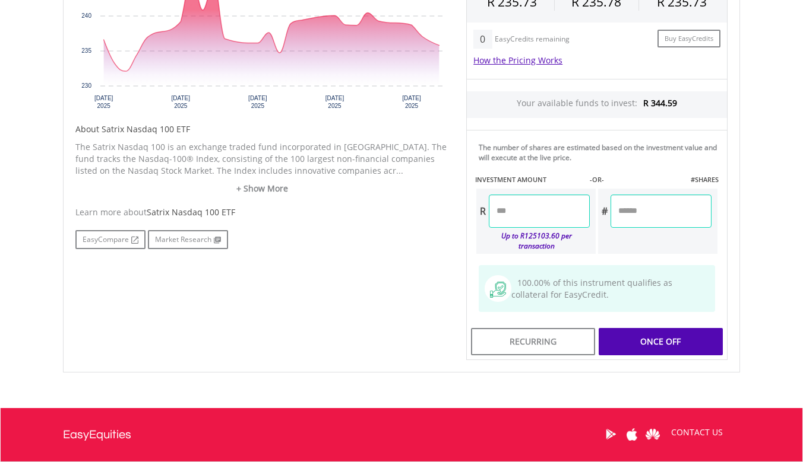
scroll to position [515, 0]
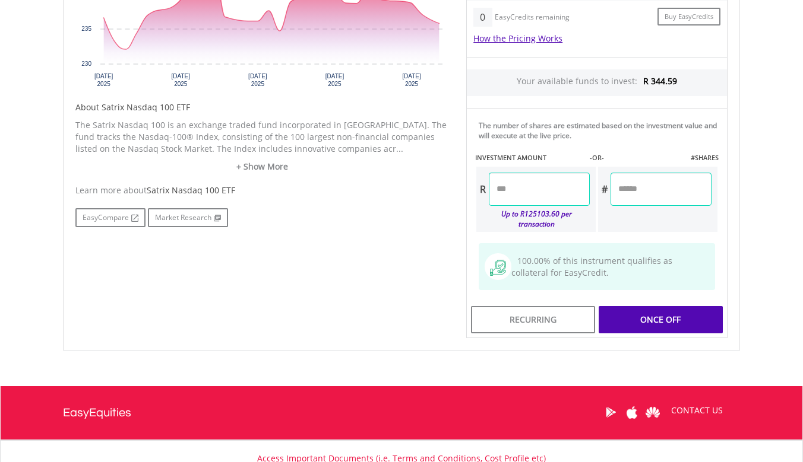
click at [671, 233] on div "Last Updated Price: 15-min. Delay* Price Update Cost: 2 Credits Request A Price…" at bounding box center [596, 108] width 279 height 461
type input "******"
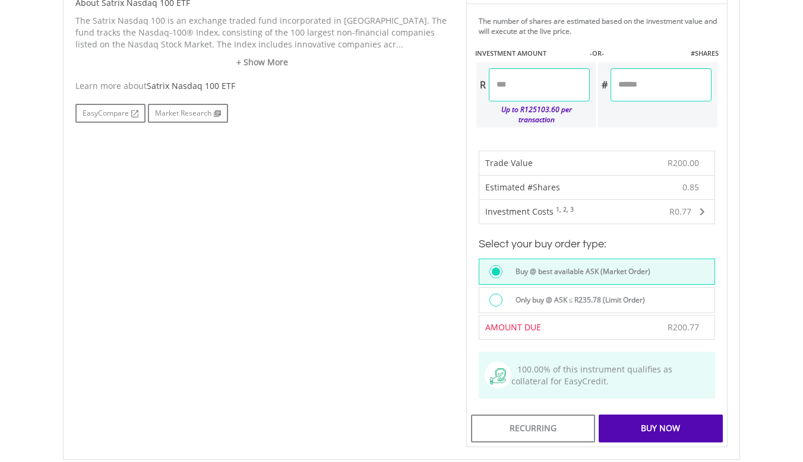
scroll to position [623, 0]
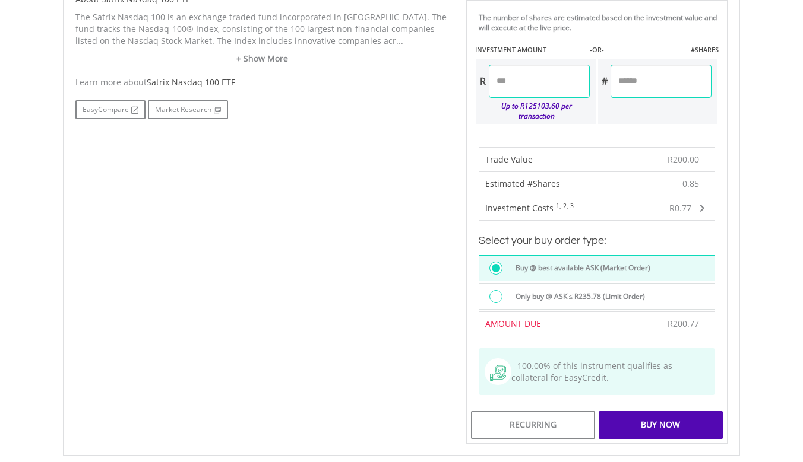
click at [663, 421] on div "Buy Now" at bounding box center [660, 424] width 124 height 27
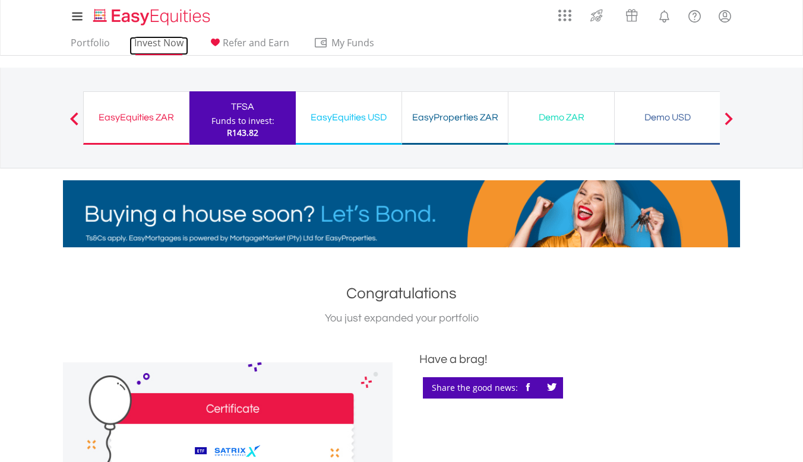
click at [161, 46] on link "Invest Now" at bounding box center [158, 46] width 59 height 18
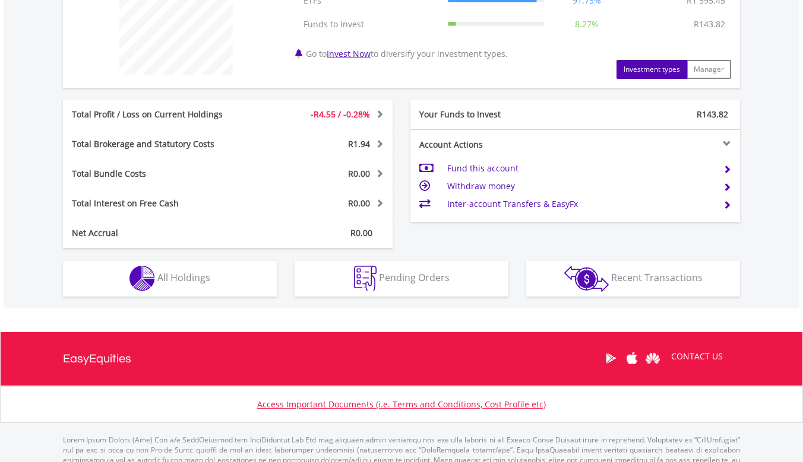
scroll to position [516, 0]
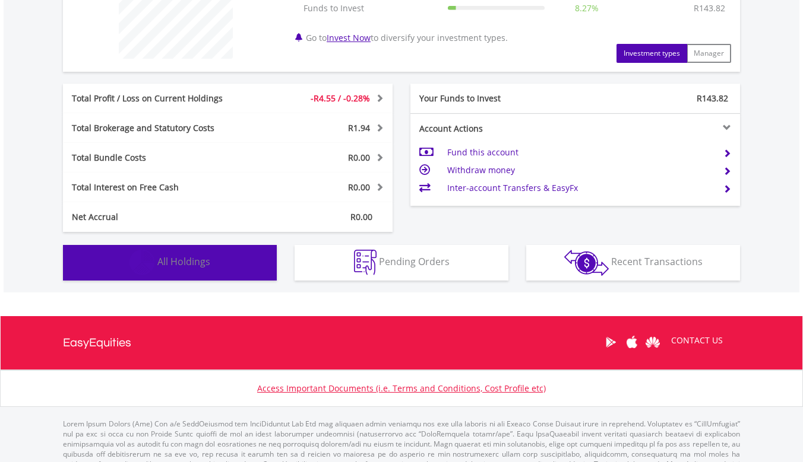
click at [236, 266] on button "Holdings All Holdings" at bounding box center [170, 263] width 214 height 36
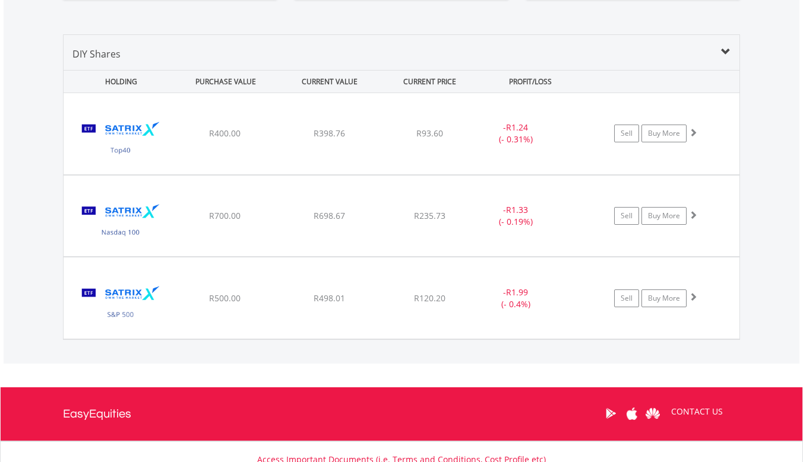
scroll to position [795, 0]
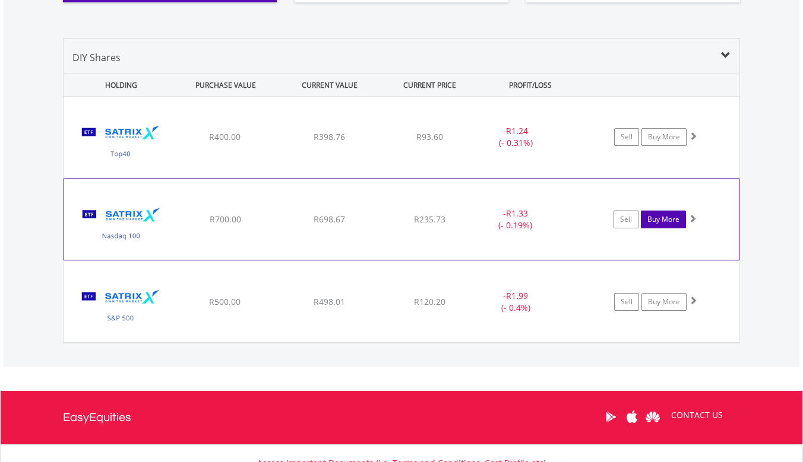
click at [670, 218] on link "Buy More" at bounding box center [663, 220] width 45 height 18
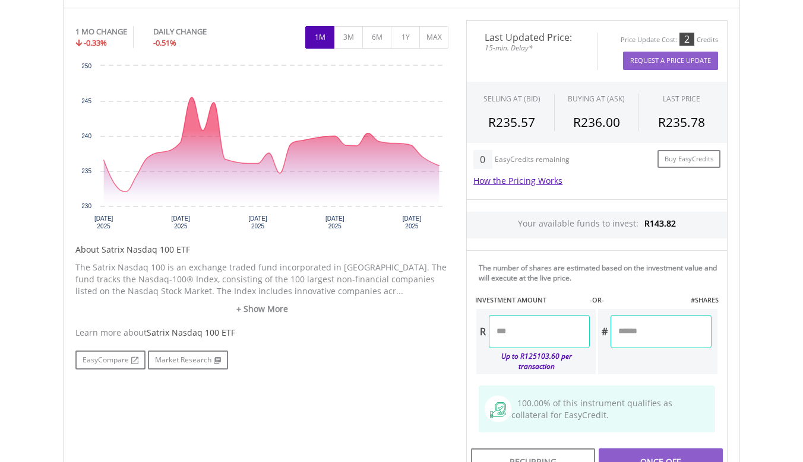
scroll to position [409, 0]
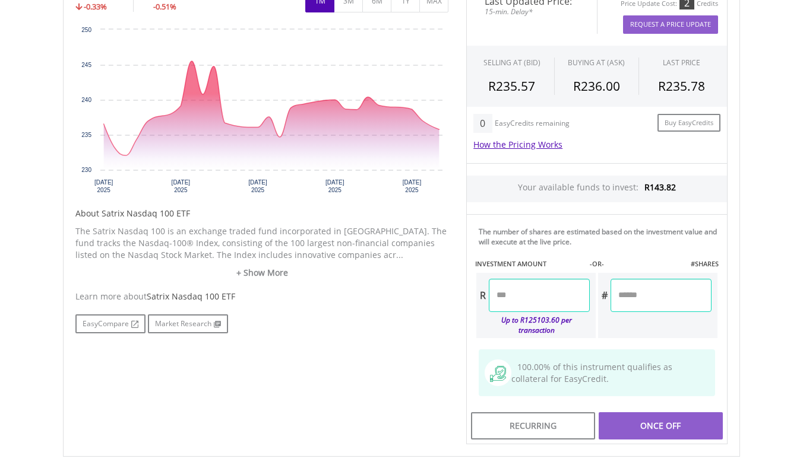
click at [537, 302] on input "number" at bounding box center [539, 295] width 101 height 33
click at [664, 322] on div "Last Updated Price: 15-min. Delay* Price Update Cost: 2 Credits Request A Price…" at bounding box center [596, 214] width 279 height 461
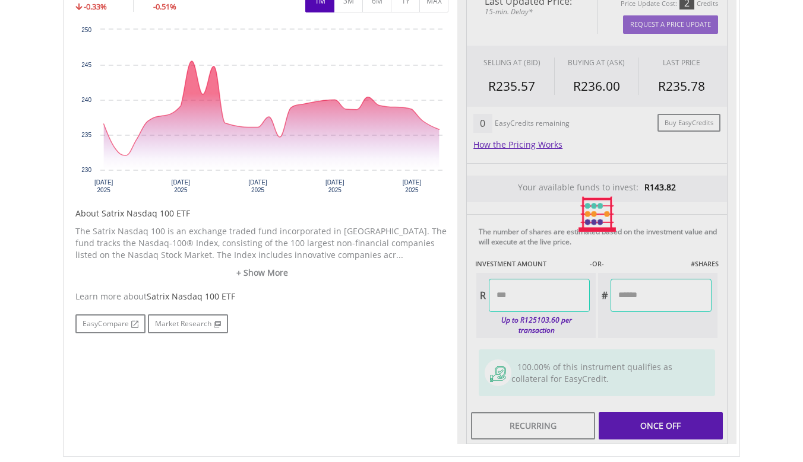
type input "*****"
type input "******"
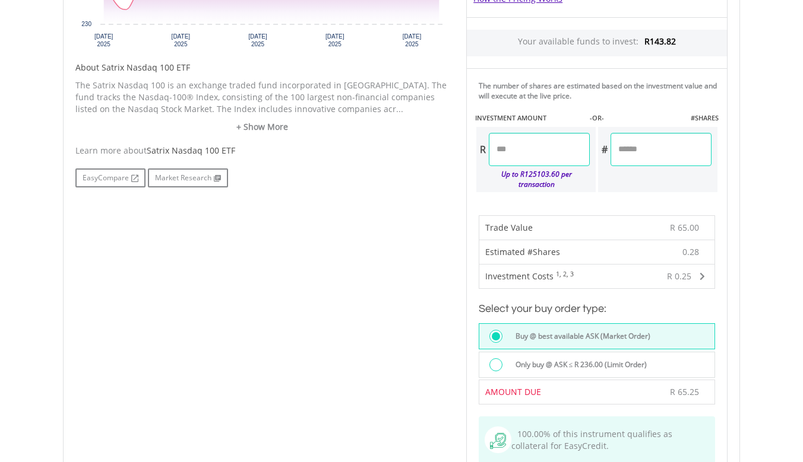
scroll to position [606, 0]
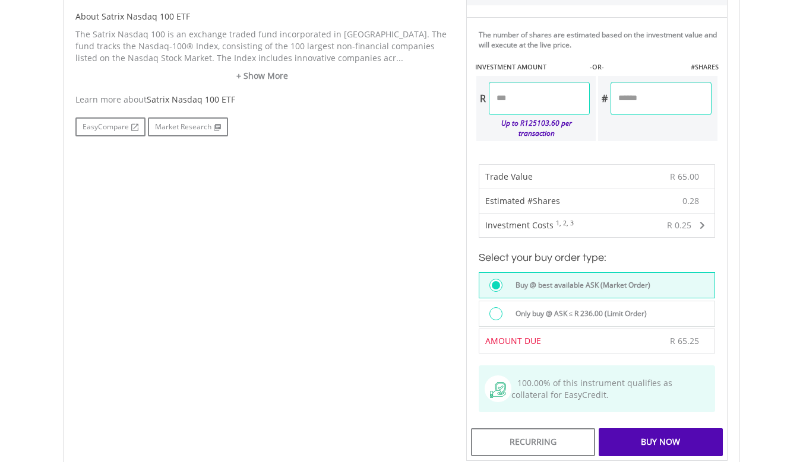
click at [668, 435] on div "Buy Now" at bounding box center [660, 442] width 124 height 27
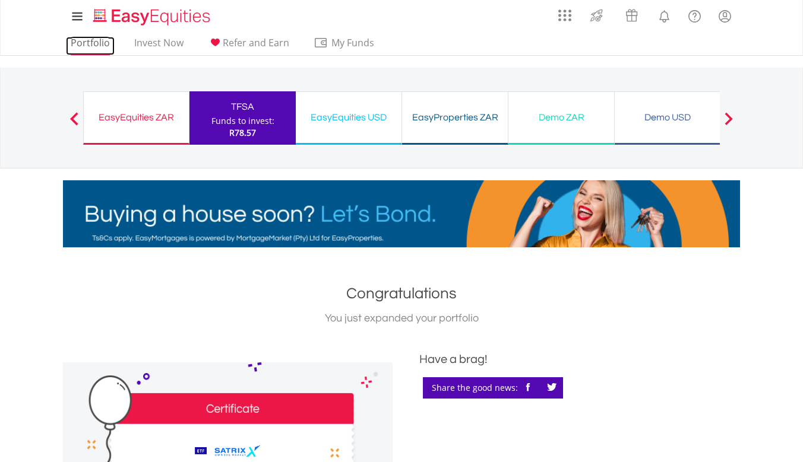
click at [101, 46] on link "Portfolio" at bounding box center [90, 46] width 49 height 18
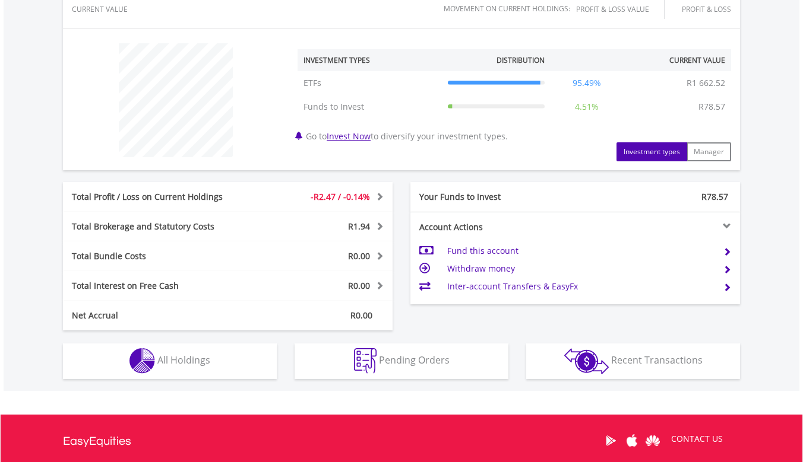
scroll to position [423, 0]
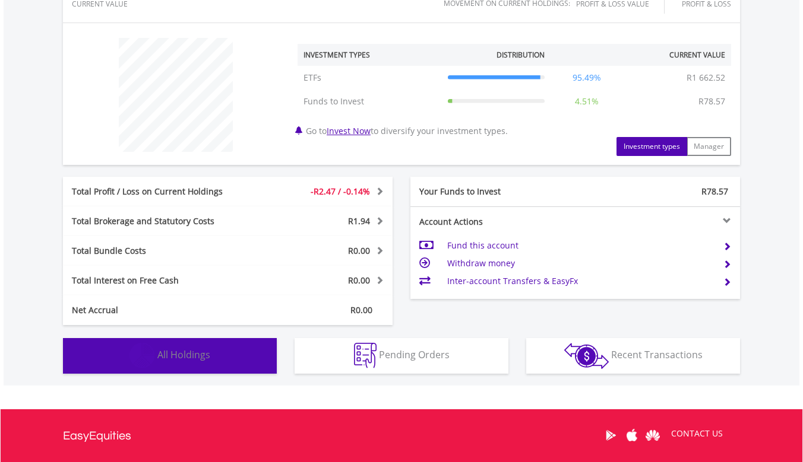
click at [213, 353] on button "Holdings All Holdings" at bounding box center [170, 356] width 214 height 36
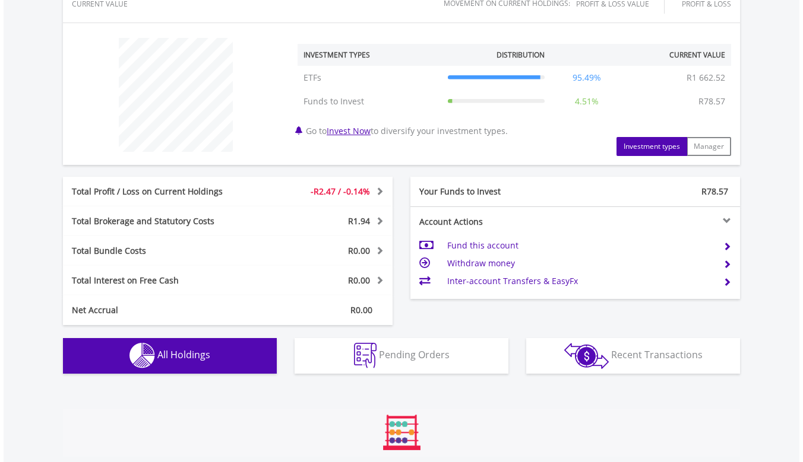
scroll to position [832, 0]
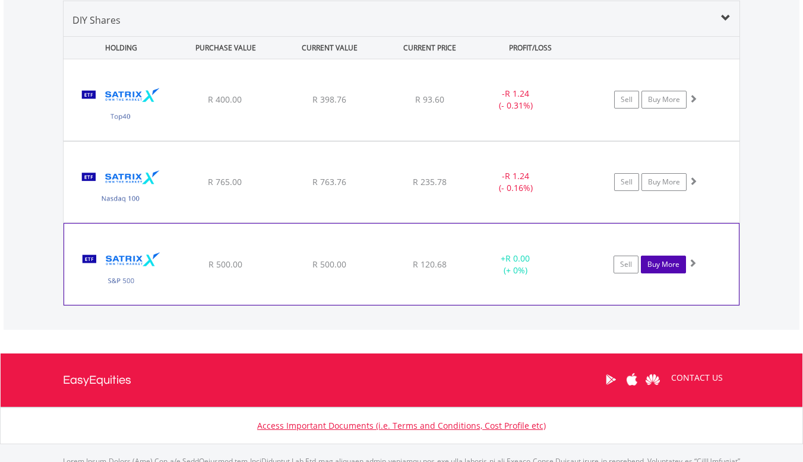
click at [670, 265] on link "Buy More" at bounding box center [663, 265] width 45 height 18
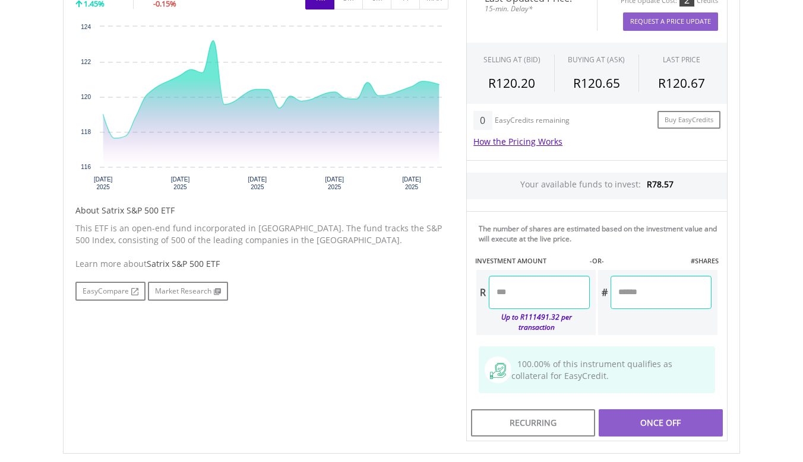
scroll to position [411, 0]
click at [550, 299] on input "number" at bounding box center [539, 293] width 101 height 33
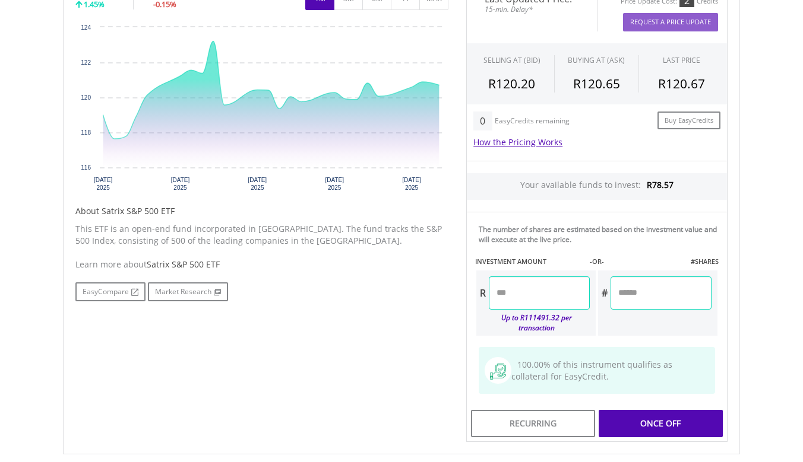
click at [663, 387] on div "Last Updated Price: 15-min. Delay* Price Update Cost: 2 Credits Request A Price…" at bounding box center [596, 212] width 279 height 461
type input "*****"
type input "******"
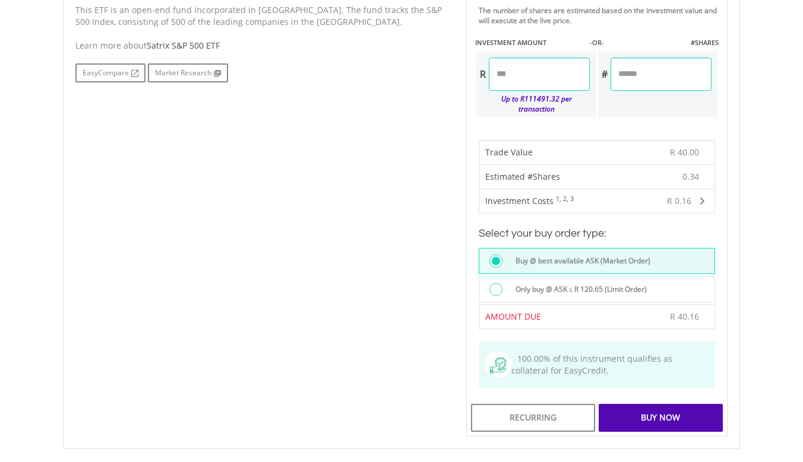
scroll to position [632, 0]
click at [660, 410] on div "Buy Now" at bounding box center [660, 416] width 124 height 27
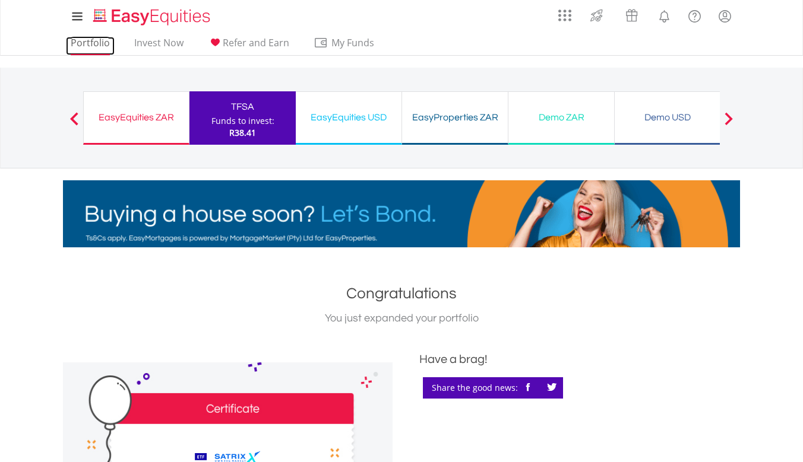
click at [90, 46] on link "Portfolio" at bounding box center [90, 46] width 49 height 18
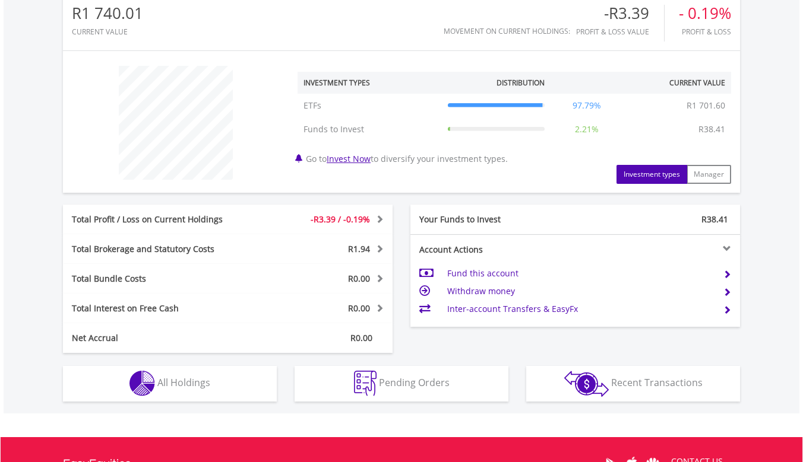
scroll to position [398, 0]
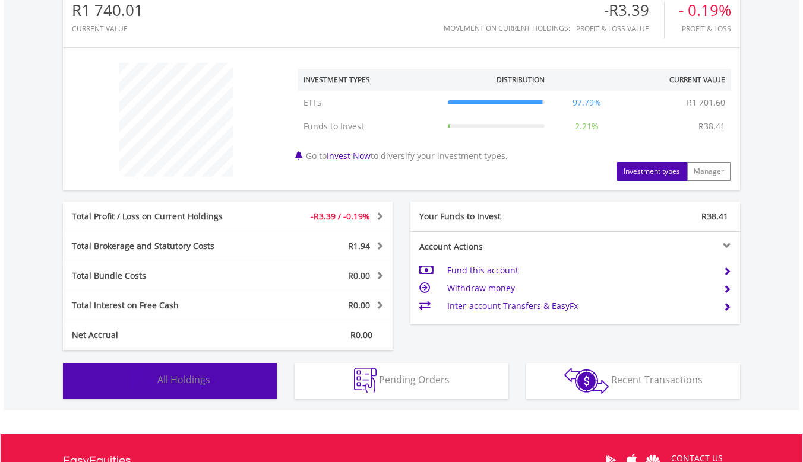
click at [237, 378] on button "Holdings All Holdings" at bounding box center [170, 381] width 214 height 36
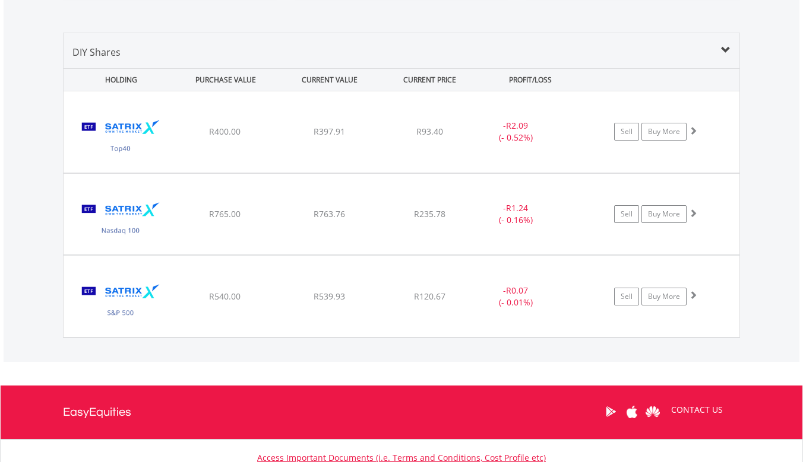
scroll to position [798, 0]
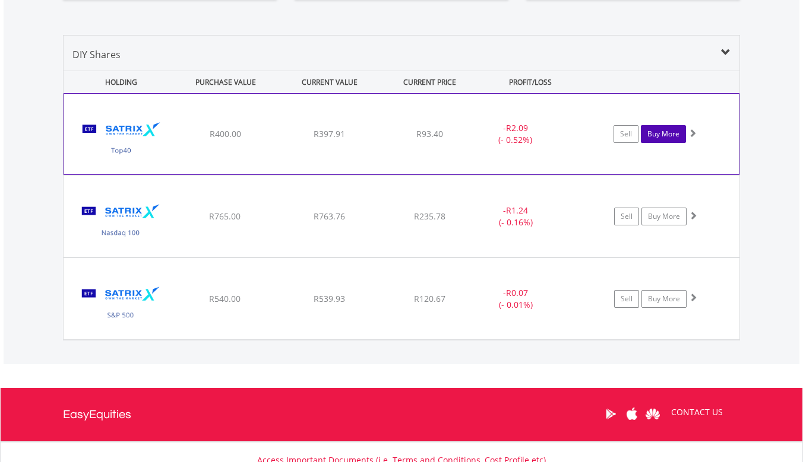
click at [661, 136] on link "Buy More" at bounding box center [663, 134] width 45 height 18
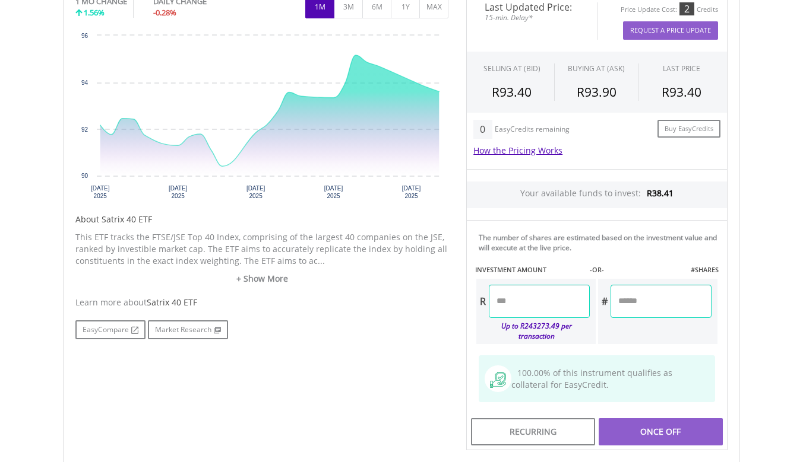
scroll to position [411, 0]
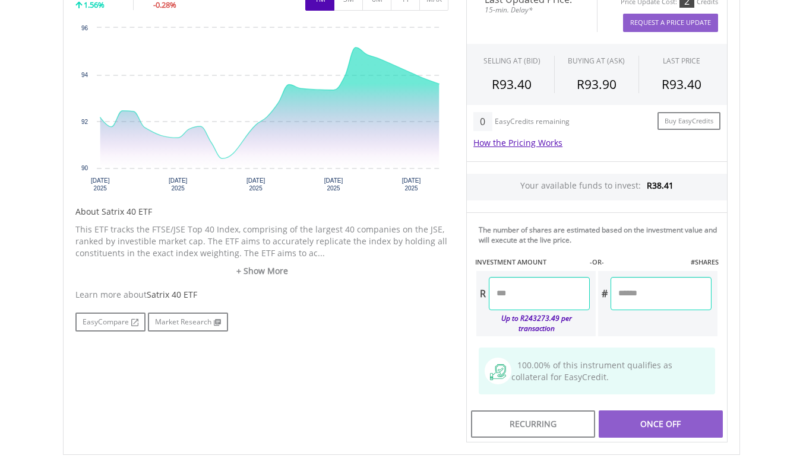
click at [702, 261] on label "#SHARES" at bounding box center [704, 262] width 28 height 9
click at [642, 294] on input "number" at bounding box center [660, 293] width 101 height 33
click at [553, 297] on input "number" at bounding box center [539, 293] width 101 height 33
type input "*****"
click at [655, 329] on div "Last Updated Price: 15-min. Delay* Price Update Cost: 2 Credits Request A Price…" at bounding box center [596, 212] width 279 height 461
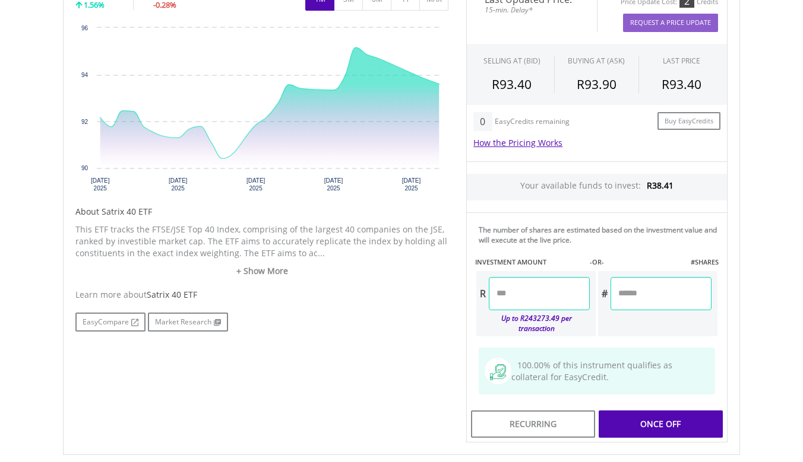
type input "*****"
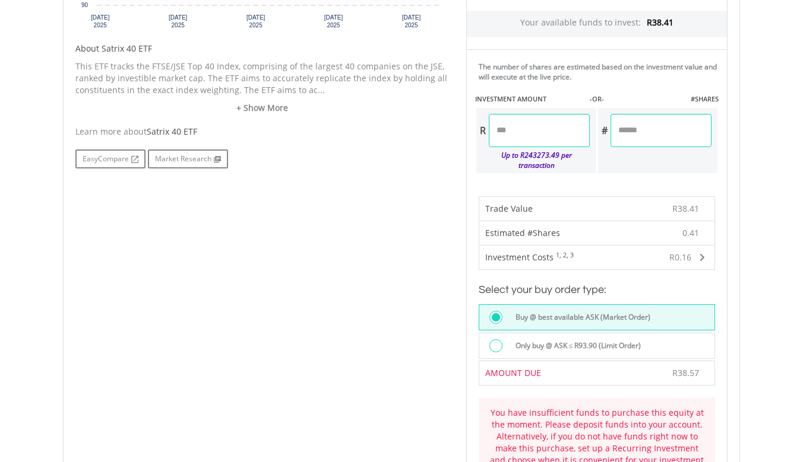
scroll to position [572, 0]
click at [530, 139] on input "*****" at bounding box center [539, 132] width 101 height 33
type input "*****"
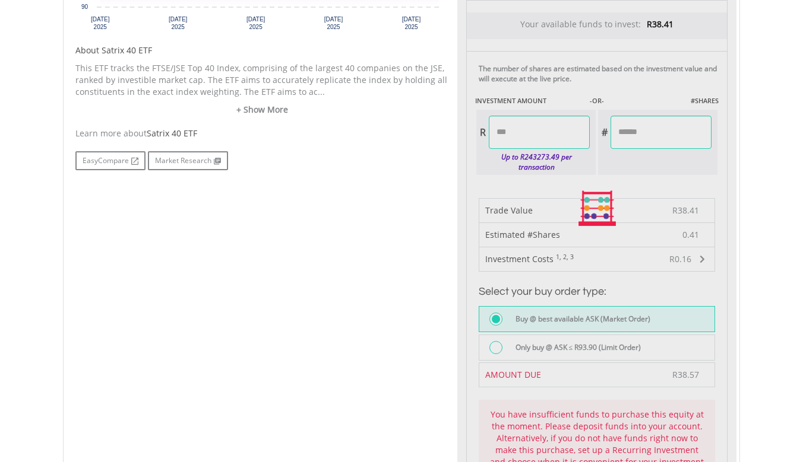
click at [645, 169] on div "Last Updated Price: 15-min. Delay* Price Update Cost: 2 Credits Request A Price…" at bounding box center [596, 209] width 279 height 776
type input "******"
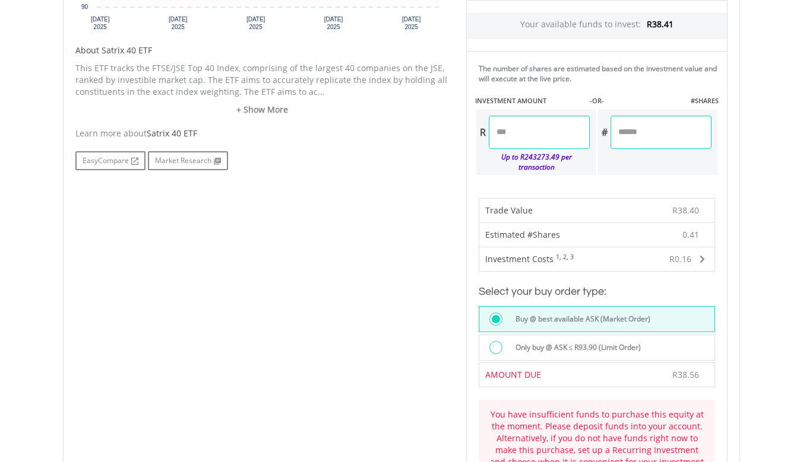
click at [572, 135] on input "*****" at bounding box center [539, 132] width 101 height 33
type input "*****"
click at [635, 159] on div "Last Updated Price: 15-min. Delay* Price Update Cost: 2 Credits Request A Price…" at bounding box center [596, 209] width 279 height 776
type input "******"
click at [573, 134] on input "*****" at bounding box center [539, 132] width 101 height 33
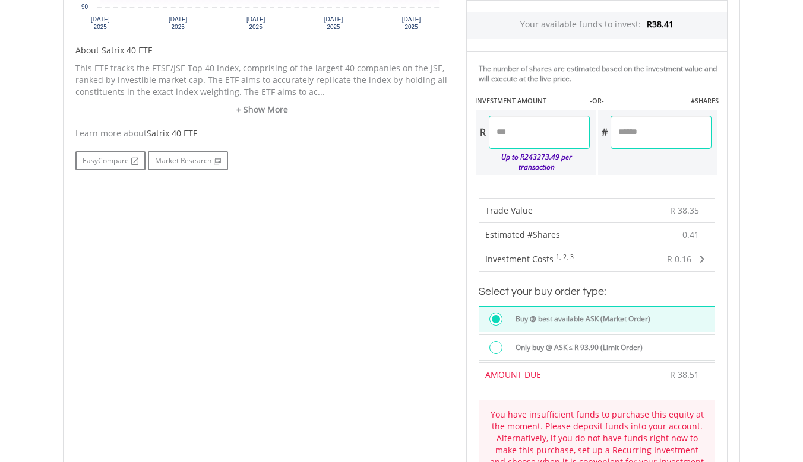
type input "*****"
click at [591, 170] on div "Last Updated Price: 15-min. Delay* Price Update Cost: 2 Credits Request A Price…" at bounding box center [596, 209] width 279 height 776
type input "******"
click at [550, 135] on input "*****" at bounding box center [539, 132] width 101 height 33
type input "*****"
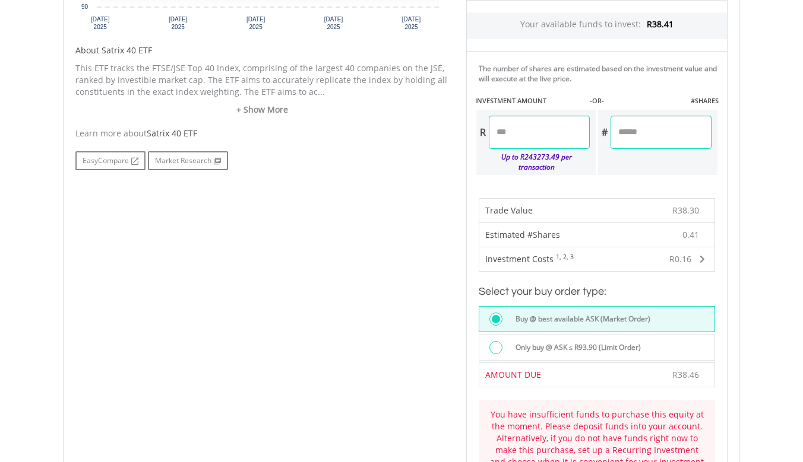
click at [573, 182] on div "Last Updated Price: 15-min. Delay* Price Update Cost: 2 Credits Request A Price…" at bounding box center [596, 209] width 279 height 776
type input "******"
click at [549, 142] on input "*****" at bounding box center [539, 132] width 101 height 33
type input "*****"
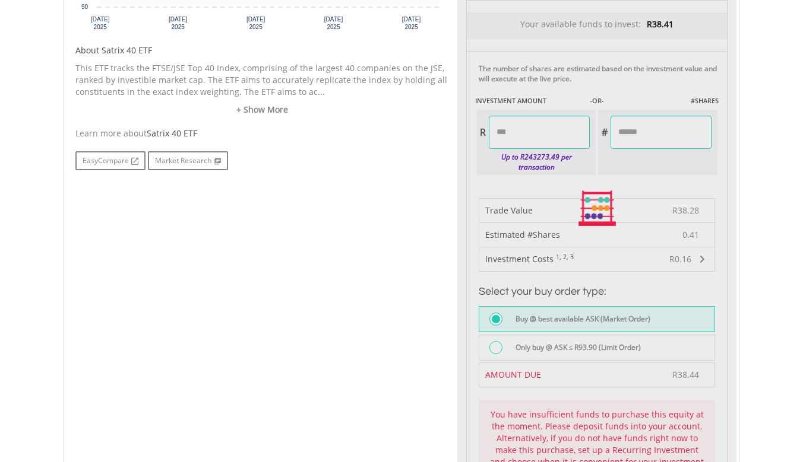
click at [555, 172] on div "Last Updated Price: 15-min. Delay* Price Update Cost: 2 Credits Request A Price…" at bounding box center [596, 209] width 279 height 776
type input "******"
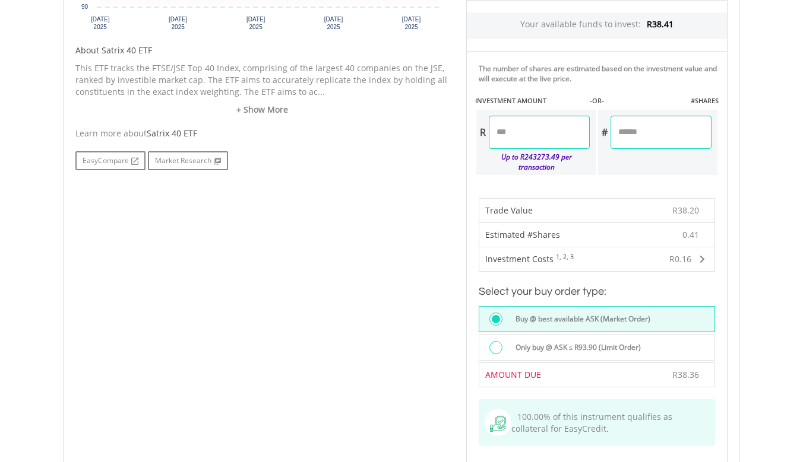
click at [547, 137] on input "*****" at bounding box center [539, 132] width 101 height 33
type input "*****"
click at [560, 174] on div "Last Updated Price: 15-min. Delay* Price Update Cost: 2 Credits Request A Price…" at bounding box center [596, 158] width 279 height 674
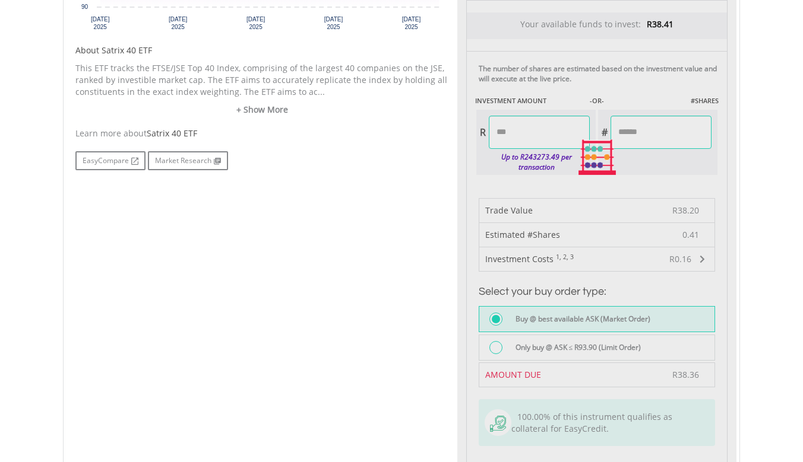
type input "******"
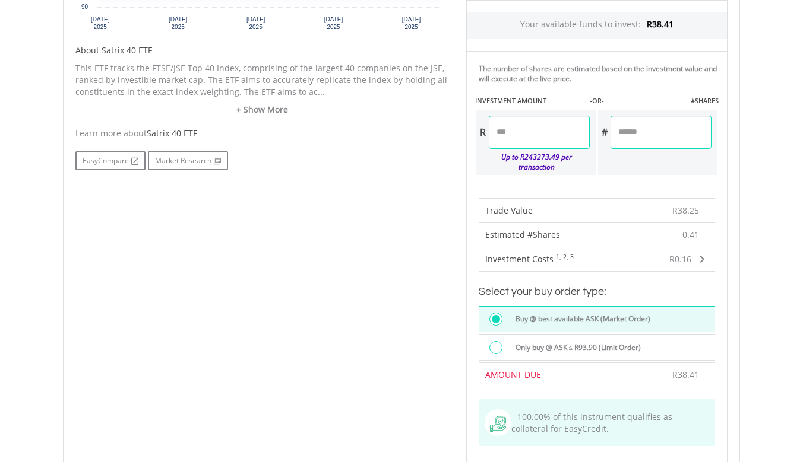
click at [544, 134] on input "*****" at bounding box center [539, 132] width 101 height 33
type input "*****"
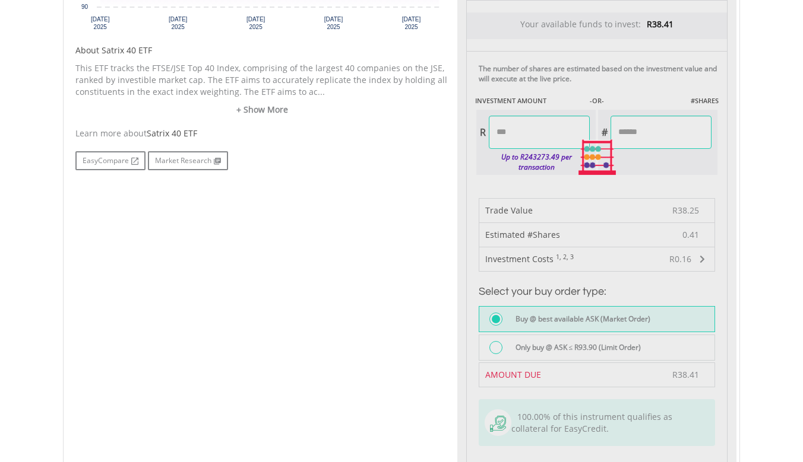
click at [562, 177] on div "Last Updated Price: 15-min. Delay* Price Update Cost: 2 Credits Request A Price…" at bounding box center [596, 158] width 279 height 674
type input "******"
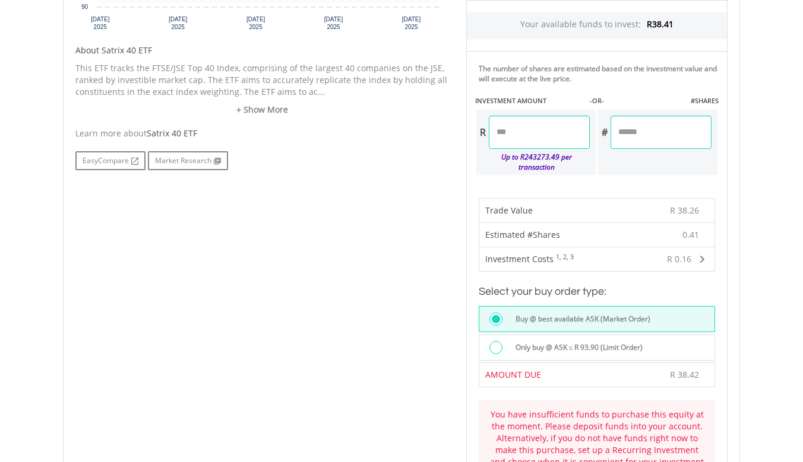
click at [544, 130] on input "*****" at bounding box center [539, 132] width 101 height 33
type input "*****"
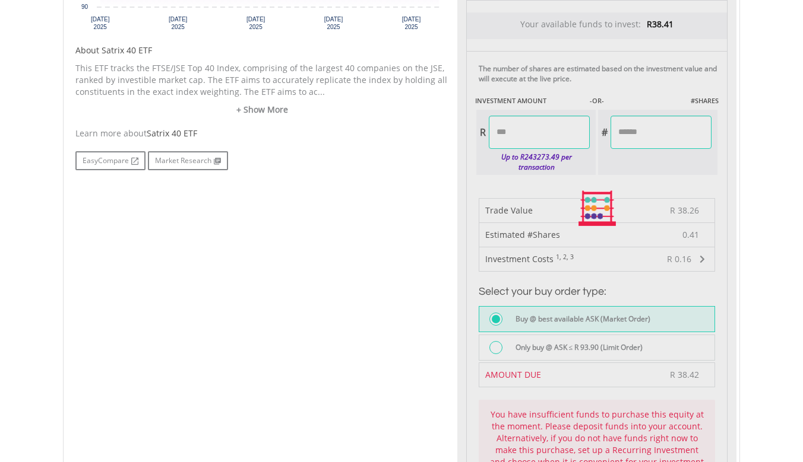
click at [556, 176] on div "Last Updated Price: 15-min. Delay* Price Update Cost: 2 Credits Request A Price…" at bounding box center [596, 209] width 279 height 776
type input "******"
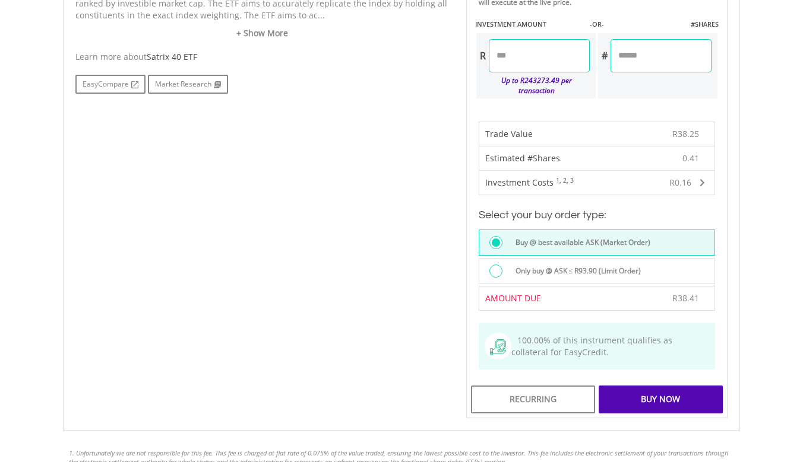
scroll to position [664, 0]
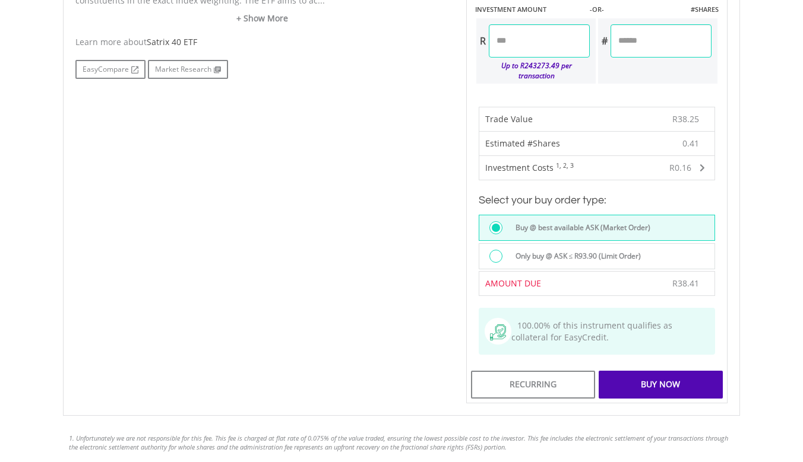
click at [646, 371] on div "Buy Now" at bounding box center [660, 384] width 124 height 27
